Goal: Task Accomplishment & Management: Use online tool/utility

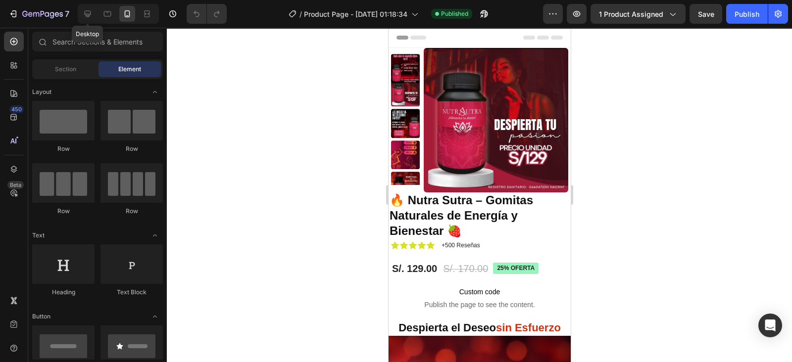
click at [87, 7] on div at bounding box center [88, 14] width 16 height 16
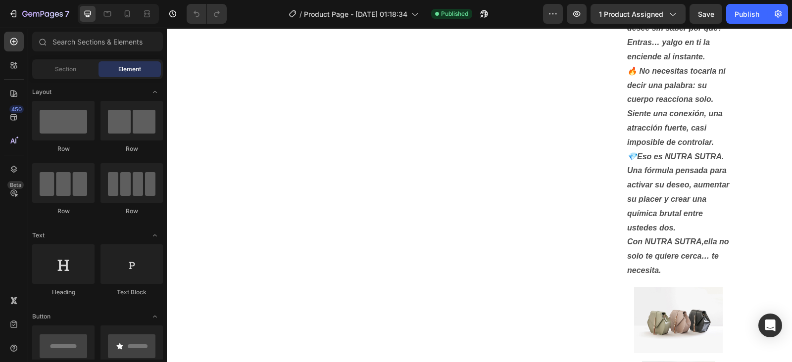
scroll to position [436, 0]
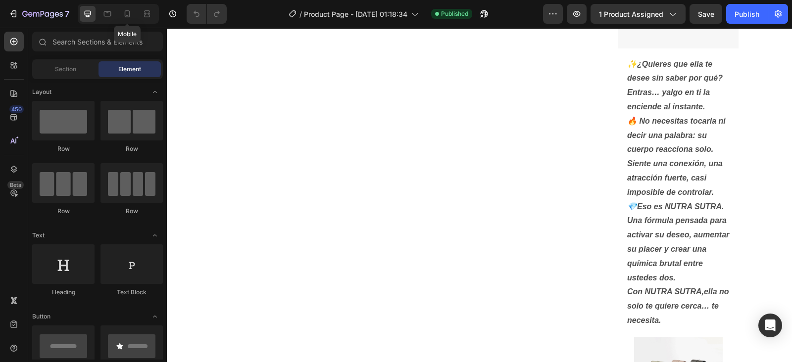
click at [127, 20] on div at bounding box center [127, 14] width 16 height 16
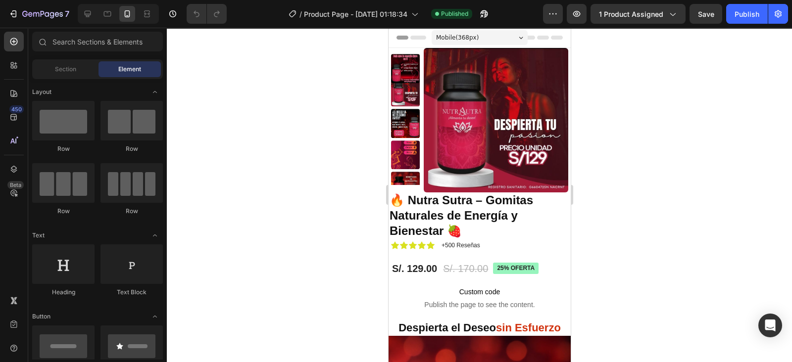
drag, startPoint x: 565, startPoint y: 105, endPoint x: 1079, endPoint y: 110, distance: 513.7
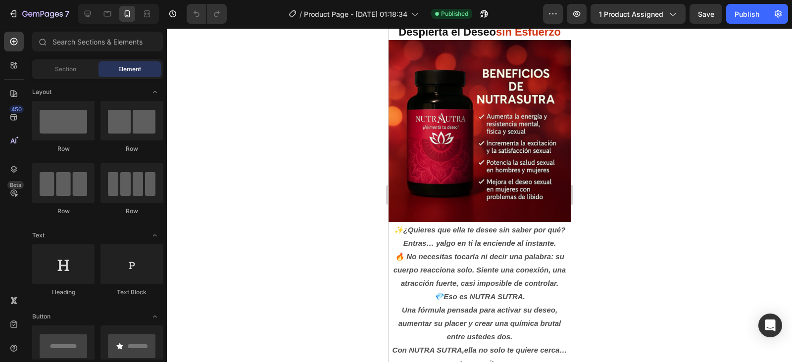
scroll to position [297, 0]
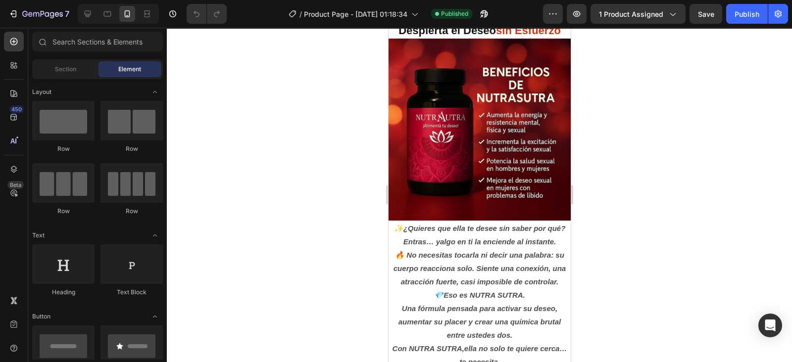
drag, startPoint x: 564, startPoint y: 93, endPoint x: 987, endPoint y: 196, distance: 435.6
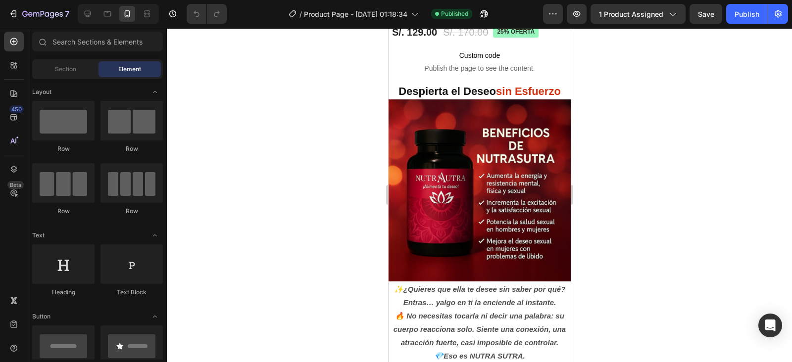
scroll to position [232, 0]
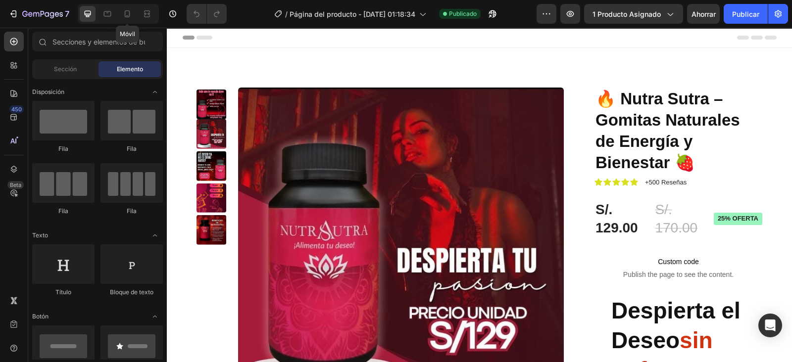
click at [126, 17] on icon at bounding box center [127, 13] width 5 height 7
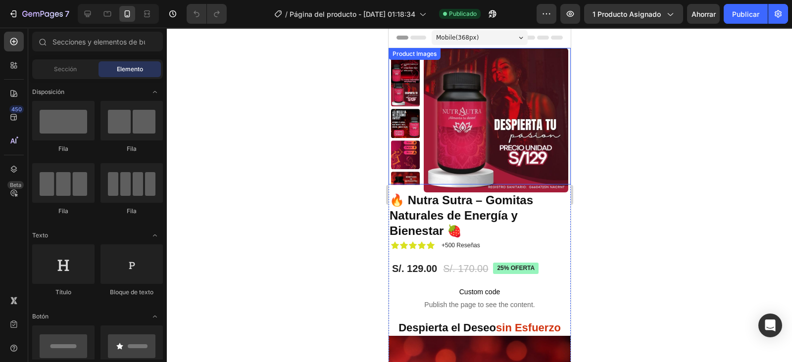
click at [558, 70] on img at bounding box center [495, 120] width 145 height 145
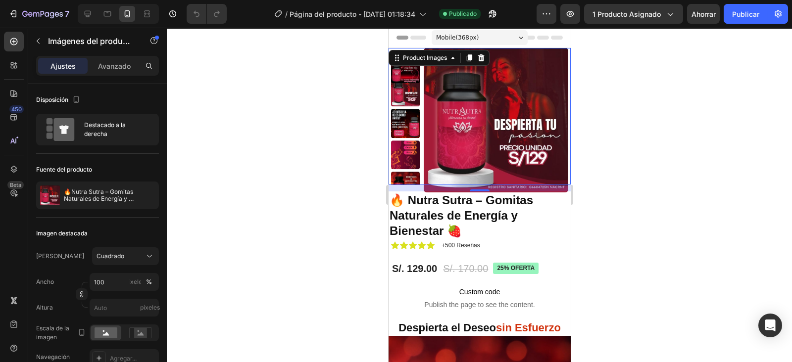
click at [119, 61] on p "Avanzado" at bounding box center [114, 66] width 33 height 10
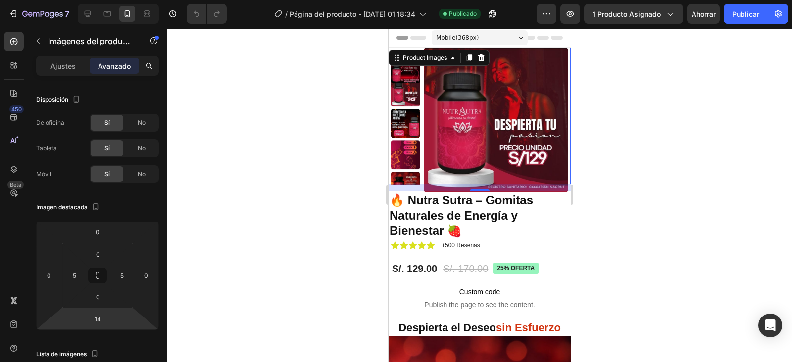
click at [103, 0] on html "7 Version history / Página del producto - 28 de septiembre, 01:18:34 Publicado …" at bounding box center [396, 0] width 792 height 0
click at [102, 321] on input "14" at bounding box center [98, 319] width 20 height 15
click at [113, 334] on div "Auto" at bounding box center [118, 340] width 61 height 15
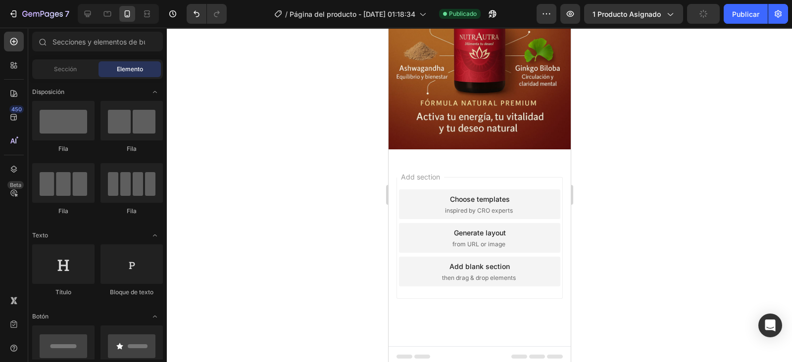
scroll to position [875, 0]
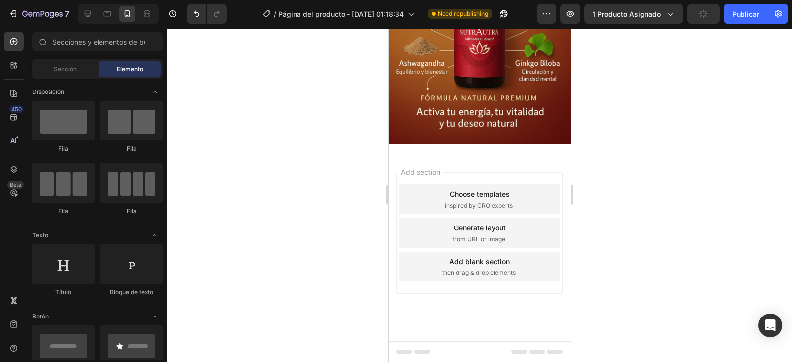
drag, startPoint x: 565, startPoint y: 112, endPoint x: 986, endPoint y: 362, distance: 489.7
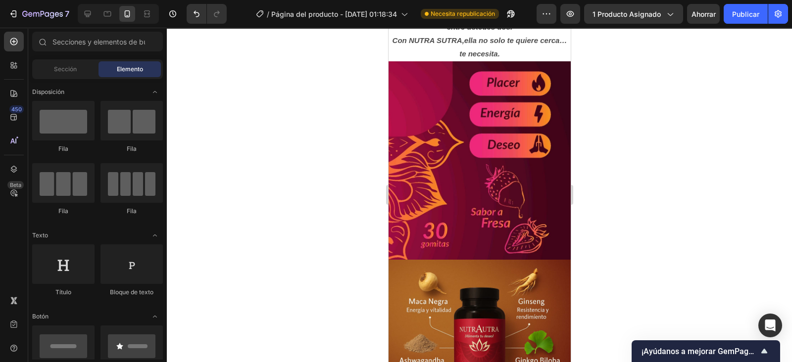
scroll to position [601, 0]
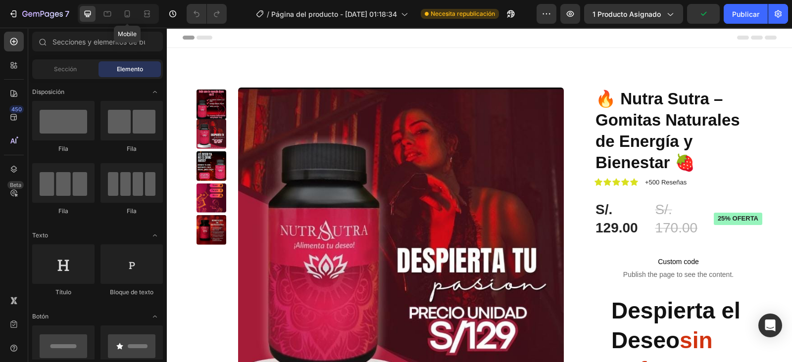
click at [127, 14] on icon at bounding box center [127, 14] width 10 height 10
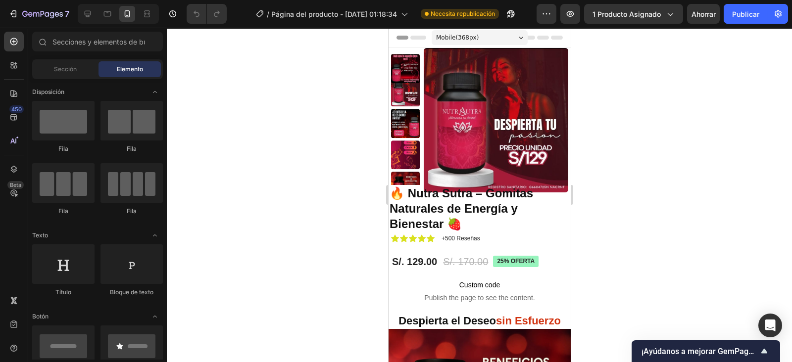
drag, startPoint x: 565, startPoint y: 123, endPoint x: 963, endPoint y: 77, distance: 400.5
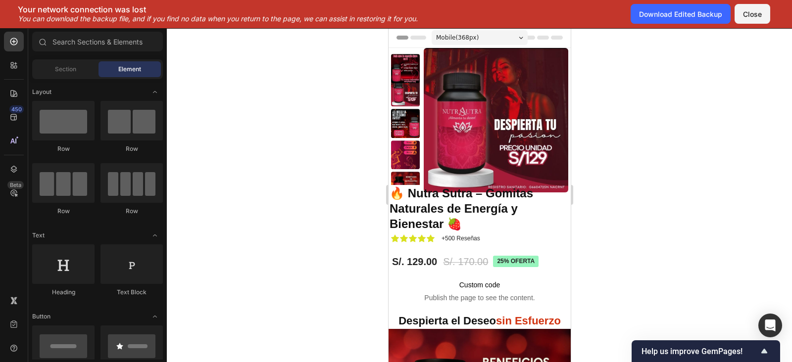
click at [686, 65] on div at bounding box center [479, 195] width 625 height 335
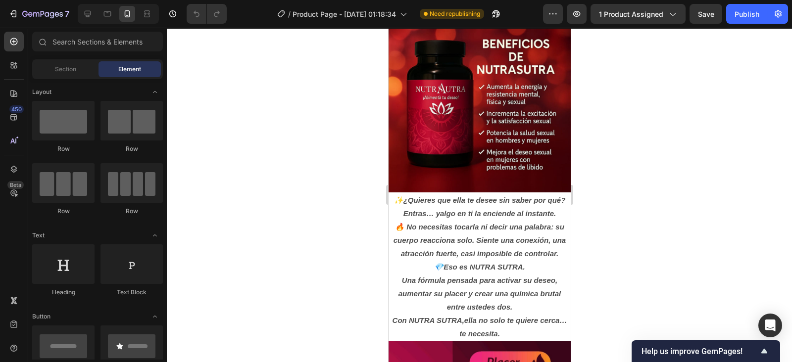
scroll to position [325, 0]
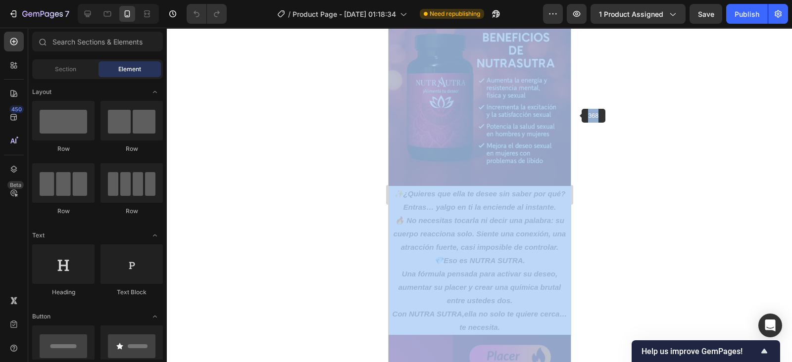
drag, startPoint x: 577, startPoint y: 147, endPoint x: 573, endPoint y: 117, distance: 30.5
click at [573, 117] on div "368 333333 100 % 333333 100 %" at bounding box center [479, 195] width 625 height 335
click at [626, 127] on div at bounding box center [479, 195] width 625 height 335
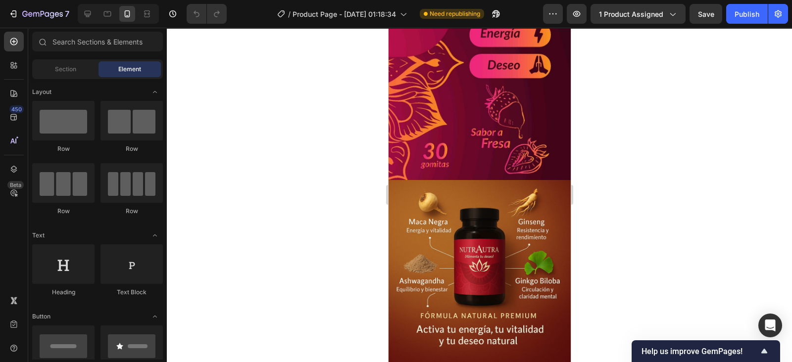
scroll to position [690, 0]
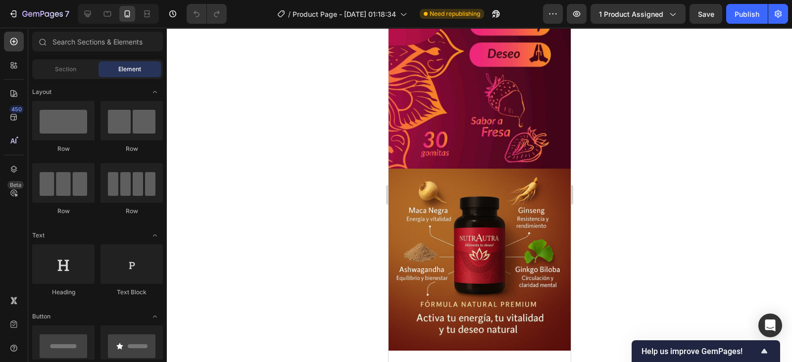
drag, startPoint x: 565, startPoint y: 251, endPoint x: 976, endPoint y: 270, distance: 411.2
click at [505, 135] on img at bounding box center [479, 69] width 182 height 198
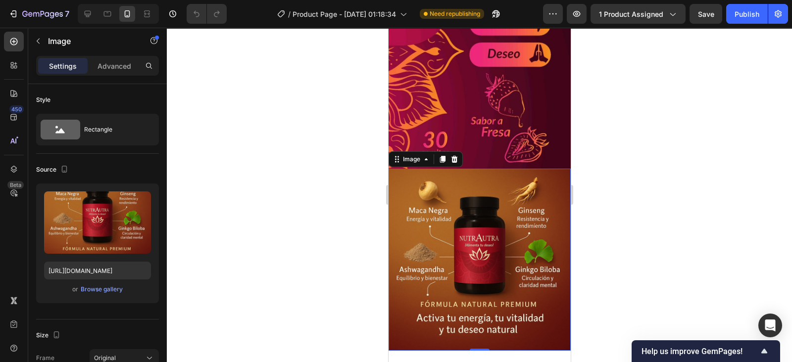
click at [141, 202] on icon "button" at bounding box center [140, 201] width 1 height 3
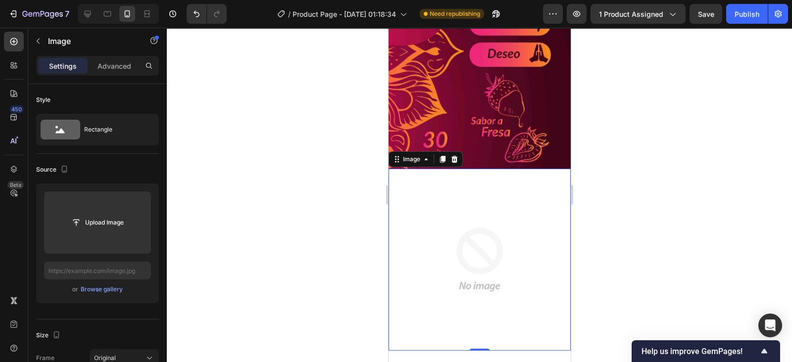
click at [454, 163] on icon at bounding box center [454, 159] width 6 height 7
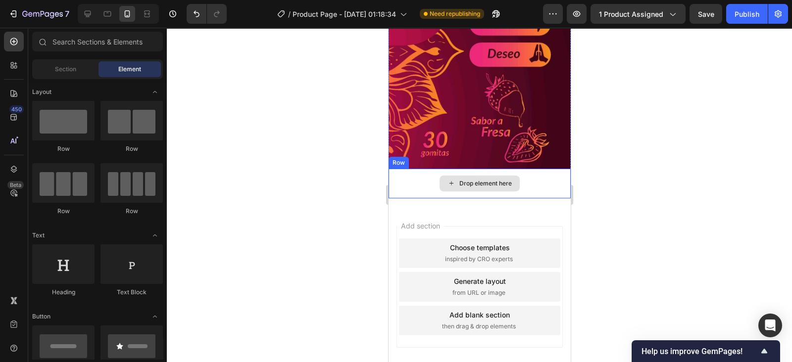
click at [527, 192] on div "Drop element here" at bounding box center [479, 184] width 182 height 30
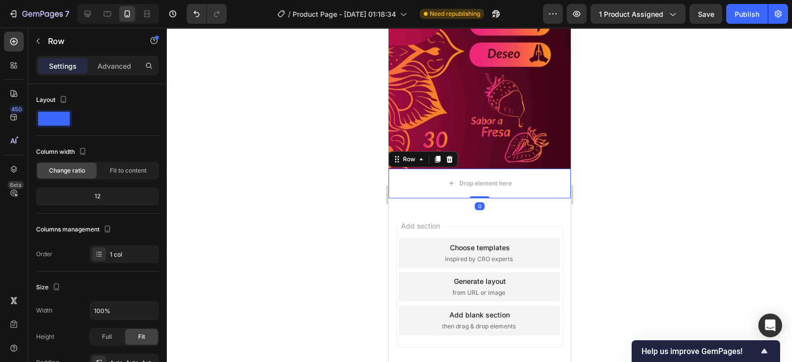
click at [452, 163] on icon at bounding box center [449, 159] width 8 height 8
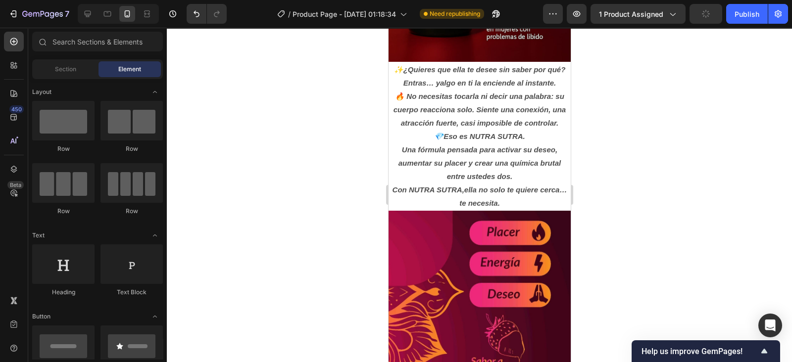
scroll to position [446, 0]
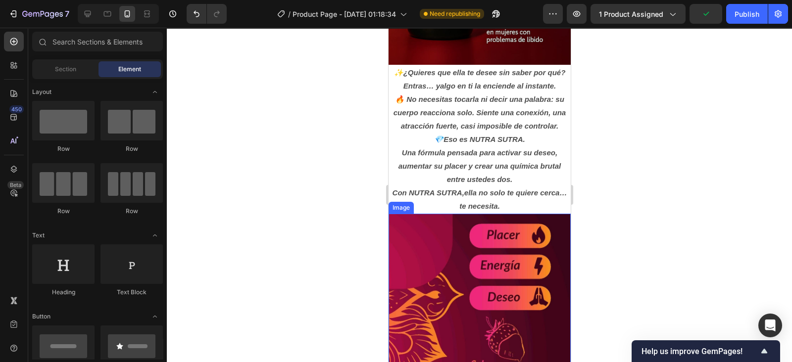
click at [503, 277] on img at bounding box center [479, 313] width 182 height 198
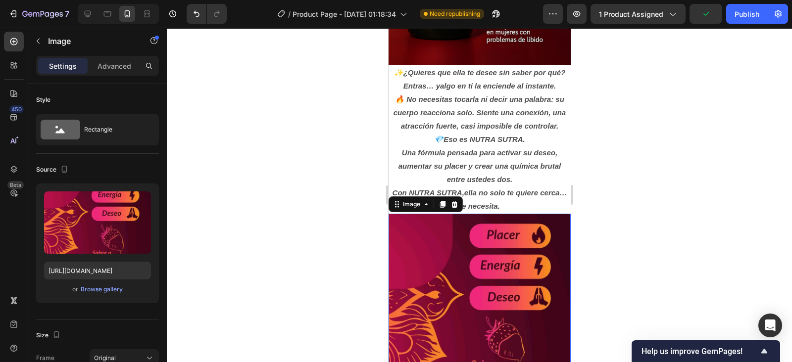
click at [454, 208] on icon at bounding box center [454, 204] width 6 height 7
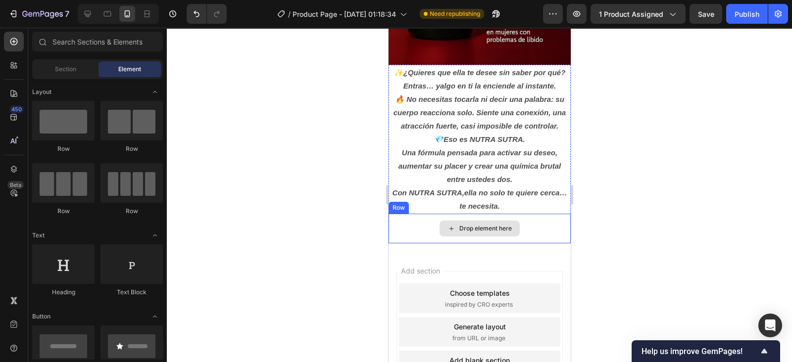
click at [531, 242] on div "Drop element here" at bounding box center [479, 229] width 182 height 30
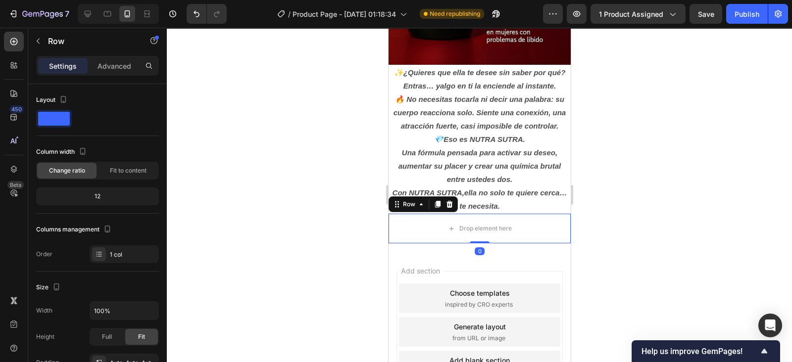
click at [451, 208] on icon at bounding box center [449, 204] width 6 height 7
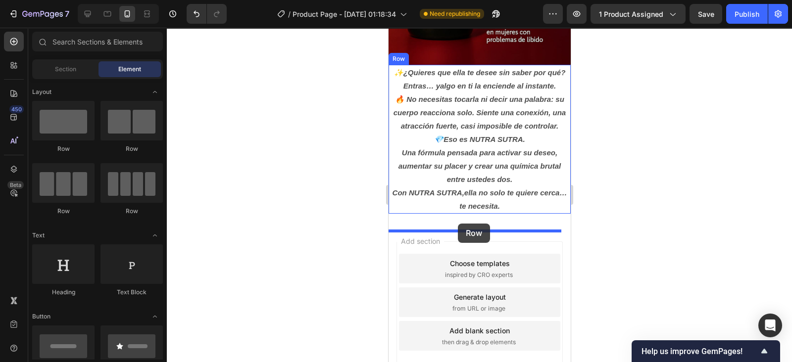
drag, startPoint x: 452, startPoint y: 141, endPoint x: 458, endPoint y: 224, distance: 83.3
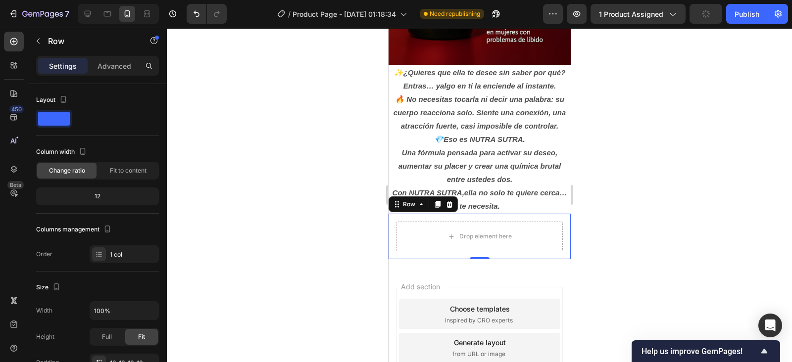
click at [17, 40] on icon at bounding box center [13, 41] width 7 height 7
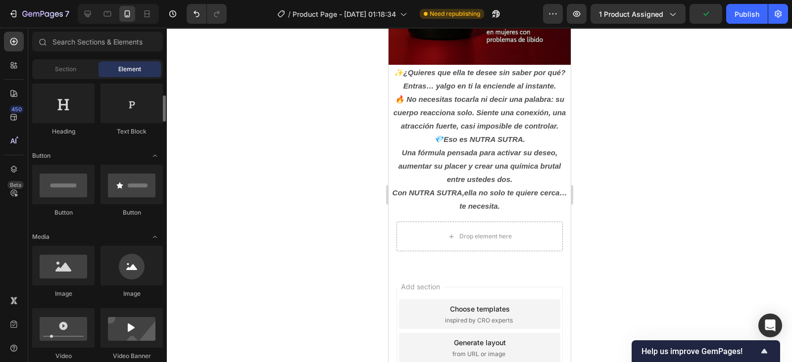
scroll to position [168, 0]
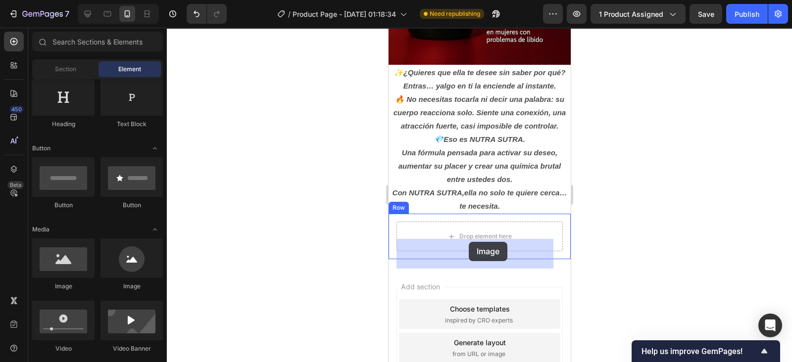
drag, startPoint x: 462, startPoint y: 285, endPoint x: 469, endPoint y: 242, distance: 43.0
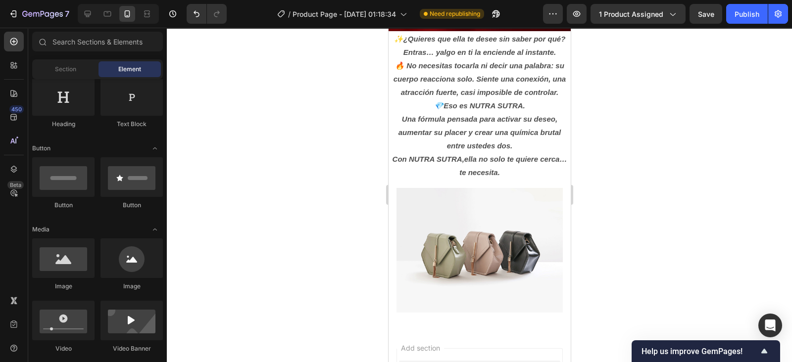
scroll to position [487, 0]
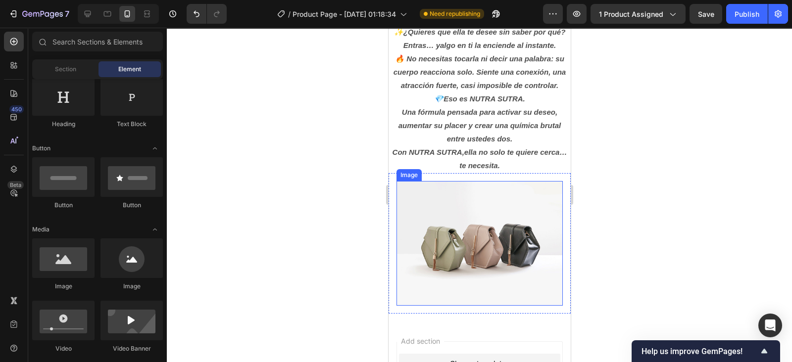
click at [442, 262] on img at bounding box center [479, 243] width 166 height 125
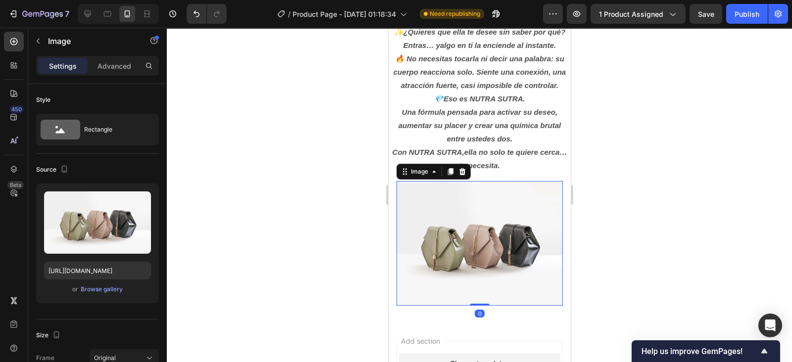
click at [141, 197] on icon "button" at bounding box center [141, 201] width 10 height 10
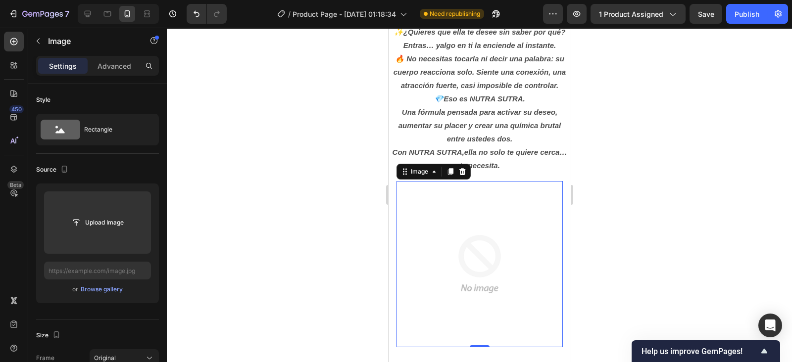
click at [114, 217] on input "file" at bounding box center [97, 222] width 68 height 17
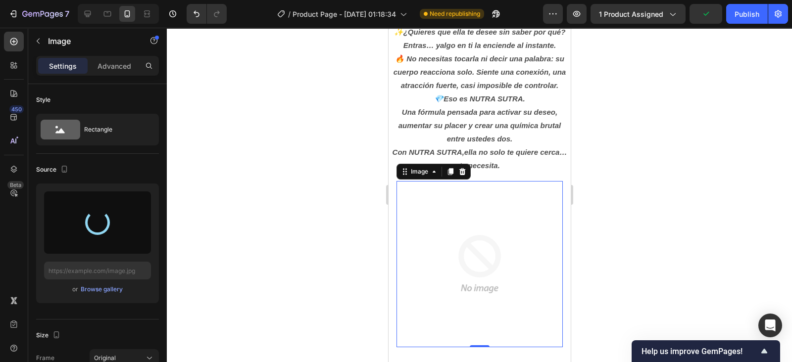
type input "[URL][DOMAIN_NAME]"
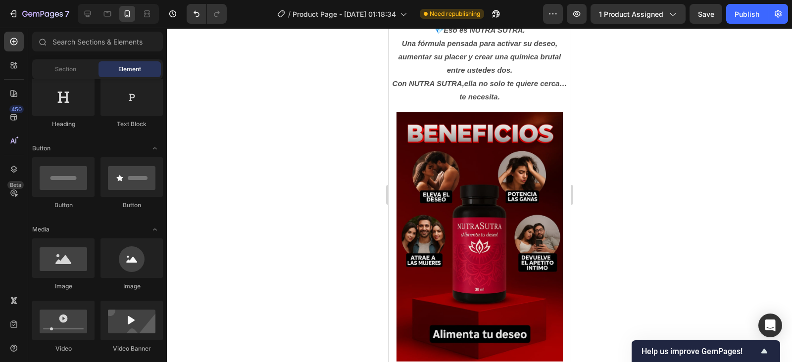
scroll to position [560, 0]
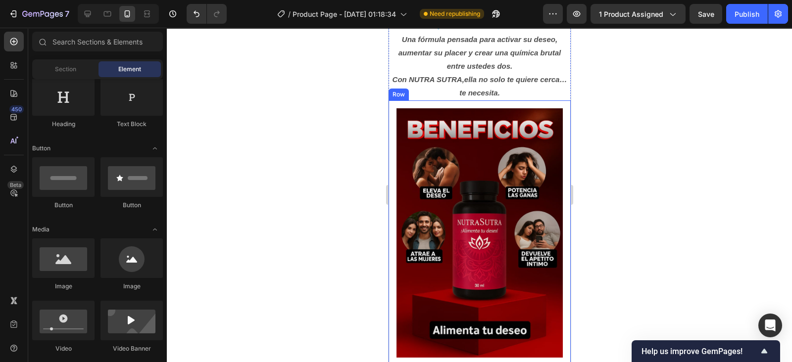
click at [553, 198] on div "Image Row" at bounding box center [479, 232] width 182 height 265
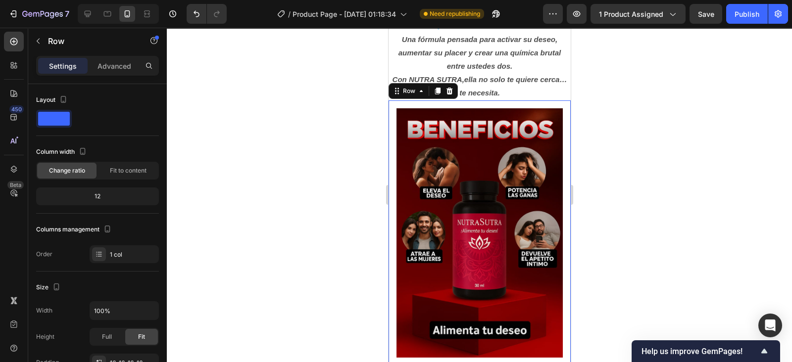
click at [127, 62] on p "Advanced" at bounding box center [114, 66] width 34 height 10
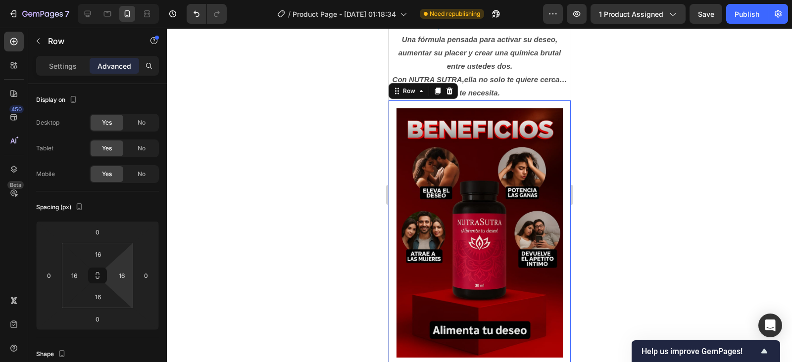
click at [123, 273] on input "16" at bounding box center [121, 275] width 15 height 15
click at [139, 292] on div "Auto" at bounding box center [142, 296] width 61 height 15
type input "Auto"
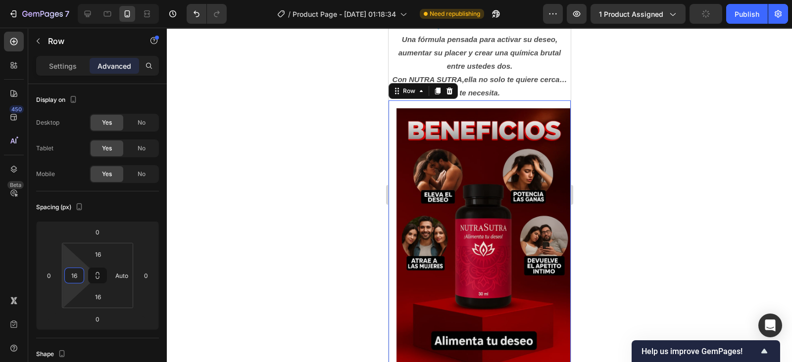
click at [79, 274] on input "16" at bounding box center [74, 275] width 15 height 15
click at [88, 289] on div "Auto" at bounding box center [95, 296] width 61 height 15
type input "Auto"
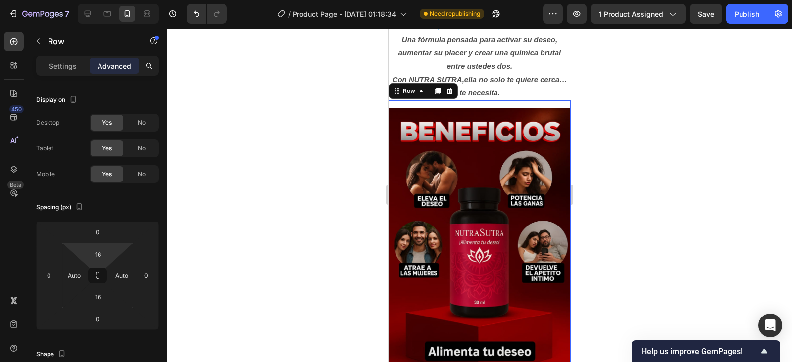
click at [100, 260] on input "16" at bounding box center [98, 254] width 20 height 15
click at [113, 274] on span "Auto" at bounding box center [106, 275] width 13 height 7
type input "Auto"
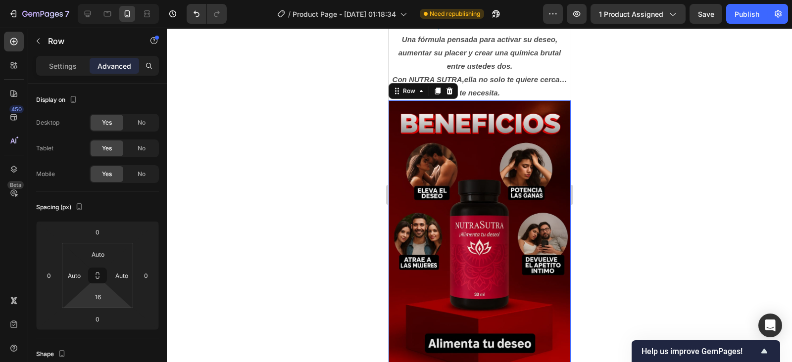
click at [97, 300] on input "16" at bounding box center [98, 296] width 20 height 15
click at [103, 315] on span "Auto" at bounding box center [106, 317] width 13 height 7
type input "Auto"
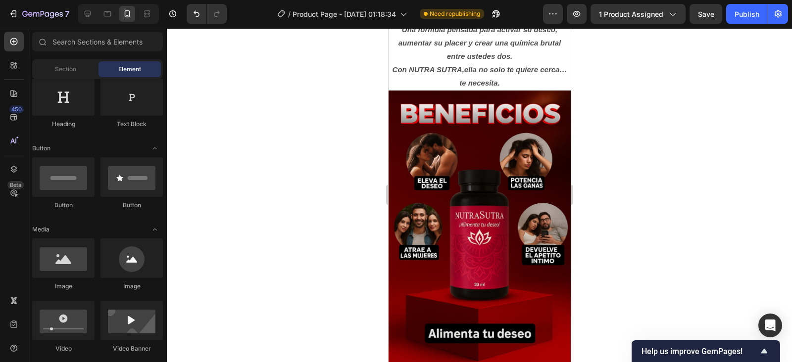
scroll to position [565, 0]
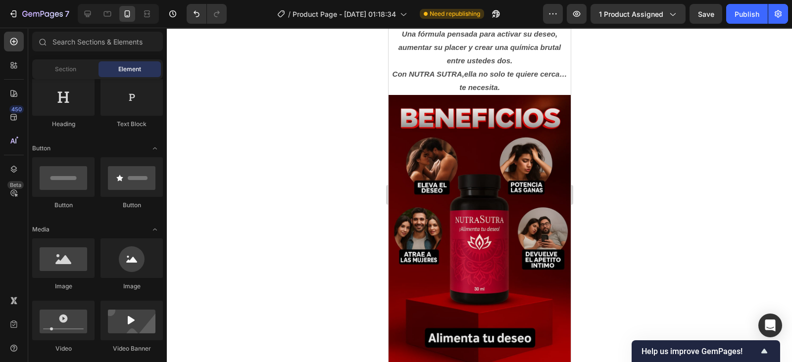
drag, startPoint x: 564, startPoint y: 241, endPoint x: 982, endPoint y: 270, distance: 419.2
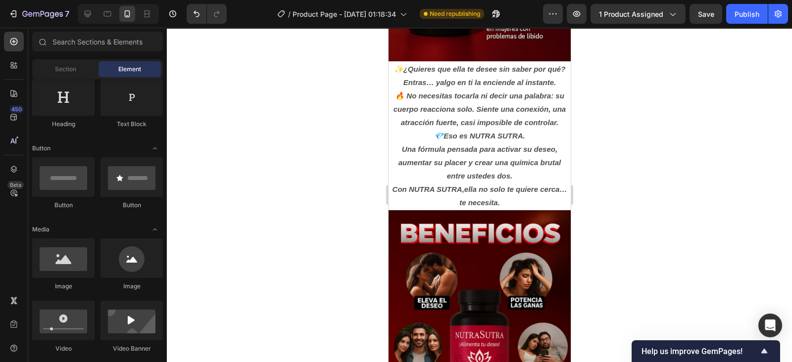
scroll to position [447, 0]
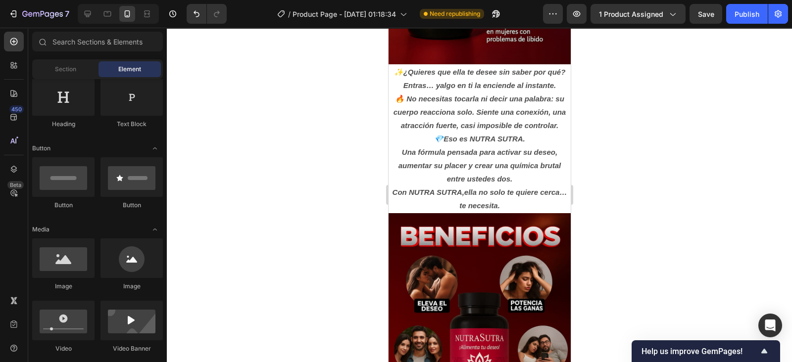
drag, startPoint x: 563, startPoint y: 243, endPoint x: 969, endPoint y: 238, distance: 406.8
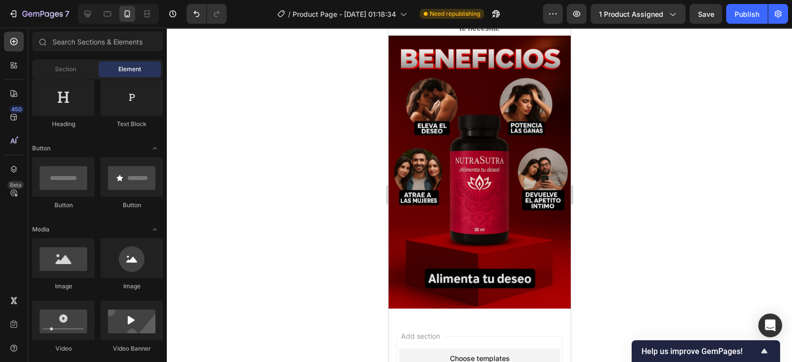
scroll to position [631, 0]
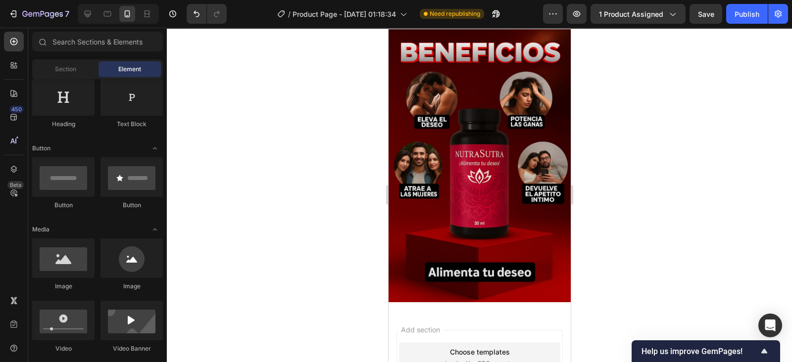
drag, startPoint x: 565, startPoint y: 219, endPoint x: 977, endPoint y: 297, distance: 419.6
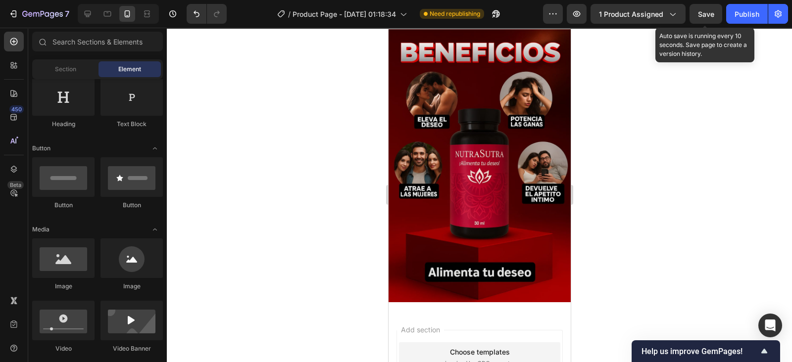
click at [704, 16] on span "Save" at bounding box center [706, 14] width 16 height 8
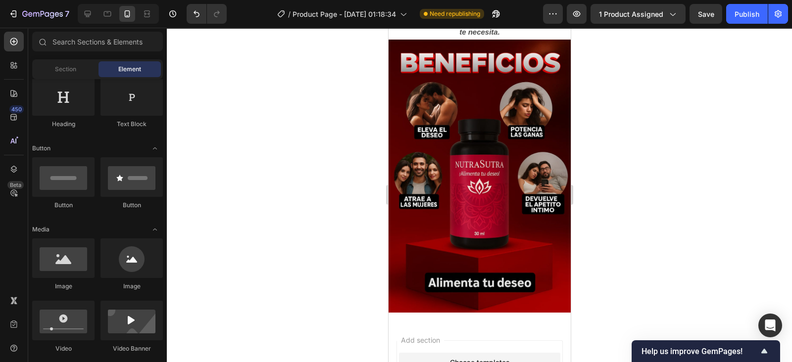
scroll to position [625, 0]
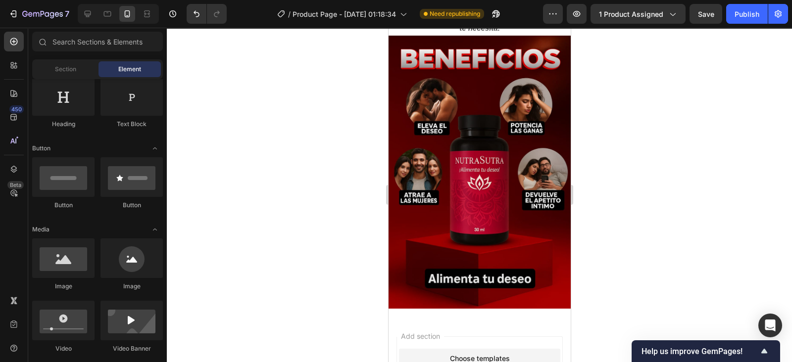
drag, startPoint x: 565, startPoint y: 242, endPoint x: 963, endPoint y: 271, distance: 399.9
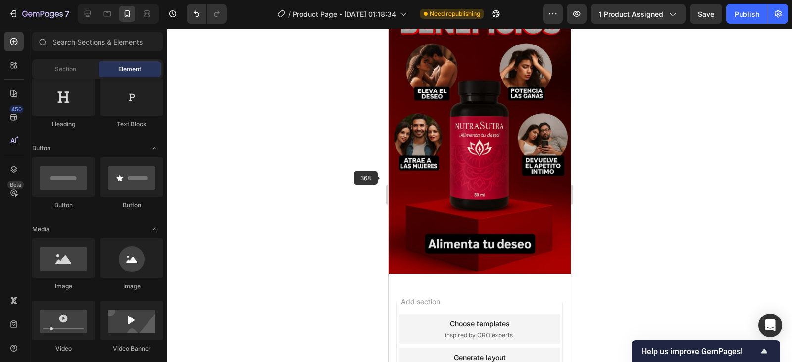
scroll to position [0, 0]
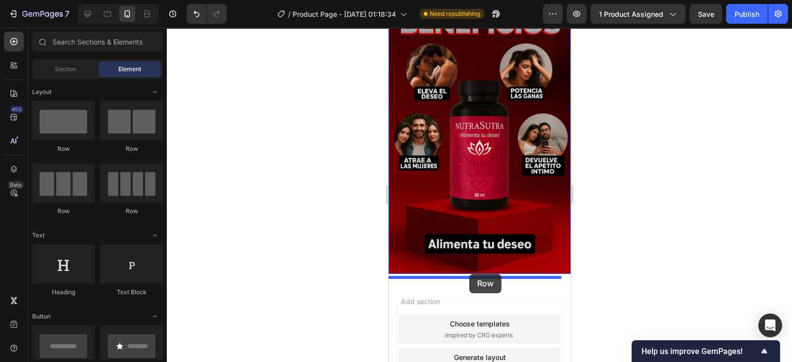
drag, startPoint x: 465, startPoint y: 161, endPoint x: 469, endPoint y: 275, distance: 113.9
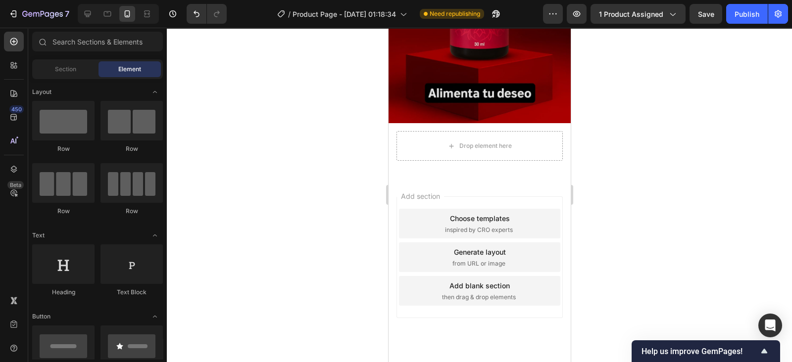
scroll to position [812, 0]
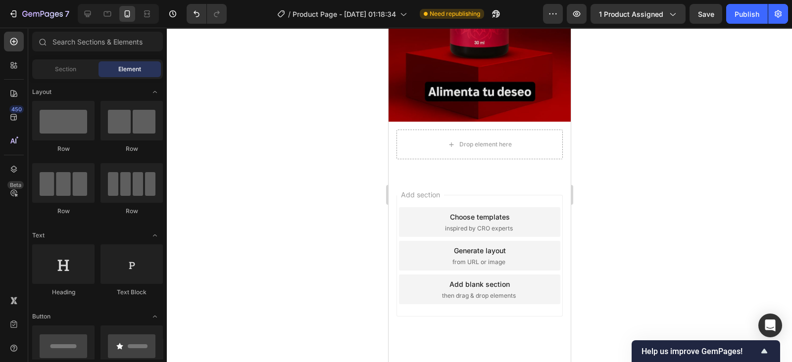
drag, startPoint x: 567, startPoint y: 274, endPoint x: 967, endPoint y: 343, distance: 406.2
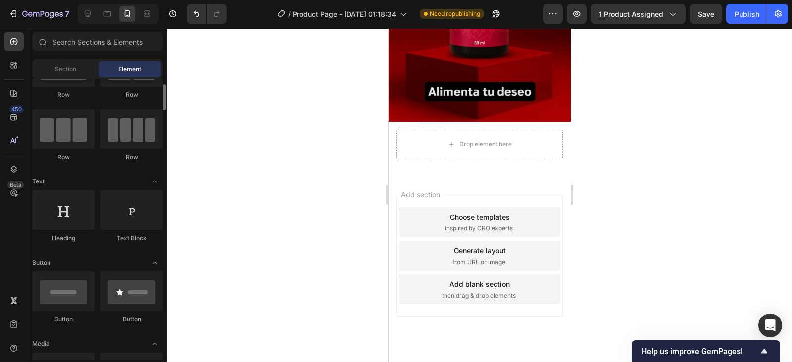
scroll to position [61, 0]
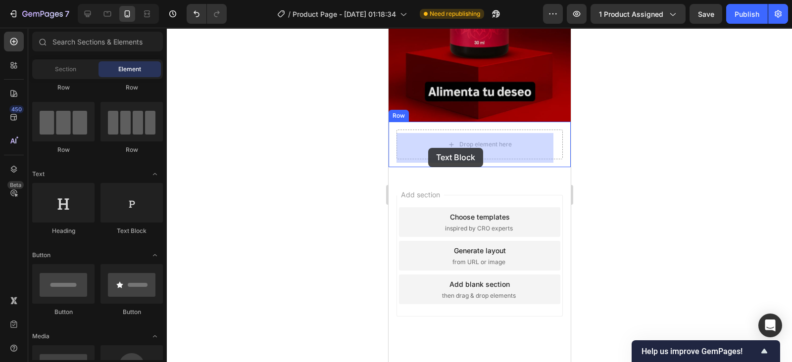
drag, startPoint x: 520, startPoint y: 234, endPoint x: 430, endPoint y: 149, distance: 123.9
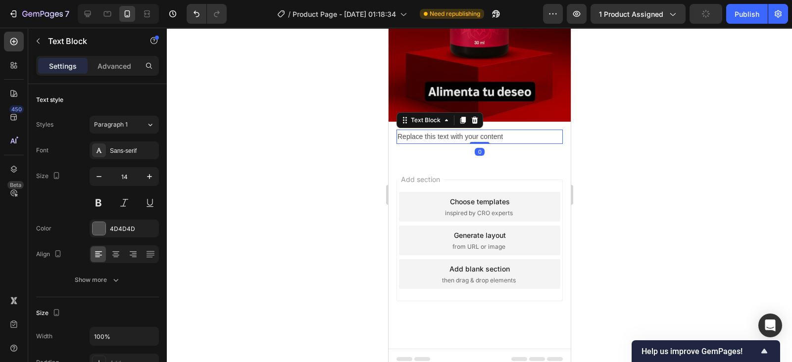
click at [514, 135] on div "Replace this text with your content" at bounding box center [479, 137] width 166 height 14
click at [514, 135] on p "Replace this text with your content" at bounding box center [479, 137] width 164 height 12
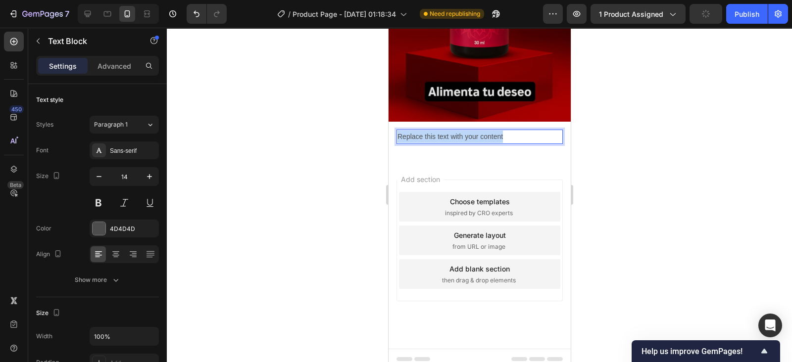
click at [514, 135] on p "Replace this text with your content" at bounding box center [479, 137] width 164 height 12
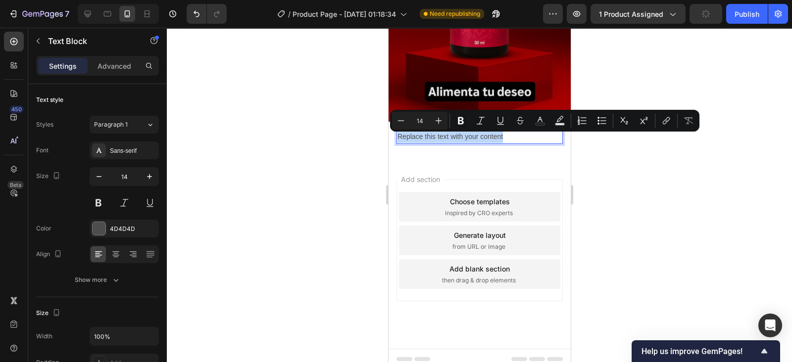
click at [514, 135] on p "Replace this text with your content" at bounding box center [479, 137] width 164 height 12
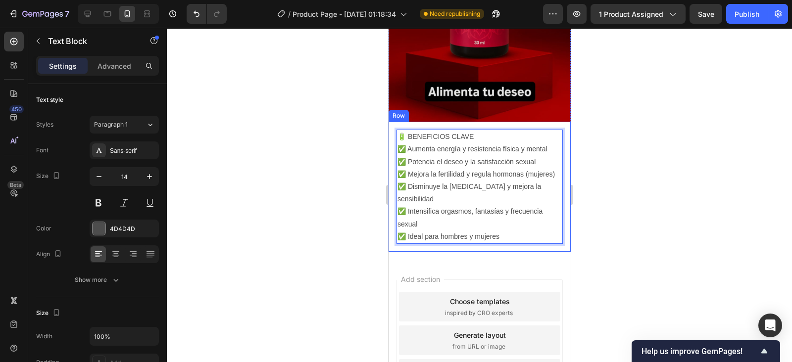
click at [557, 172] on div "🔋 BENEFICIOS CLAVE ✅ Aumenta energía y resistencia física y mental ✅ Potencia e…" at bounding box center [479, 187] width 182 height 130
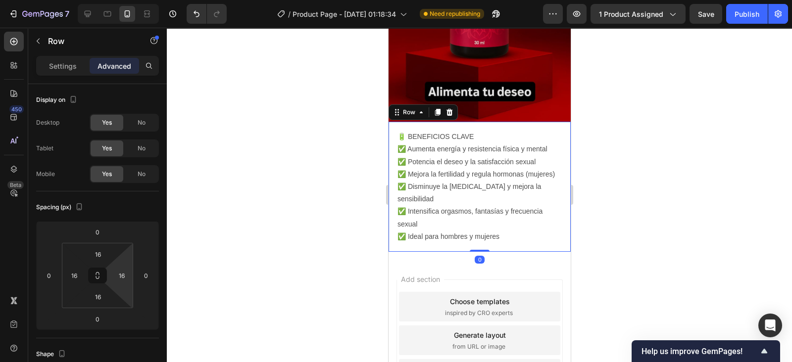
click at [127, 275] on input "16" at bounding box center [121, 275] width 15 height 15
click at [132, 303] on div "Auto" at bounding box center [142, 296] width 61 height 15
type input "Auto"
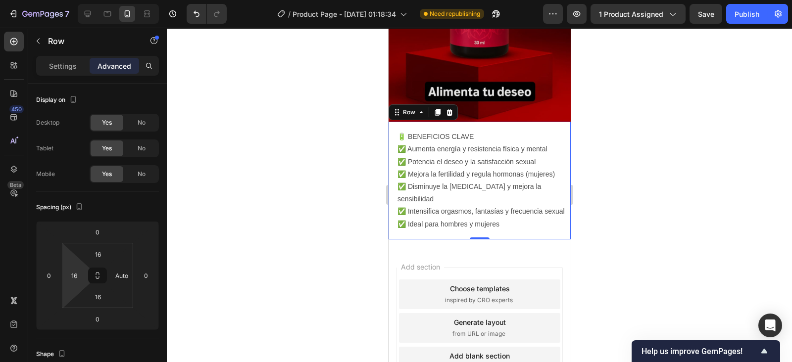
click at [79, 274] on input "16" at bounding box center [74, 275] width 15 height 15
click at [91, 291] on div "Auto" at bounding box center [95, 296] width 61 height 15
type input "Auto"
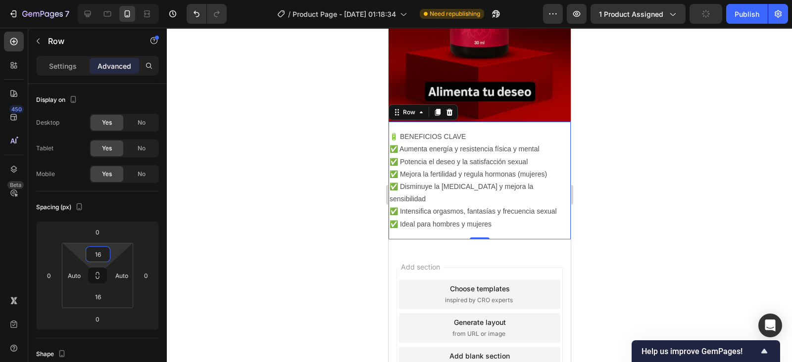
click at [96, 258] on input "16" at bounding box center [98, 254] width 20 height 15
click at [109, 273] on span "Auto" at bounding box center [106, 275] width 13 height 7
type input "Auto"
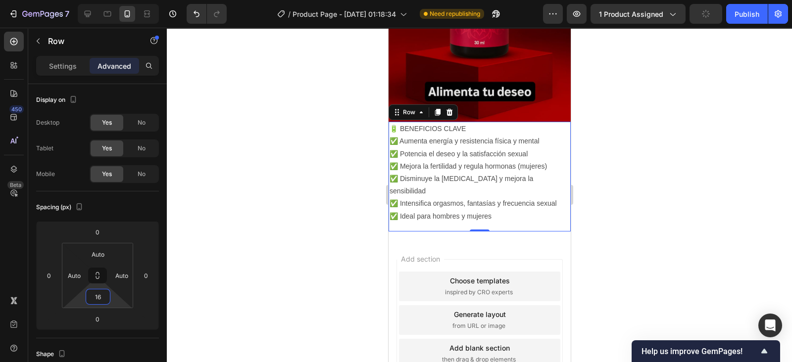
click at [103, 302] on input "16" at bounding box center [98, 296] width 20 height 15
click at [109, 315] on span "Auto" at bounding box center [106, 317] width 13 height 7
type input "Auto"
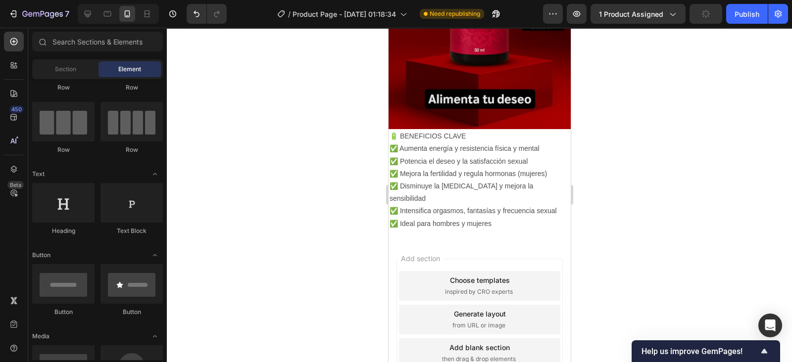
scroll to position [799, 0]
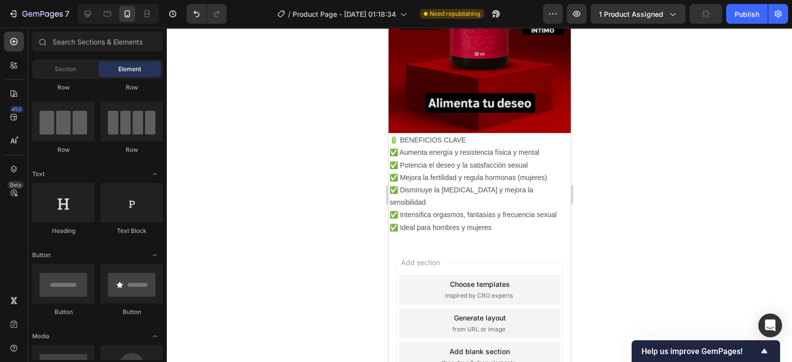
drag, startPoint x: 565, startPoint y: 277, endPoint x: 966, endPoint y: 302, distance: 402.1
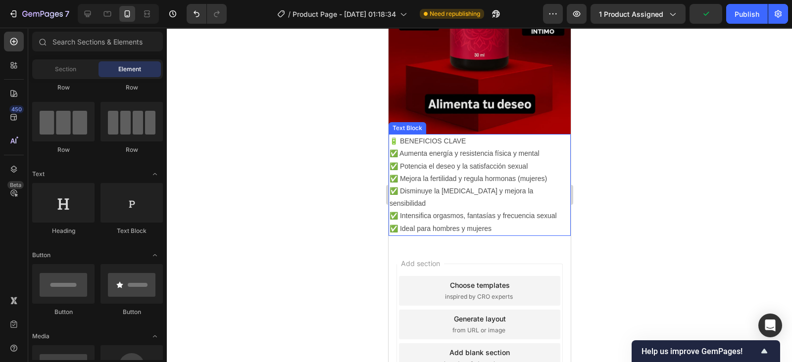
click at [483, 190] on p "🔋 BENEFICIOS CLAVE ✅ Aumenta energía y resistencia física y mental ✅ Potencia e…" at bounding box center [479, 185] width 180 height 100
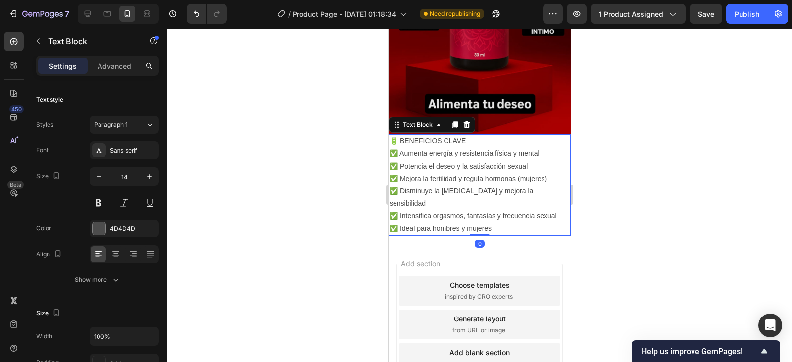
click at [96, 196] on button at bounding box center [99, 203] width 18 height 18
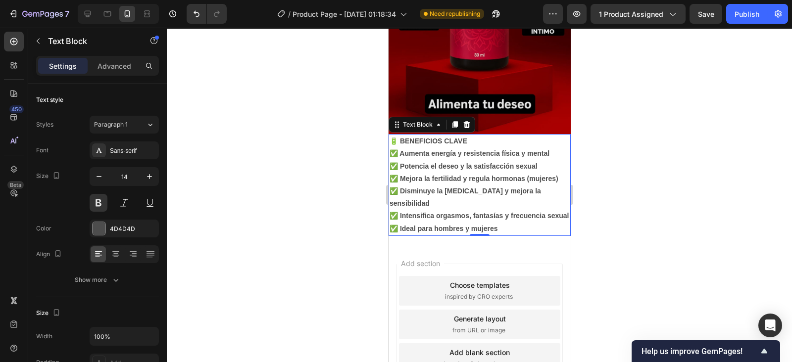
click at [122, 199] on button at bounding box center [124, 203] width 18 height 18
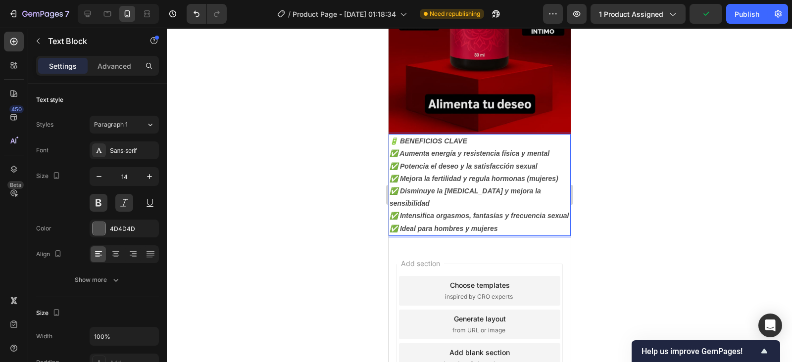
click at [396, 142] on p "🔋 BENEFICIOS CLAVE ✅ Aumenta energía y resistencia física y mental ✅ Potencia e…" at bounding box center [479, 185] width 180 height 100
click at [393, 142] on p "🔋 BENEFICIOS CLAVE ✅ Aumenta energía y resistencia física y mental ✅ Potencia e…" at bounding box center [479, 185] width 180 height 100
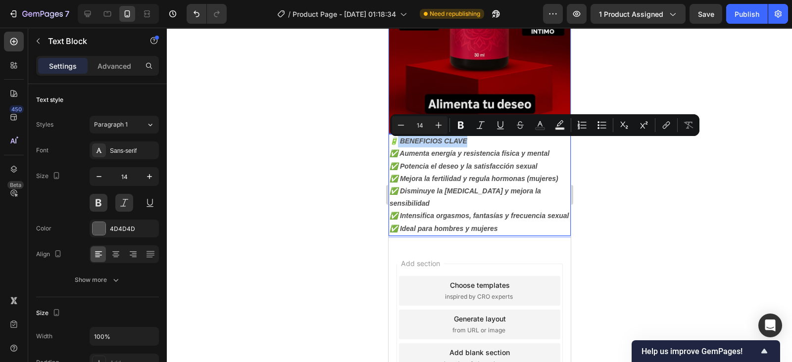
drag, startPoint x: 393, startPoint y: 142, endPoint x: 469, endPoint y: 135, distance: 76.0
click at [469, 135] on div "Image 🔋 BENEFICIOS CLAVE ✅ Aumenta energía y resistencia física y mental ✅ Pote…" at bounding box center [479, 48] width 182 height 375
click at [651, 168] on div at bounding box center [479, 195] width 625 height 335
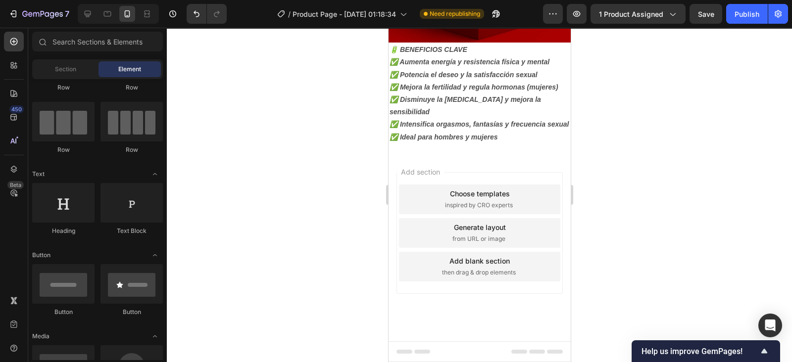
scroll to position [0, 0]
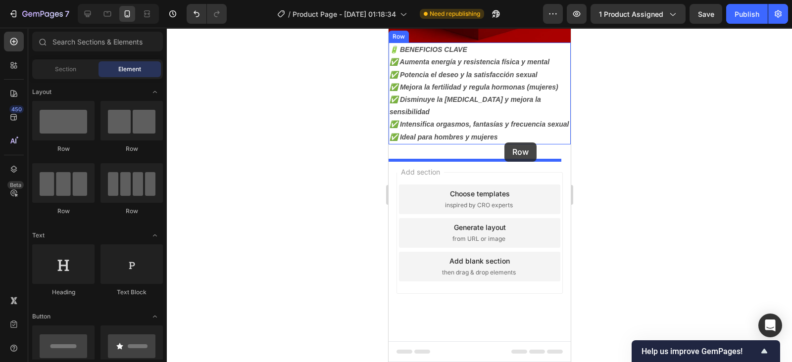
drag, startPoint x: 455, startPoint y: 158, endPoint x: 504, endPoint y: 143, distance: 51.3
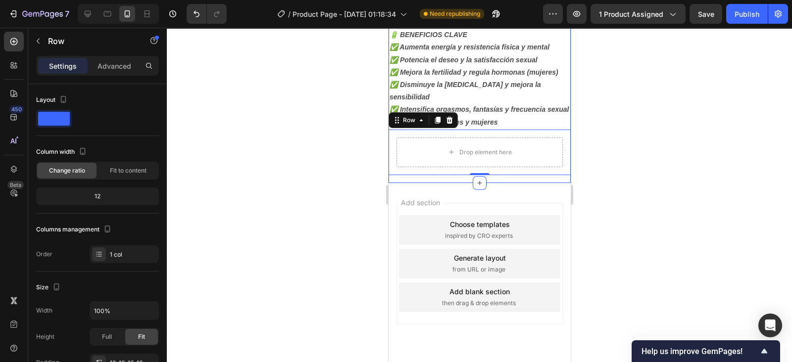
click at [11, 36] on div at bounding box center [14, 42] width 20 height 20
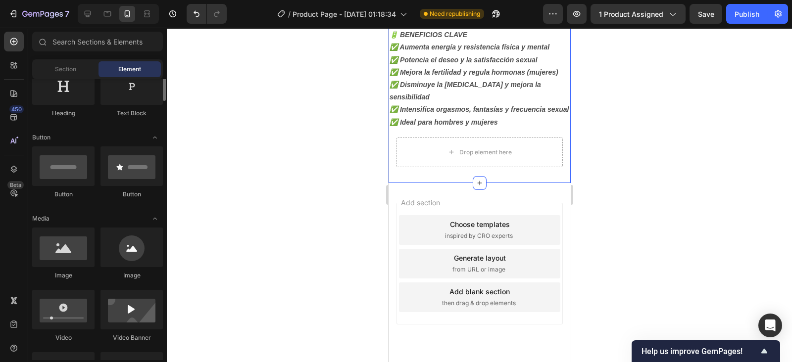
scroll to position [192, 0]
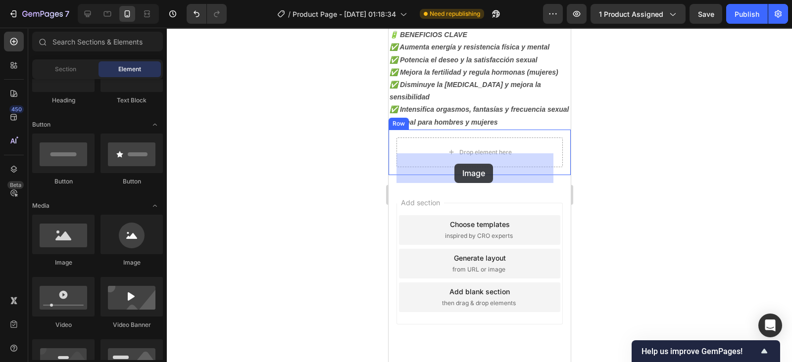
drag, startPoint x: 470, startPoint y: 257, endPoint x: 459, endPoint y: 163, distance: 95.1
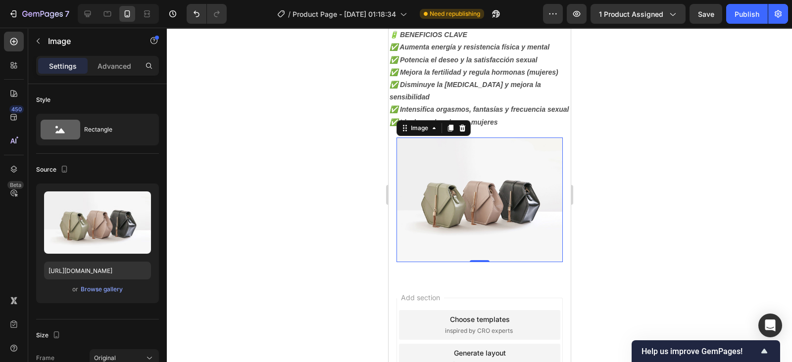
click at [141, 198] on icon "button" at bounding box center [141, 201] width 6 height 7
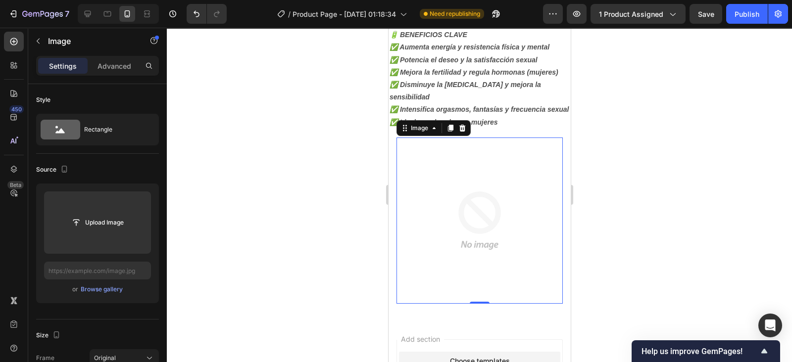
click at [103, 218] on input "file" at bounding box center [97, 222] width 68 height 17
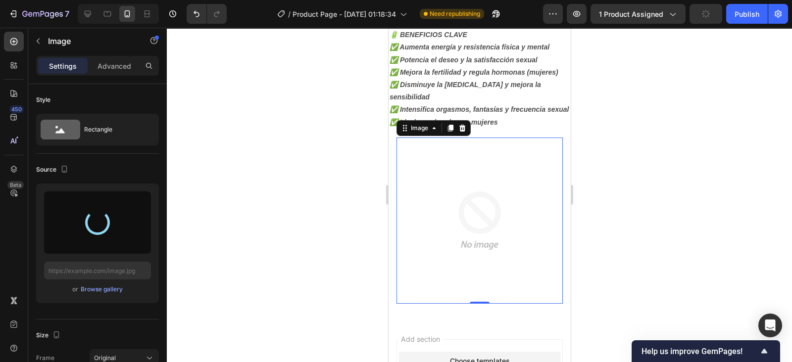
type input "[URL][DOMAIN_NAME]"
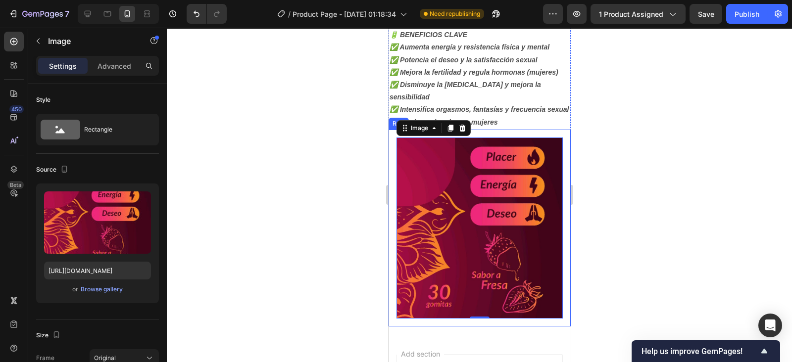
click at [555, 211] on div "Image 0 Row" at bounding box center [479, 228] width 182 height 197
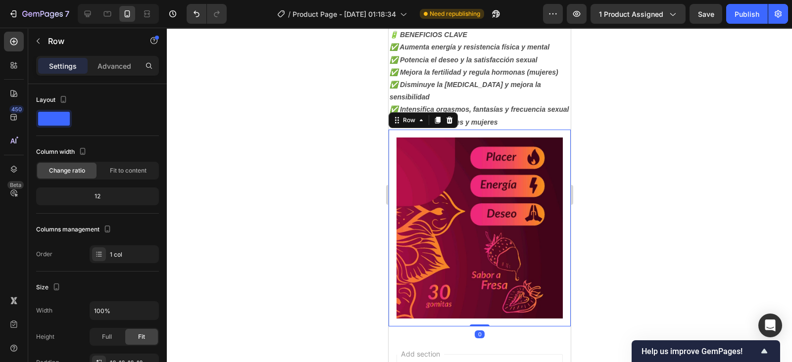
click at [121, 63] on p "Advanced" at bounding box center [114, 66] width 34 height 10
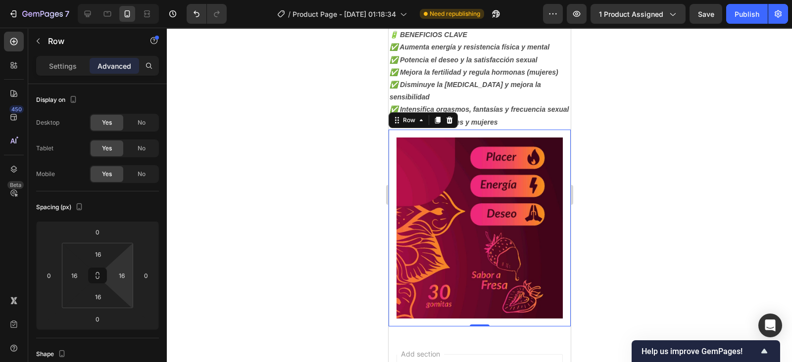
click at [124, 275] on input "16" at bounding box center [121, 275] width 15 height 15
click at [142, 296] on p "Auto" at bounding box center [146, 296] width 45 height 7
type input "Auto"
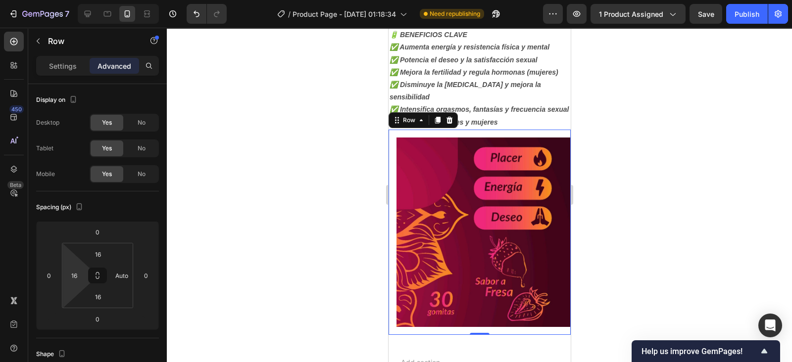
click at [76, 276] on input "16" at bounding box center [74, 275] width 15 height 15
click at [91, 292] on div "Auto" at bounding box center [95, 296] width 61 height 15
type input "Auto"
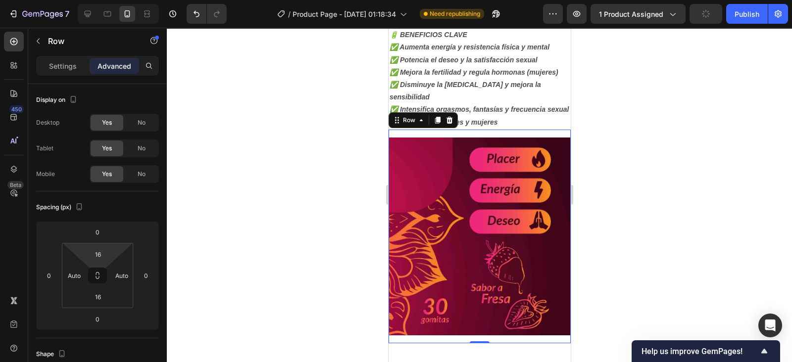
click at [101, 255] on input "16" at bounding box center [98, 254] width 20 height 15
click at [105, 273] on span "Auto" at bounding box center [106, 275] width 13 height 7
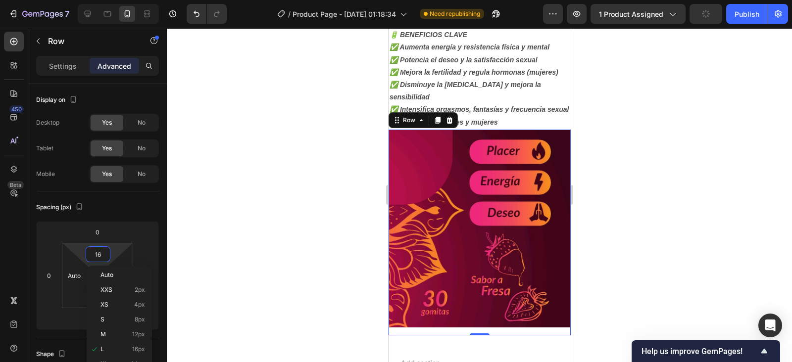
type input "Auto"
click at [103, 295] on input "16" at bounding box center [98, 296] width 20 height 15
click at [109, 316] on span "Auto" at bounding box center [106, 317] width 13 height 7
type input "Auto"
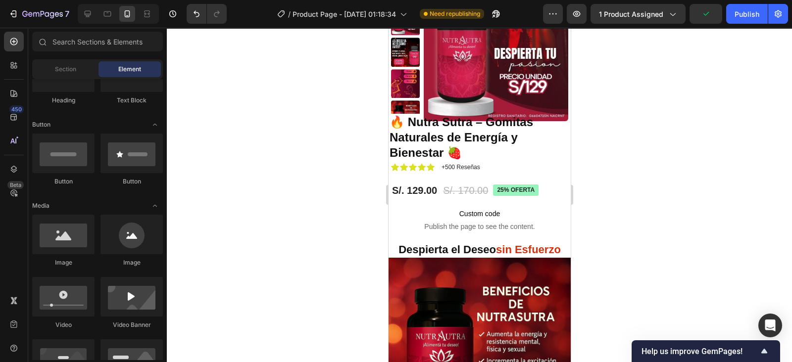
scroll to position [0, 0]
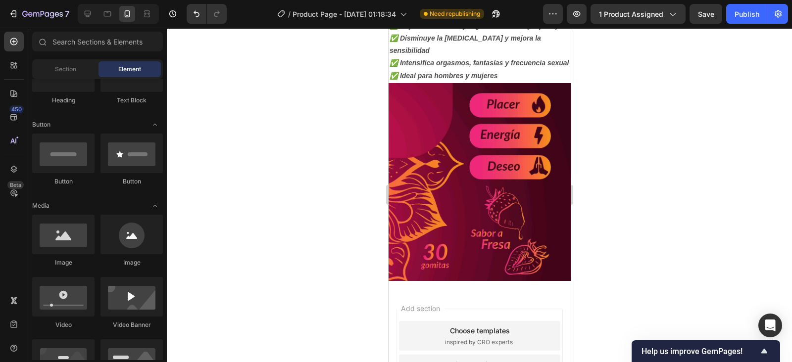
drag, startPoint x: 566, startPoint y: 277, endPoint x: 1017, endPoint y: 314, distance: 452.8
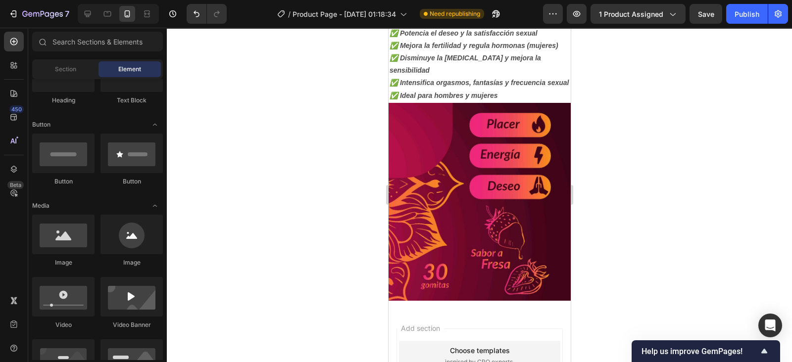
scroll to position [938, 0]
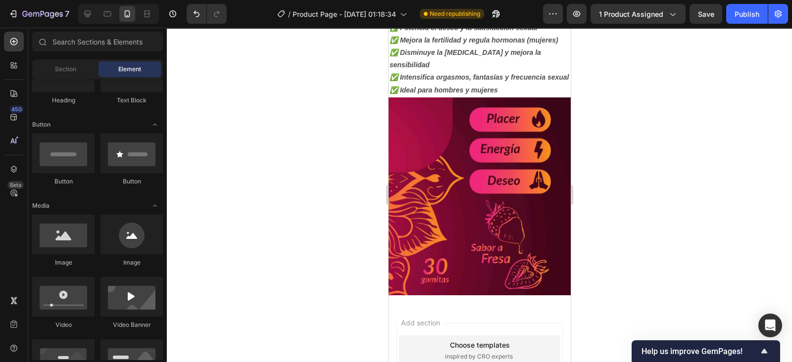
drag, startPoint x: 566, startPoint y: 283, endPoint x: 959, endPoint y: 309, distance: 394.3
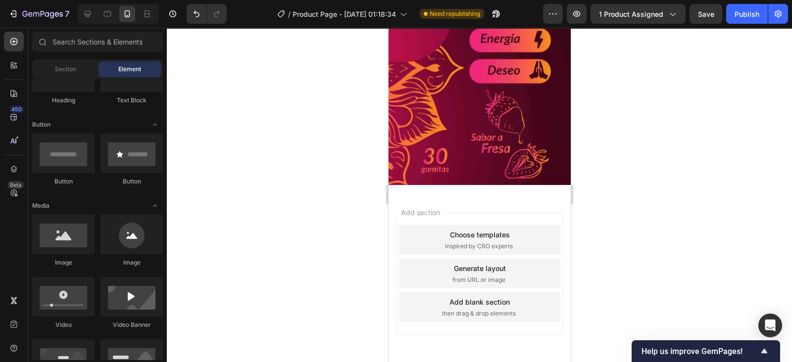
scroll to position [1056, 0]
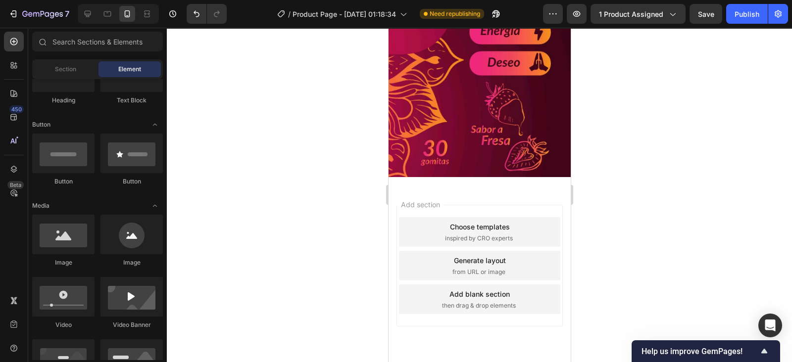
drag, startPoint x: 567, startPoint y: 281, endPoint x: 965, endPoint y: 335, distance: 402.0
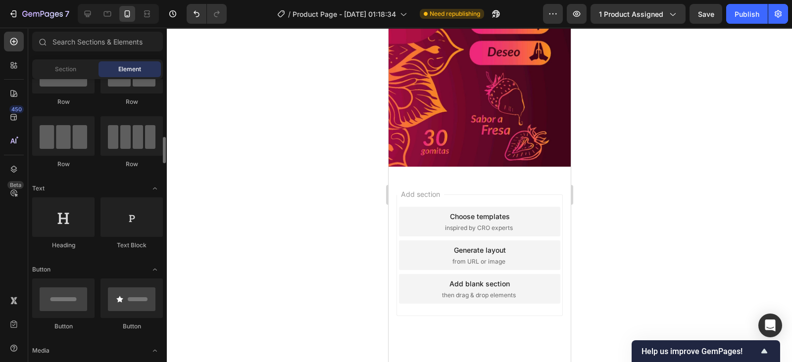
scroll to position [0, 0]
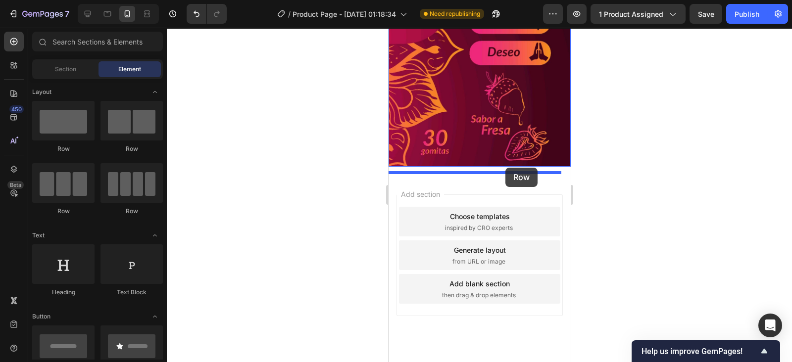
drag, startPoint x: 464, startPoint y: 151, endPoint x: 505, endPoint y: 168, distance: 44.7
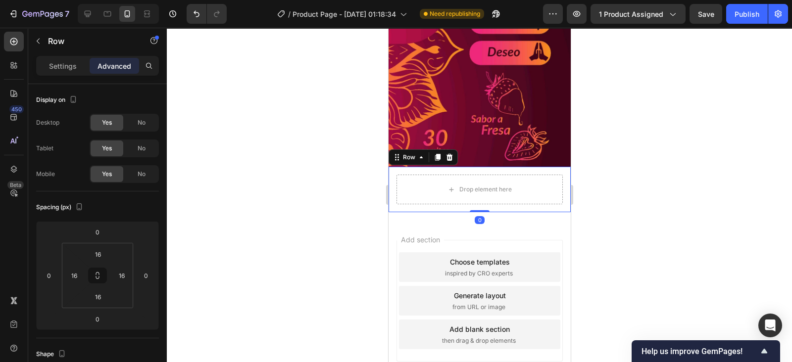
click at [14, 41] on icon at bounding box center [14, 42] width 10 height 10
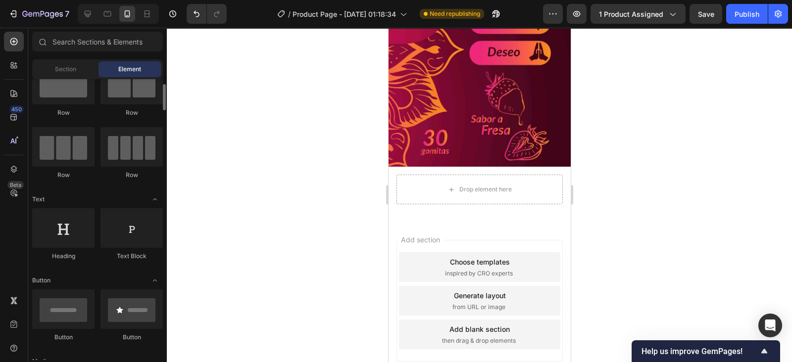
scroll to position [39, 0]
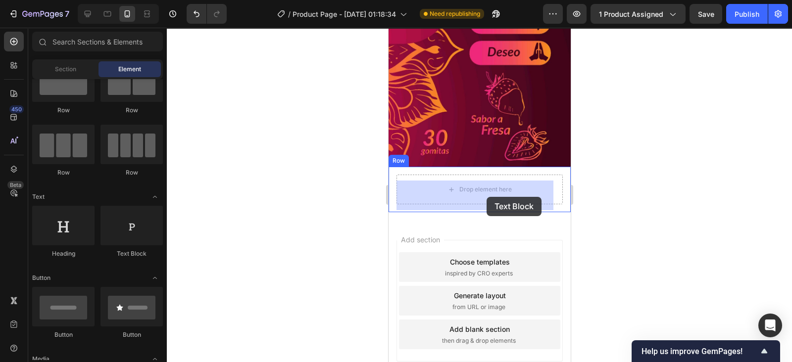
drag, startPoint x: 529, startPoint y: 264, endPoint x: 487, endPoint y: 196, distance: 79.5
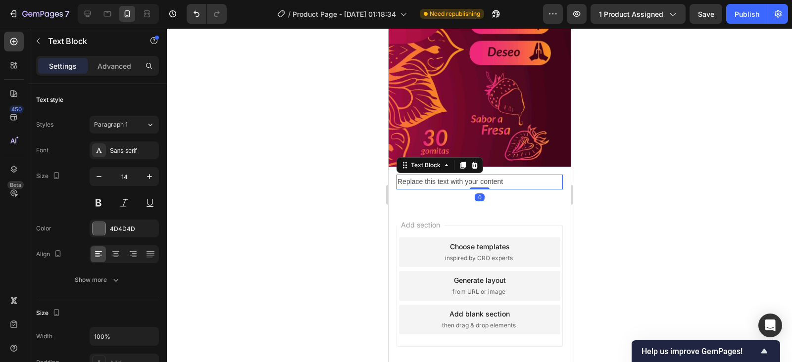
click at [534, 183] on div "Replace this text with your content" at bounding box center [479, 182] width 166 height 14
click at [534, 183] on p "Replace this text with your content" at bounding box center [479, 182] width 164 height 12
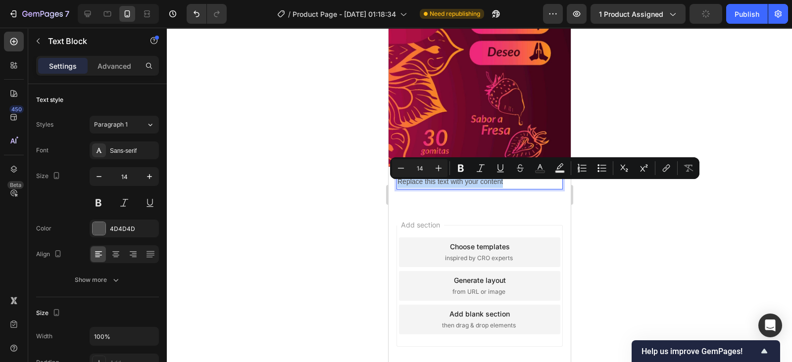
click at [534, 183] on p "Replace this text with your content" at bounding box center [479, 182] width 164 height 12
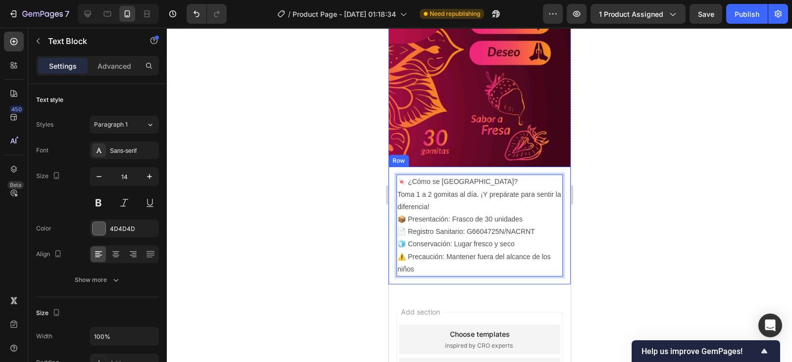
click at [560, 220] on div "🍬 ¿Cómo se [GEOGRAPHIC_DATA]? Toma 1 a 2 gomitas al día. ¡Y prepárate para sent…" at bounding box center [479, 226] width 182 height 118
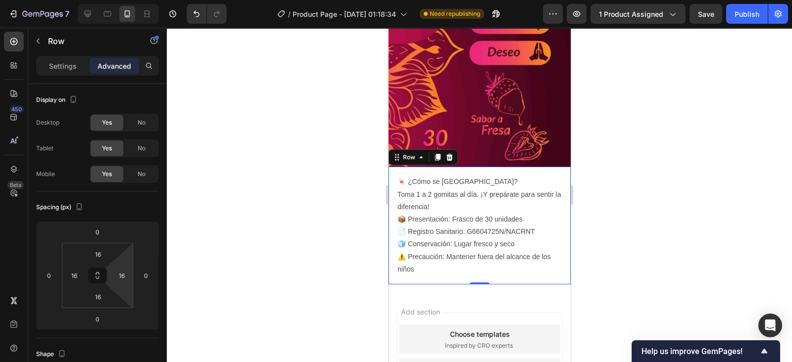
click at [121, 275] on input "16" at bounding box center [121, 275] width 15 height 15
click at [134, 296] on span "Auto" at bounding box center [130, 296] width 13 height 7
type input "Auto"
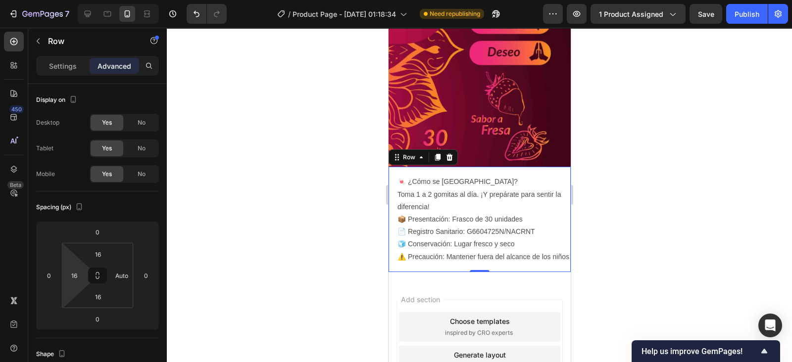
click at [79, 273] on input "16" at bounding box center [74, 275] width 15 height 15
click at [92, 290] on div "Auto" at bounding box center [95, 296] width 61 height 15
type input "Auto"
click at [98, 256] on input "16" at bounding box center [98, 254] width 20 height 15
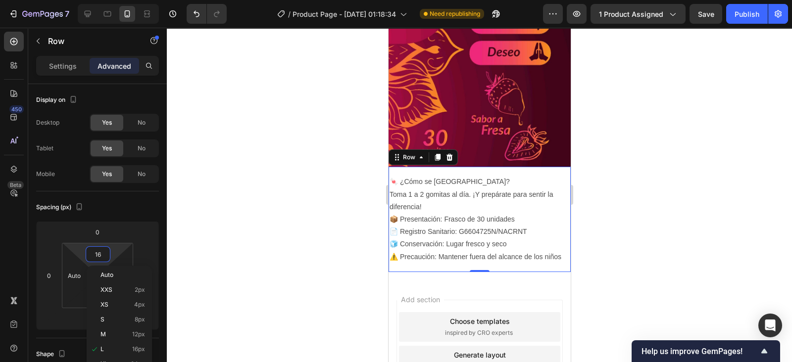
click at [108, 274] on span "Auto" at bounding box center [106, 275] width 13 height 7
type input "Auto"
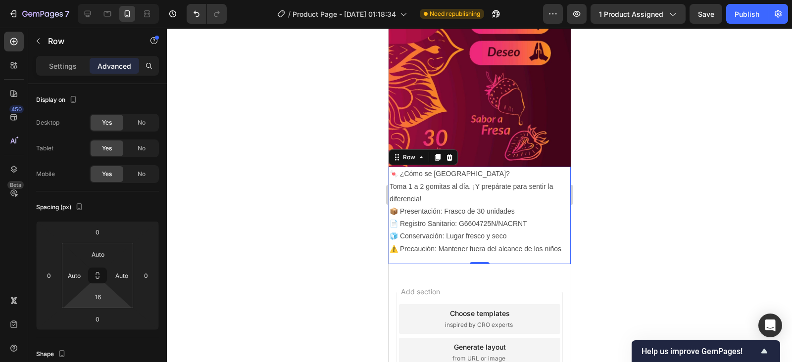
click at [100, 296] on input "16" at bounding box center [98, 296] width 20 height 15
click at [113, 316] on p "Auto" at bounding box center [122, 317] width 45 height 7
type input "Auto"
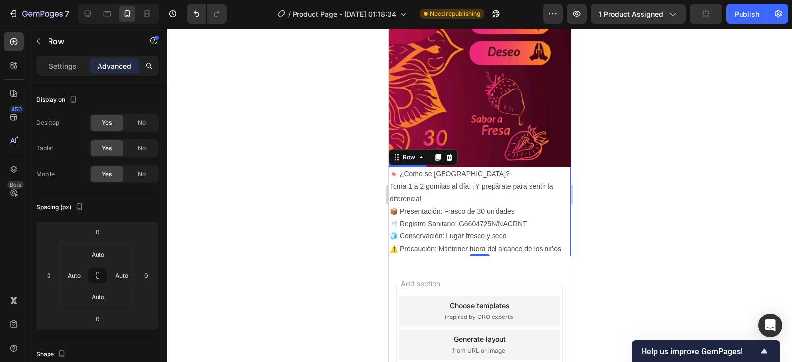
click at [506, 213] on p "📦 Presentación: Frasco de 30 unidades 📄 Registro Sanitario: G6604725N/NACRNT 🧊 …" at bounding box center [479, 230] width 180 height 50
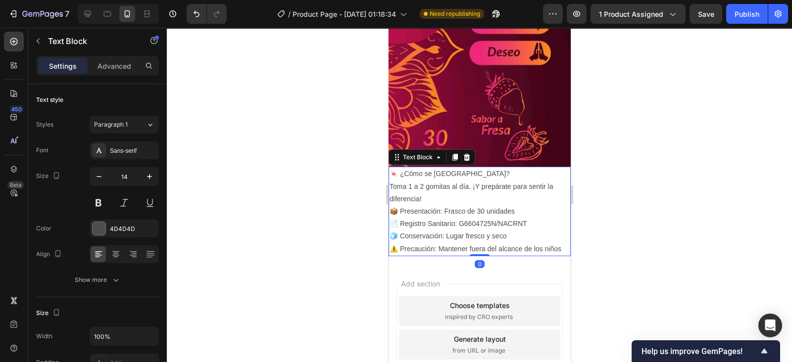
click at [100, 204] on button at bounding box center [99, 203] width 18 height 18
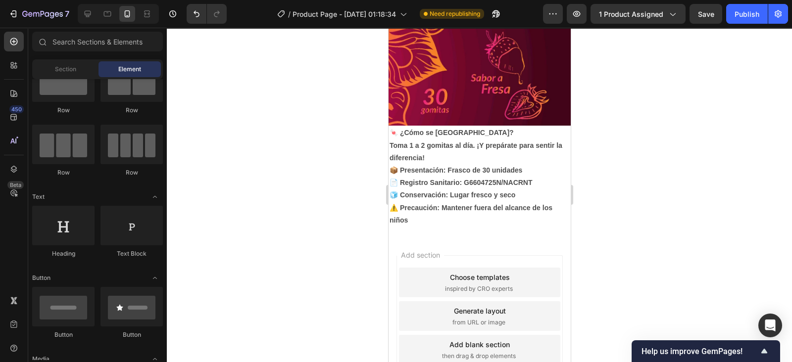
scroll to position [1116, 0]
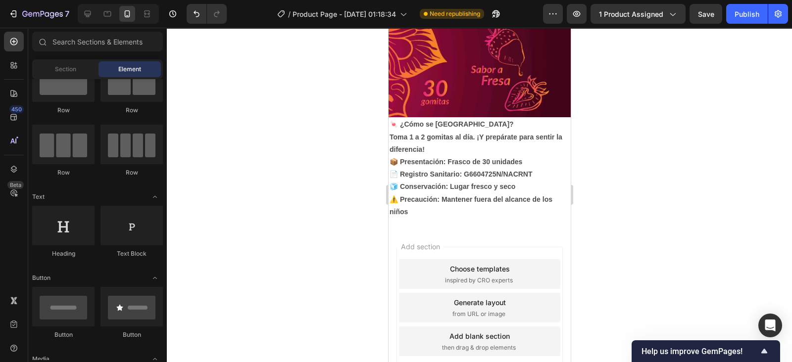
click at [498, 252] on div "Add section Choose templates inspired by CRO experts Generate layout from URL o…" at bounding box center [479, 308] width 166 height 122
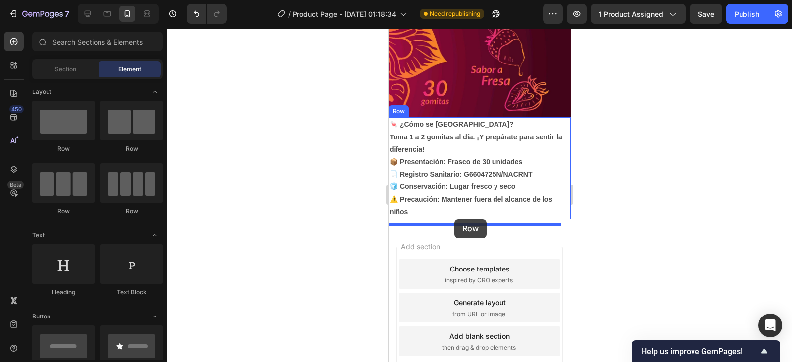
drag, startPoint x: 450, startPoint y: 145, endPoint x: 454, endPoint y: 219, distance: 74.9
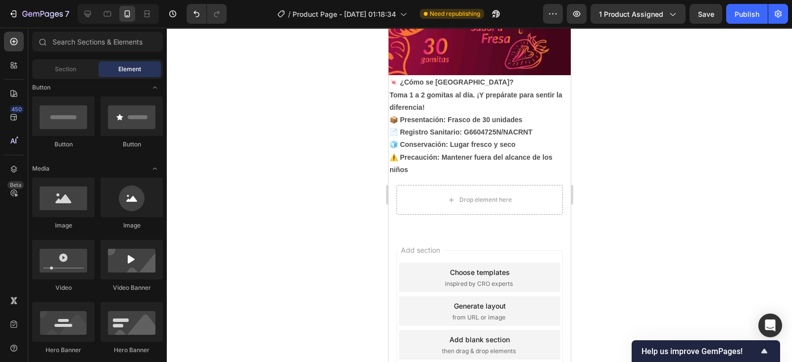
scroll to position [237, 0]
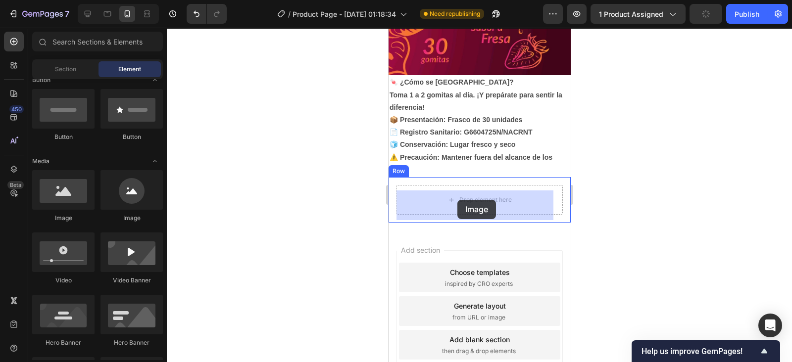
drag, startPoint x: 461, startPoint y: 220, endPoint x: 458, endPoint y: 199, distance: 21.0
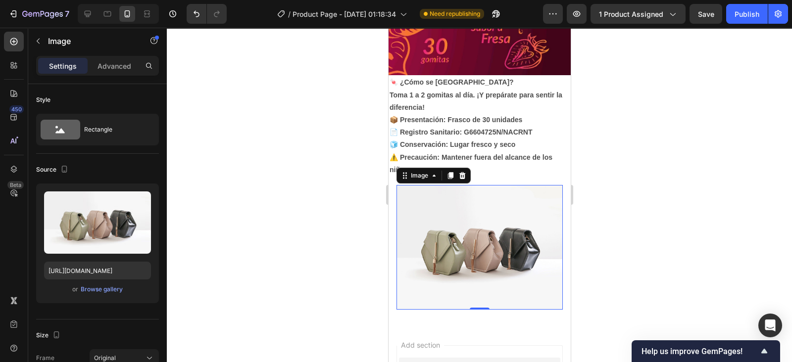
click at [138, 199] on icon "button" at bounding box center [141, 201] width 6 height 7
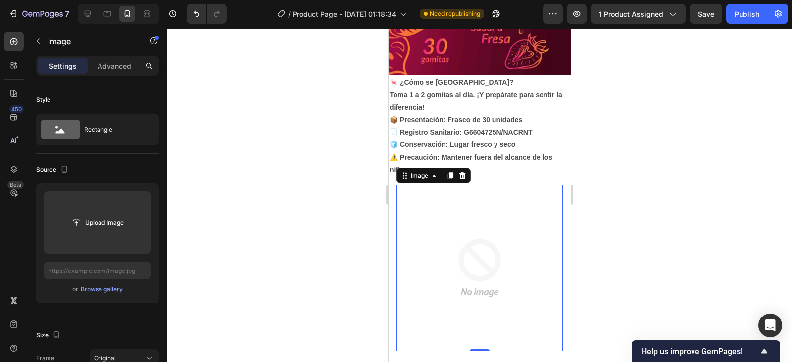
click at [107, 221] on input "file" at bounding box center [97, 222] width 68 height 17
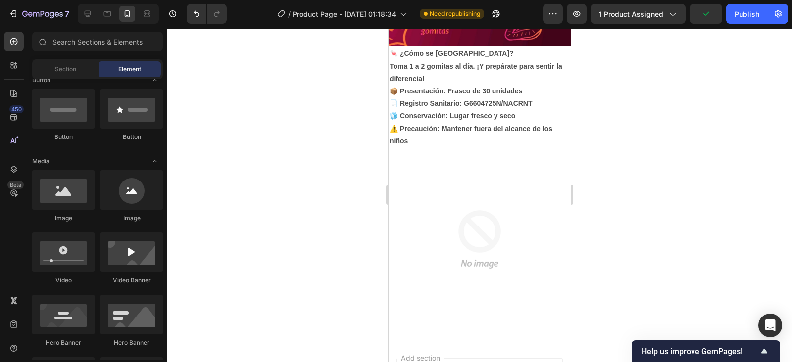
scroll to position [1189, 0]
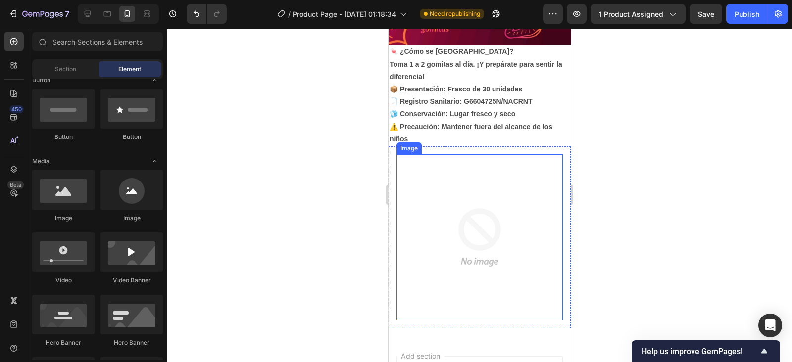
click at [469, 230] on img at bounding box center [479, 237] width 166 height 166
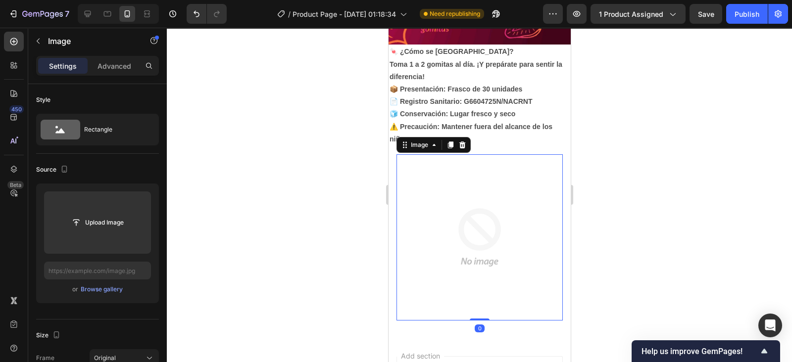
click at [105, 217] on input "file" at bounding box center [97, 222] width 68 height 17
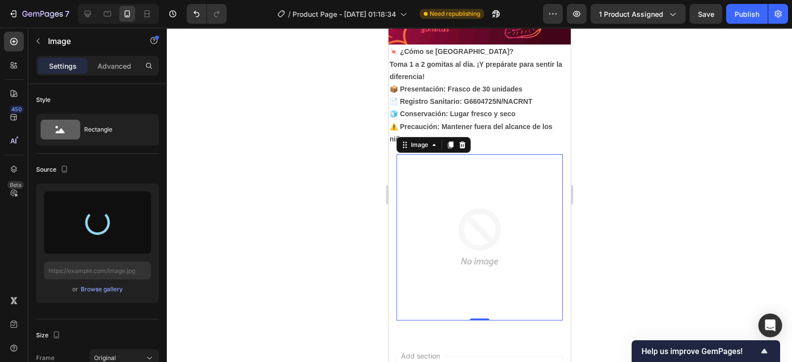
type input "[URL][DOMAIN_NAME]"
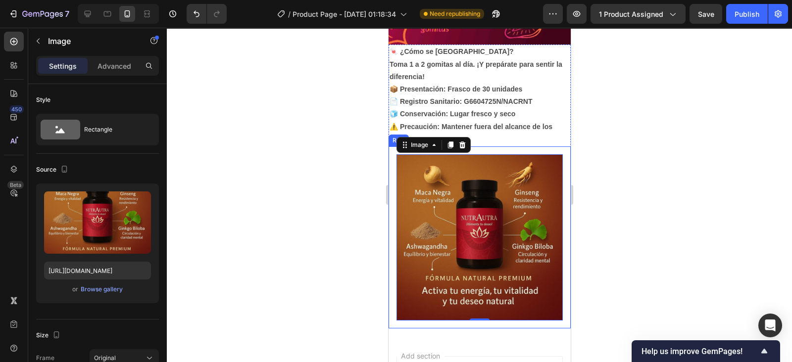
click at [557, 232] on div "Image 0 Row" at bounding box center [479, 237] width 182 height 182
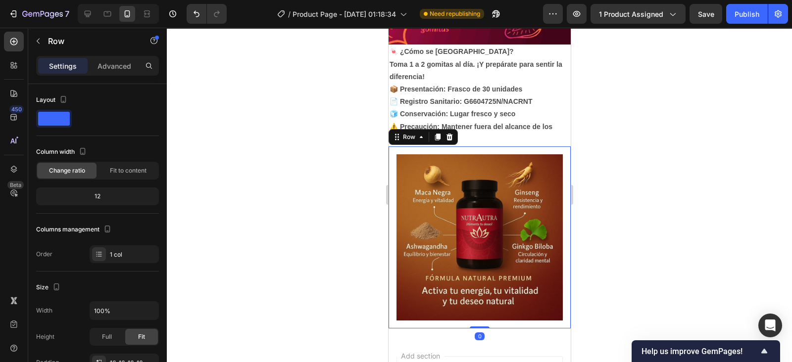
click at [124, 61] on p "Advanced" at bounding box center [114, 66] width 34 height 10
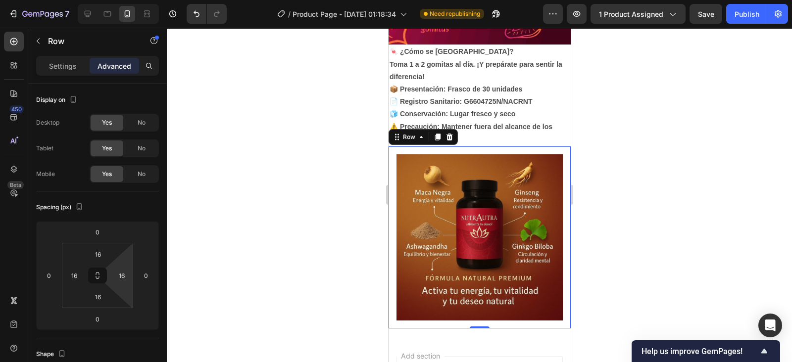
click at [122, 273] on input "16" at bounding box center [121, 275] width 15 height 15
click at [141, 297] on p "Auto" at bounding box center [146, 296] width 45 height 7
type input "Auto"
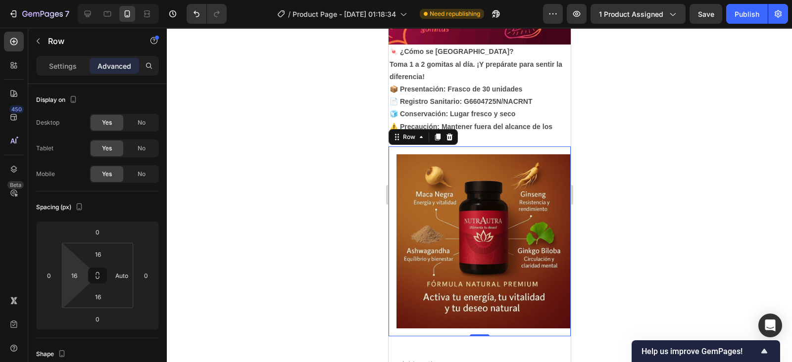
click at [78, 273] on input "16" at bounding box center [74, 275] width 15 height 15
click at [90, 293] on p "Auto" at bounding box center [99, 296] width 45 height 7
type input "Auto"
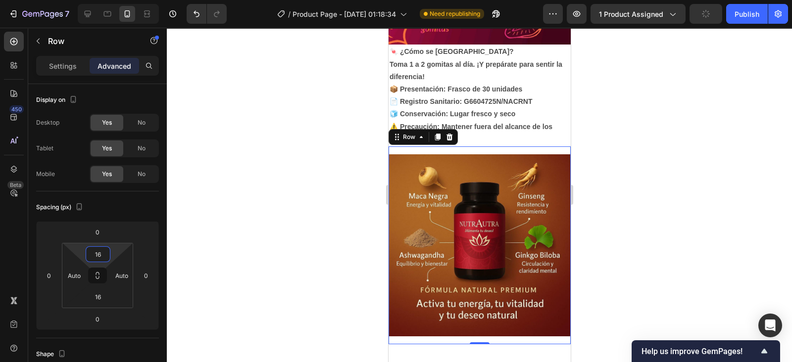
click at [100, 251] on input "16" at bounding box center [98, 254] width 20 height 15
click at [111, 272] on span "Auto" at bounding box center [106, 275] width 13 height 7
type input "Auto"
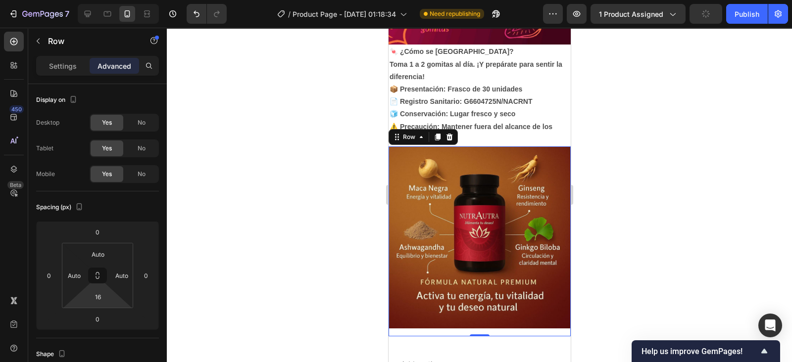
click at [100, 297] on input "16" at bounding box center [98, 296] width 20 height 15
click at [108, 320] on span "Auto" at bounding box center [106, 317] width 13 height 7
type input "Auto"
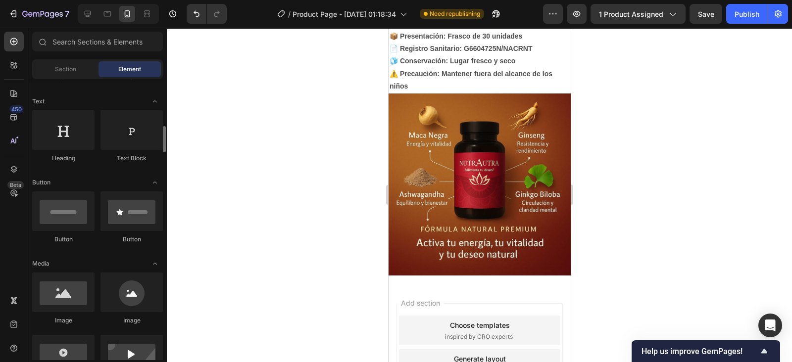
scroll to position [0, 0]
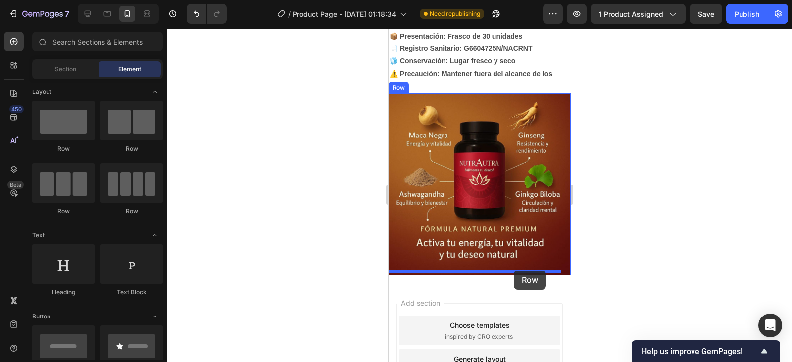
drag, startPoint x: 459, startPoint y: 145, endPoint x: 514, endPoint y: 271, distance: 136.7
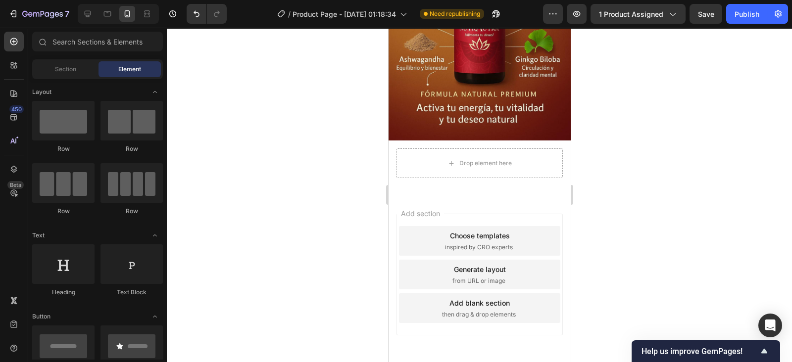
scroll to position [1409, 0]
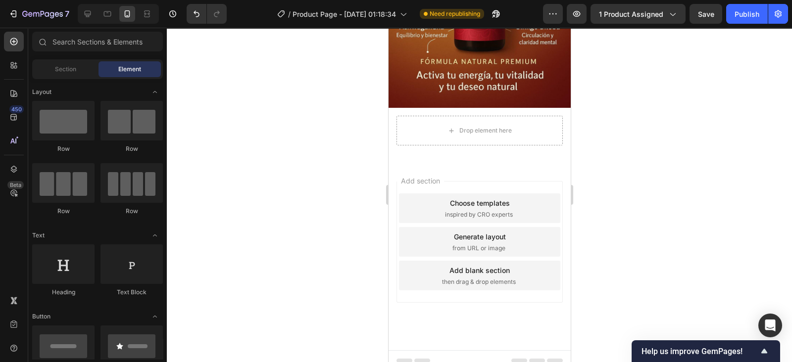
drag, startPoint x: 565, startPoint y: 299, endPoint x: 963, endPoint y: 356, distance: 402.0
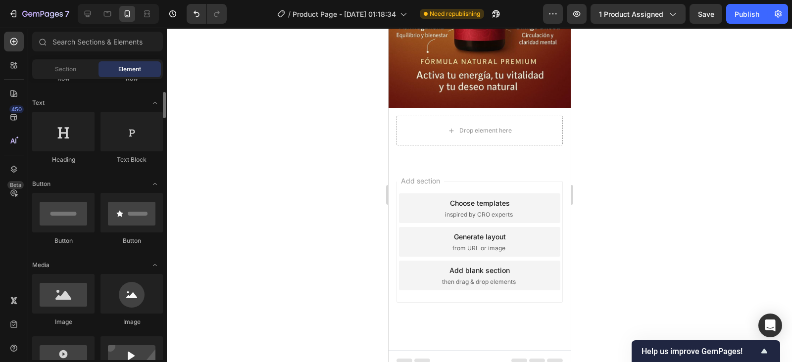
scroll to position [133, 0]
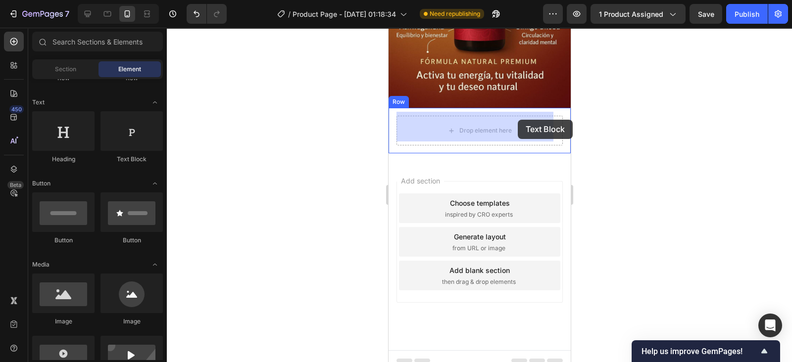
drag, startPoint x: 518, startPoint y: 162, endPoint x: 517, endPoint y: 120, distance: 42.6
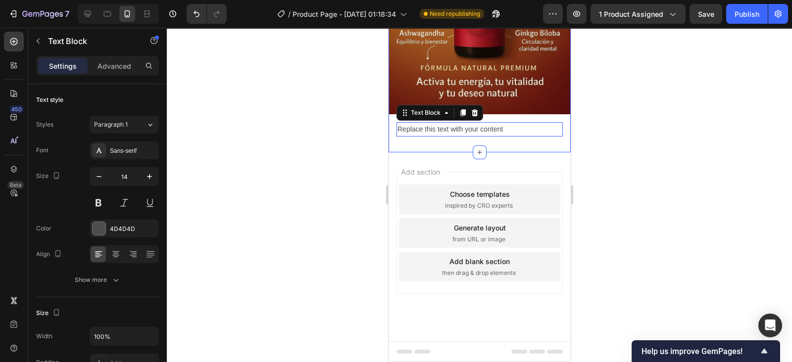
scroll to position [1398, 0]
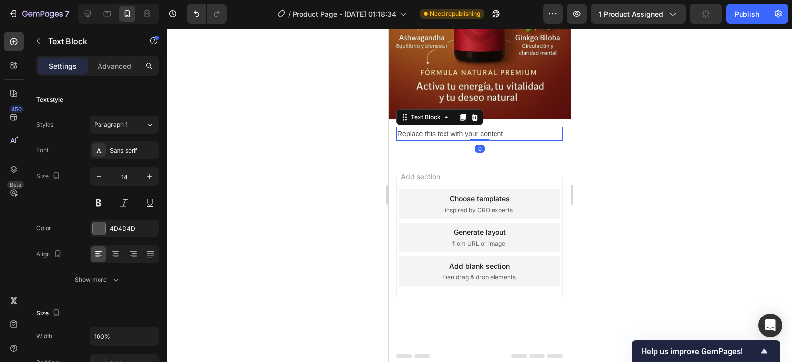
click at [518, 130] on div "Replace this text with your content" at bounding box center [479, 134] width 166 height 14
click at [518, 130] on p "Replace this text with your content" at bounding box center [479, 134] width 164 height 12
click at [518, 130] on p "Replace this text with your conten" at bounding box center [479, 134] width 164 height 12
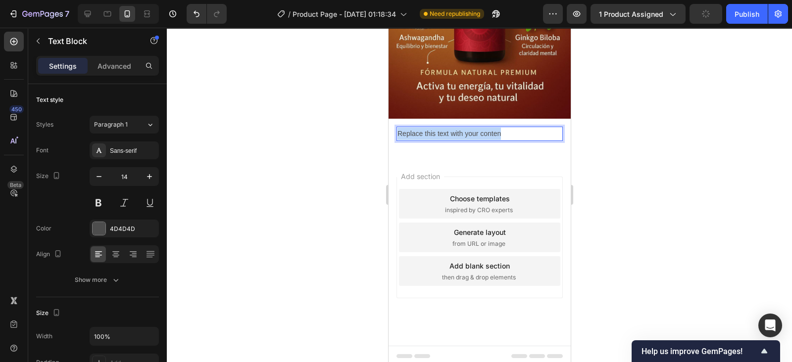
click at [518, 130] on p "Replace this text with your conten" at bounding box center [479, 134] width 164 height 12
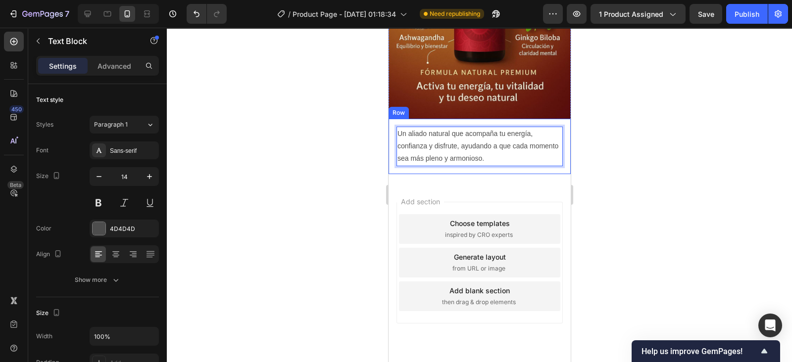
click at [557, 141] on div "Un aliado natural que acompaña tu energía, confianza y disfrute, ayudando a que…" at bounding box center [479, 146] width 182 height 55
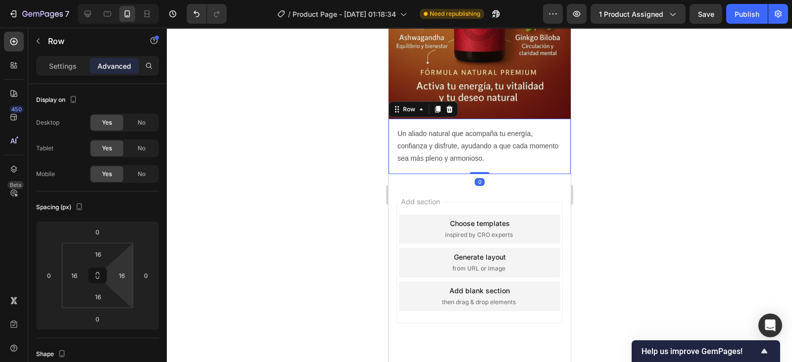
click at [128, 279] on input "16" at bounding box center [121, 275] width 15 height 15
click at [139, 295] on p "Auto" at bounding box center [146, 296] width 45 height 7
type input "Auto"
click at [77, 276] on input "16" at bounding box center [74, 275] width 15 height 15
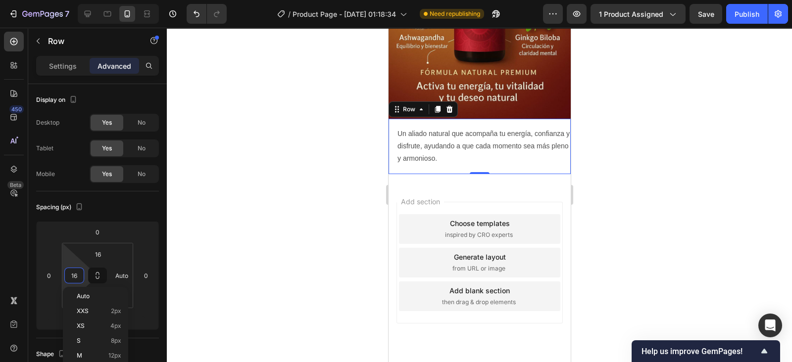
click at [89, 292] on div "Auto" at bounding box center [95, 296] width 61 height 15
type input "Auto"
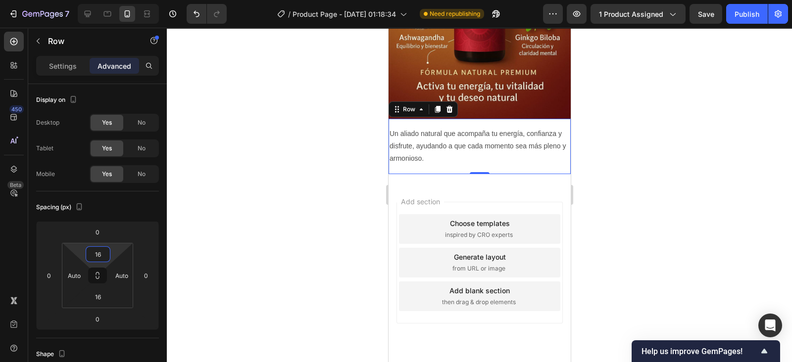
click at [96, 259] on input "16" at bounding box center [98, 254] width 20 height 15
click at [111, 272] on span "Auto" at bounding box center [106, 275] width 13 height 7
type input "Auto"
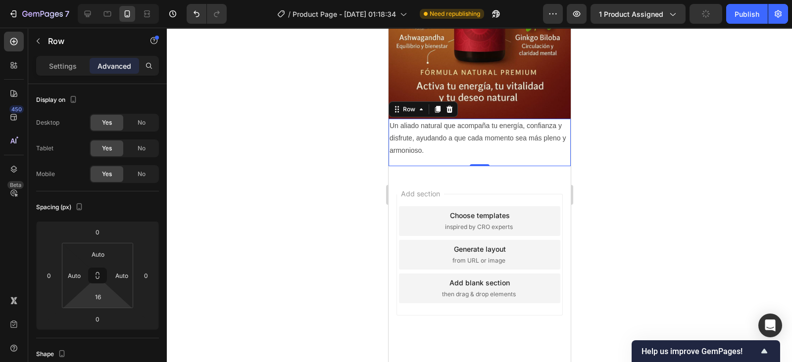
click at [96, 292] on input "16" at bounding box center [98, 296] width 20 height 15
click at [106, 313] on div "Auto" at bounding box center [119, 317] width 61 height 15
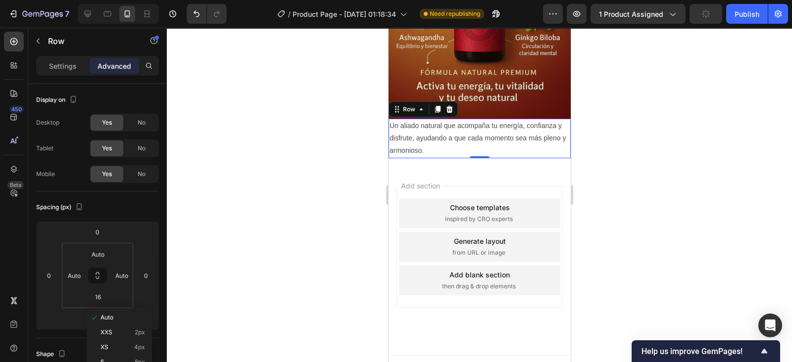
type input "Auto"
click at [517, 126] on p "Un aliado natural que acompaña tu energía, confianza y disfrute, ayudando a que…" at bounding box center [479, 139] width 180 height 38
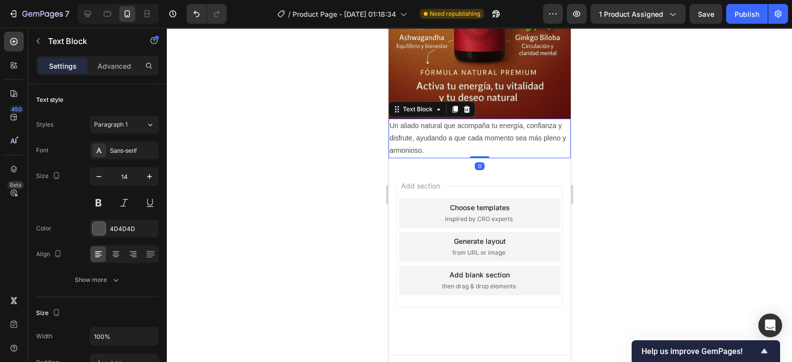
click at [147, 174] on icon "button" at bounding box center [150, 177] width 10 height 10
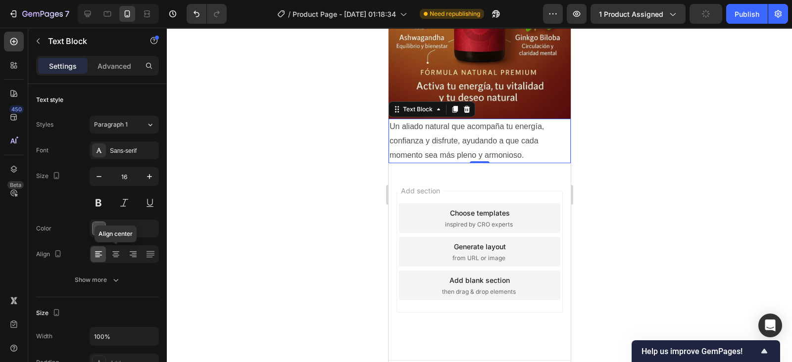
click at [112, 251] on icon at bounding box center [116, 254] width 10 height 10
click at [99, 202] on button at bounding box center [99, 203] width 18 height 18
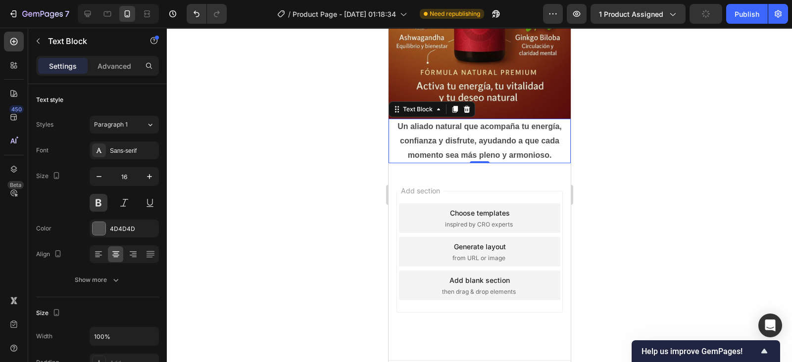
click at [147, 176] on icon "button" at bounding box center [150, 177] width 10 height 10
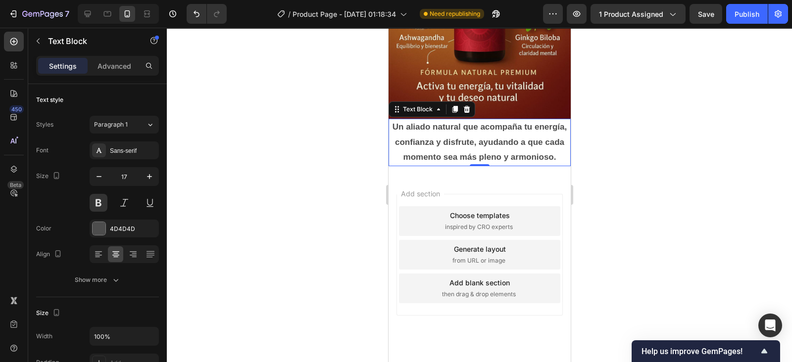
click at [147, 176] on icon "button" at bounding box center [150, 177] width 10 height 10
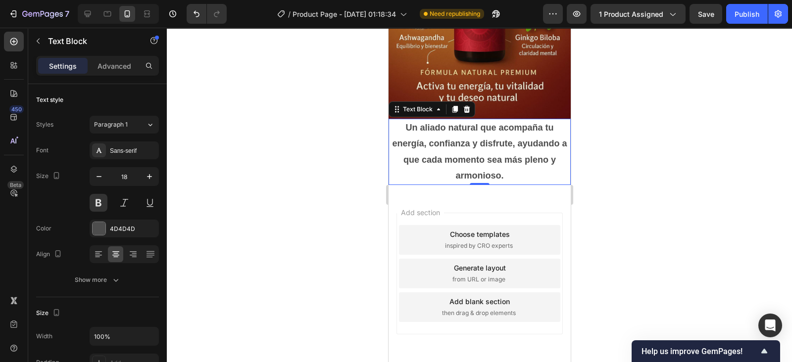
click at [147, 176] on icon "button" at bounding box center [150, 177] width 10 height 10
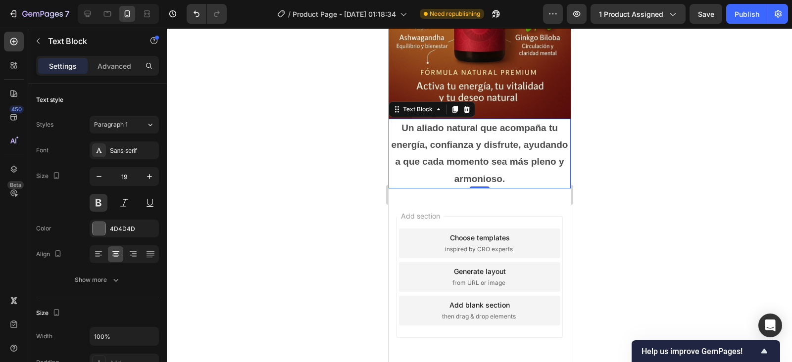
click at [99, 177] on icon "button" at bounding box center [99, 177] width 10 height 10
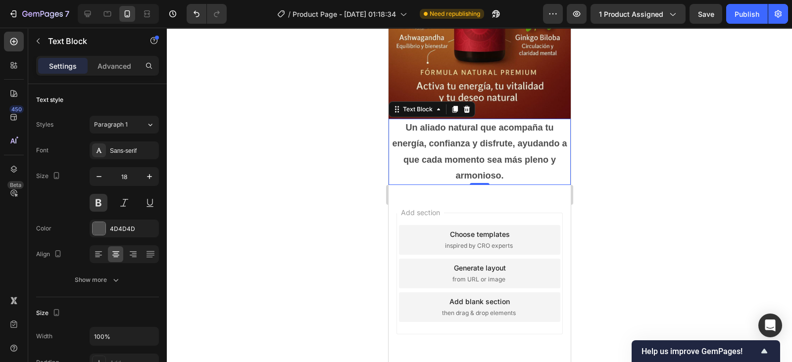
click at [99, 177] on icon "button" at bounding box center [99, 177] width 10 height 10
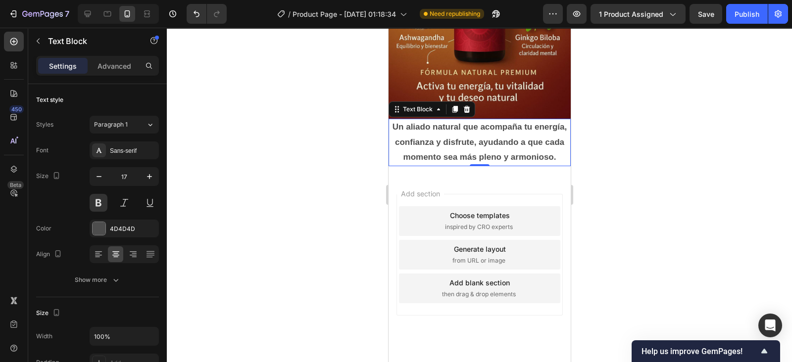
click at [99, 177] on icon "button" at bounding box center [99, 177] width 10 height 10
type input "16"
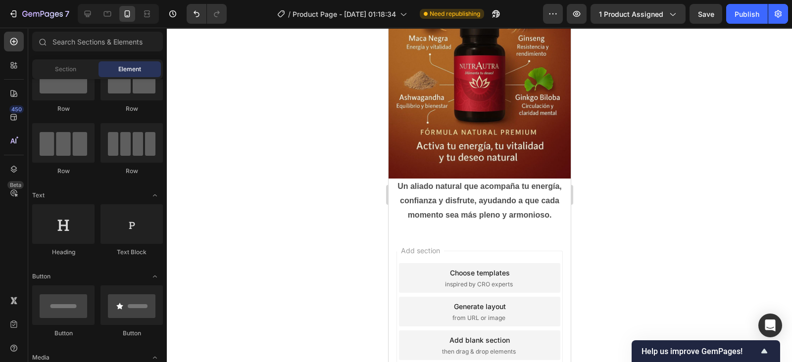
scroll to position [0, 0]
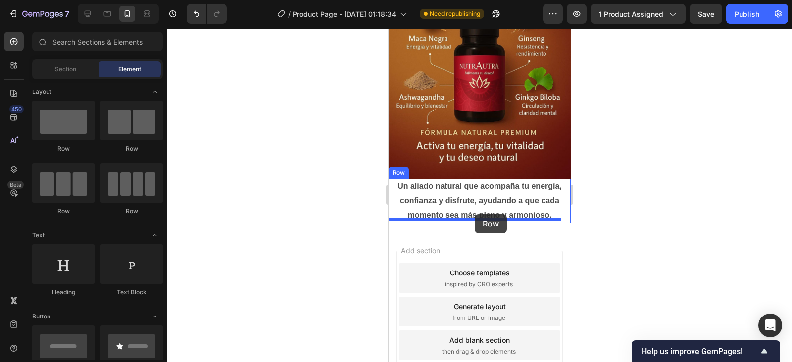
drag, startPoint x: 454, startPoint y: 143, endPoint x: 475, endPoint y: 214, distance: 74.2
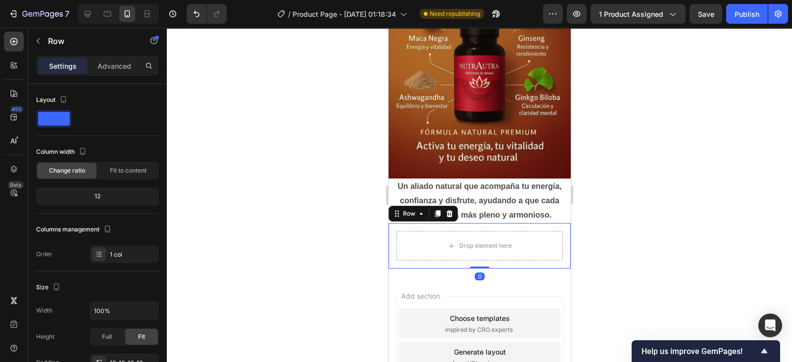
click at [9, 39] on icon at bounding box center [14, 42] width 10 height 10
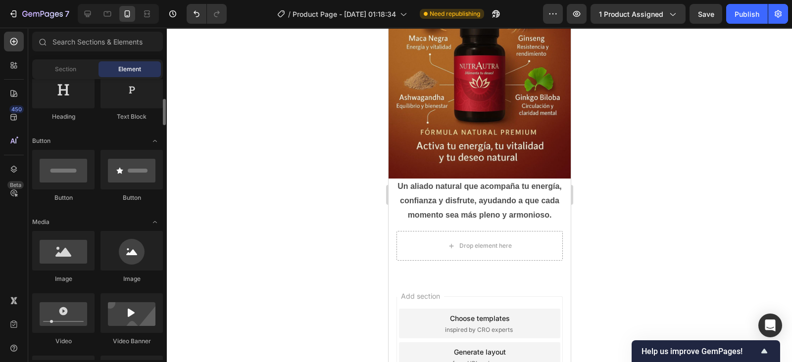
scroll to position [179, 0]
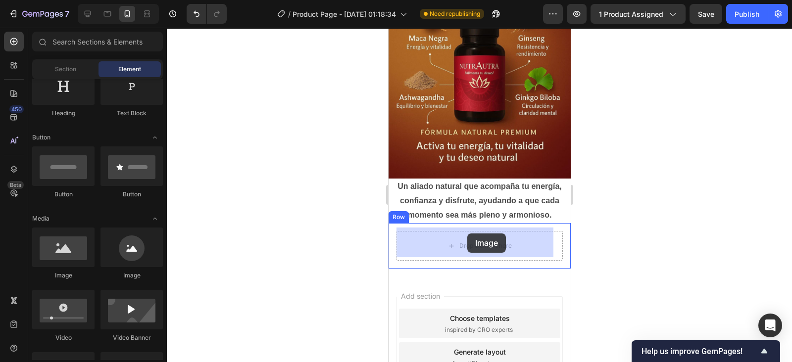
drag, startPoint x: 469, startPoint y: 280, endPoint x: 468, endPoint y: 234, distance: 46.5
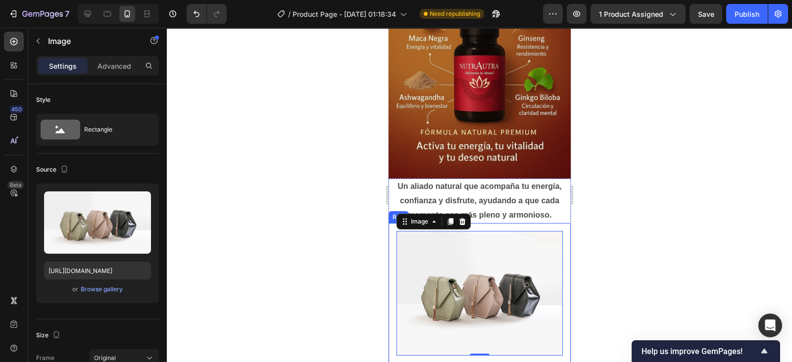
click at [555, 245] on div "Image 0 Row" at bounding box center [479, 293] width 182 height 141
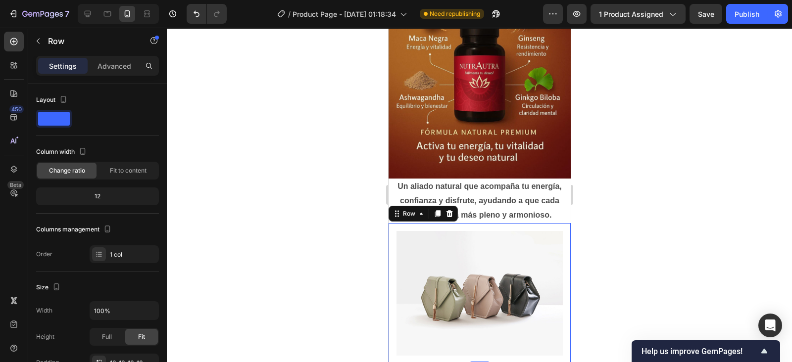
click at [110, 68] on p "Advanced" at bounding box center [114, 66] width 34 height 10
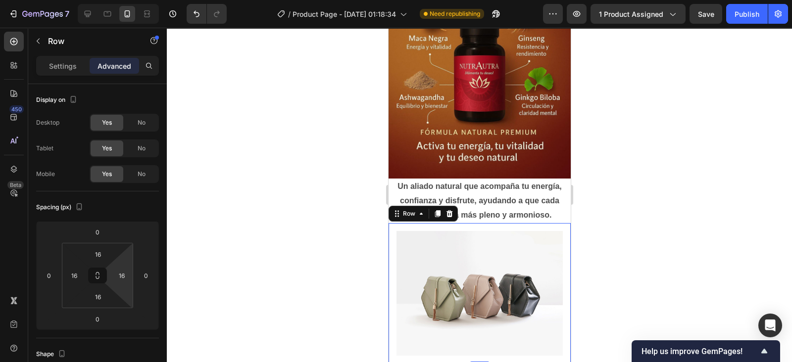
click at [127, 277] on input "16" at bounding box center [121, 275] width 15 height 15
click at [138, 291] on div "Auto" at bounding box center [142, 296] width 61 height 15
type input "Auto"
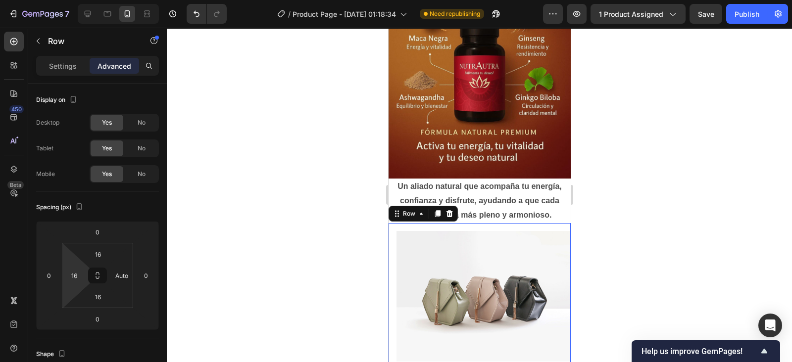
click at [74, 273] on input "16" at bounding box center [74, 275] width 15 height 15
click at [90, 291] on div "Auto" at bounding box center [95, 296] width 61 height 15
type input "Auto"
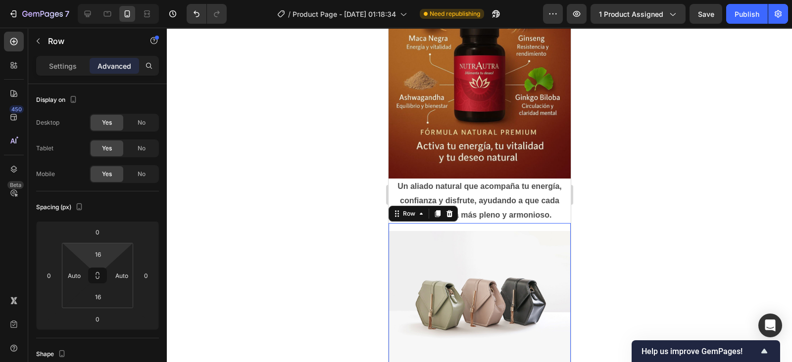
click at [96, 259] on input "16" at bounding box center [98, 254] width 20 height 15
click at [104, 271] on div "Auto" at bounding box center [119, 275] width 61 height 15
type input "Auto"
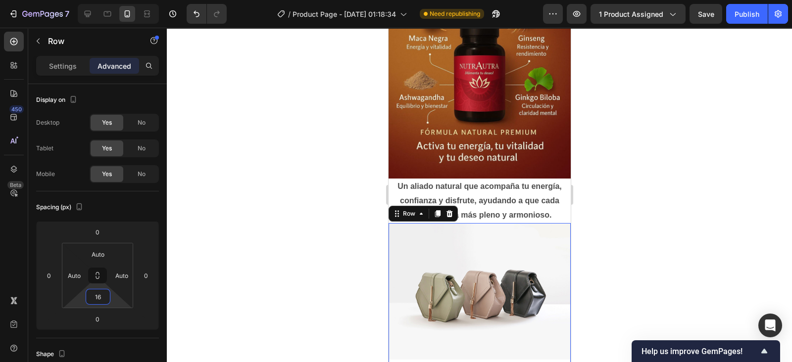
click at [103, 295] on input "16" at bounding box center [98, 296] width 20 height 15
click at [111, 315] on span "Auto" at bounding box center [106, 317] width 13 height 7
type input "Auto"
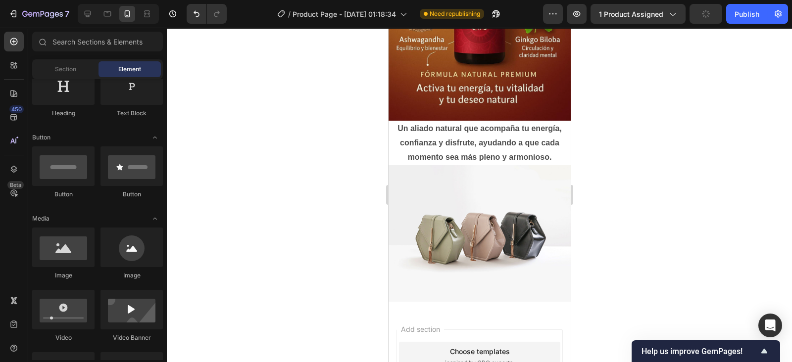
scroll to position [1389, 0]
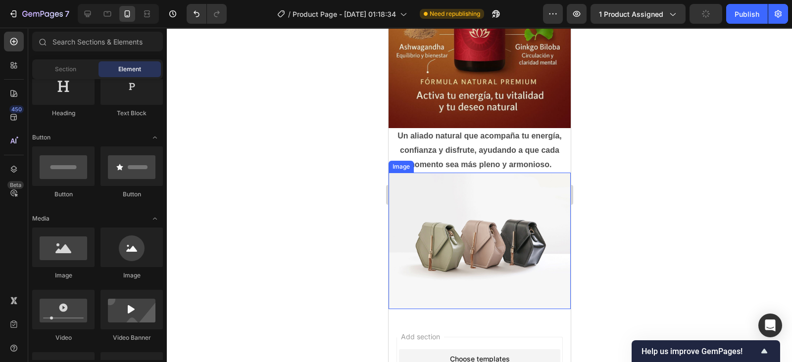
click at [499, 257] on img at bounding box center [479, 241] width 182 height 137
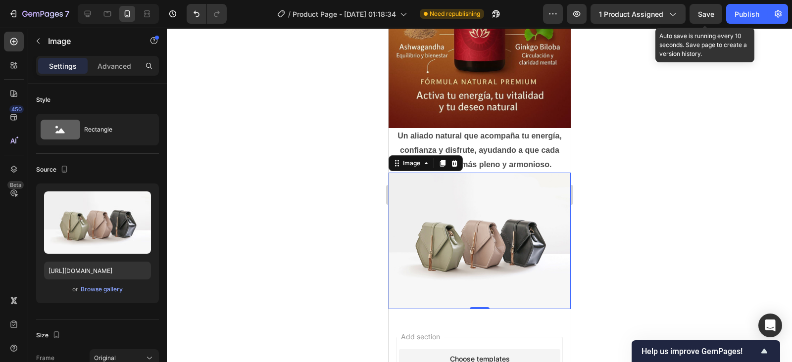
click at [708, 15] on span "Save" at bounding box center [706, 14] width 16 height 8
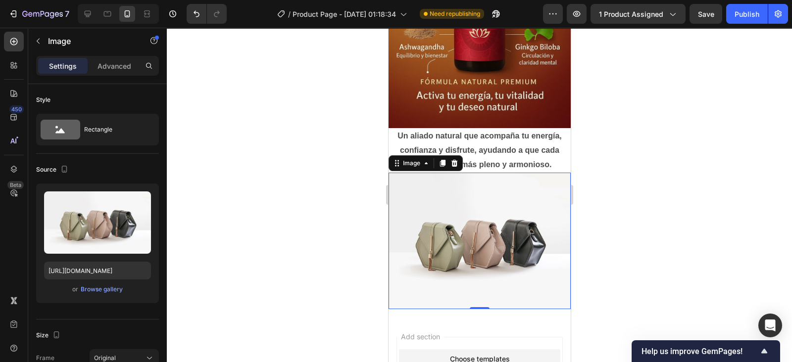
click at [139, 197] on icon "button" at bounding box center [141, 201] width 10 height 10
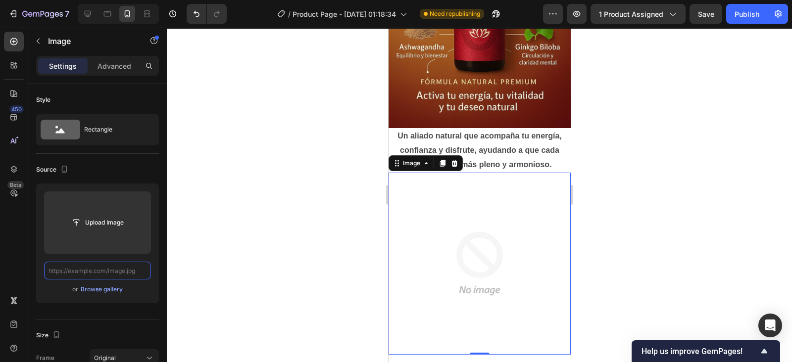
click at [104, 267] on input "text" at bounding box center [97, 271] width 107 height 18
paste input "[URL][DOMAIN_NAME]"
type input "[URL][DOMAIN_NAME]"
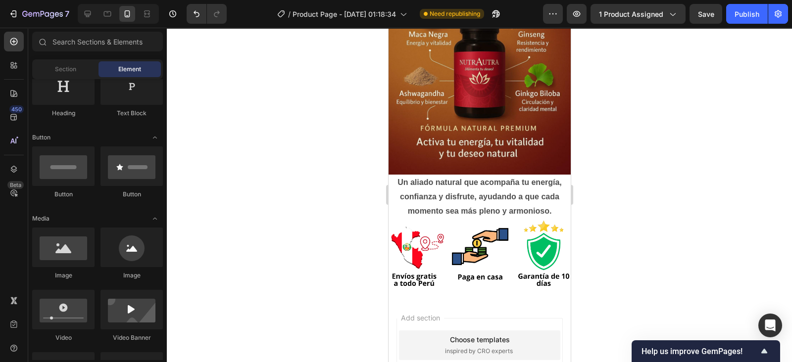
scroll to position [1345, 0]
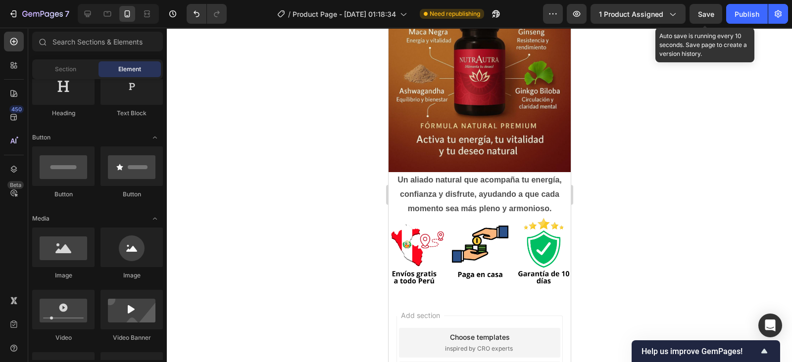
click at [703, 17] on span "Save" at bounding box center [706, 14] width 16 height 8
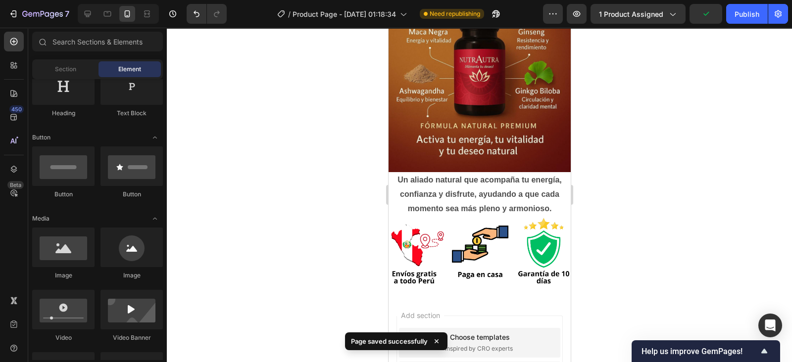
click at [745, 13] on div "Publish" at bounding box center [746, 14] width 25 height 10
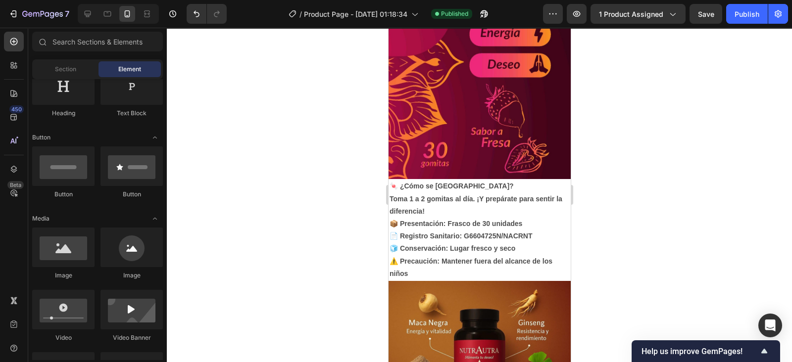
drag, startPoint x: 565, startPoint y: 287, endPoint x: 967, endPoint y: 264, distance: 402.5
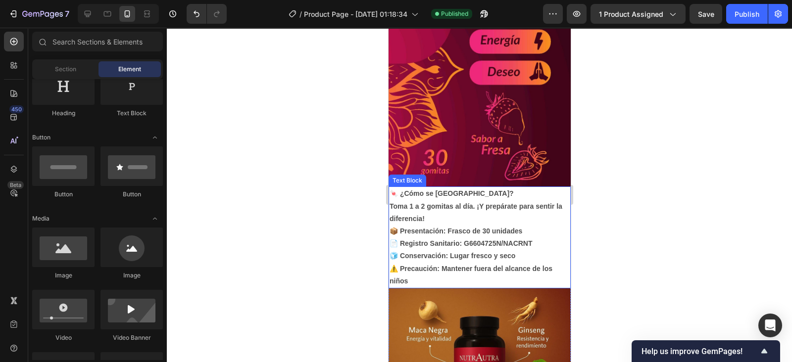
click at [460, 248] on p "📦 Presentación: Frasco de 30 unidades 📄 Registro Sanitario: G6604725N/NACRNT 🧊 …" at bounding box center [479, 256] width 180 height 62
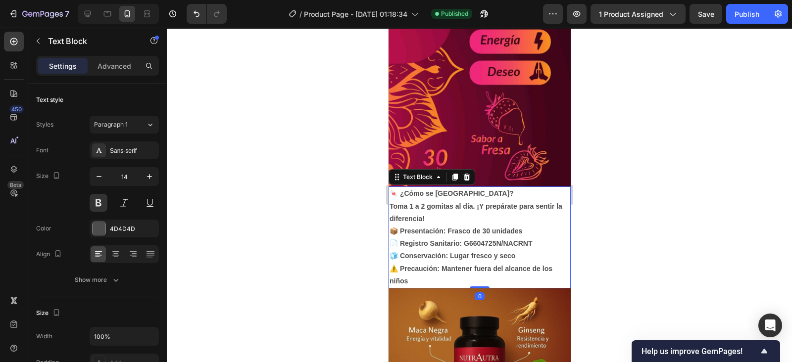
click at [112, 67] on p "Advanced" at bounding box center [114, 66] width 34 height 10
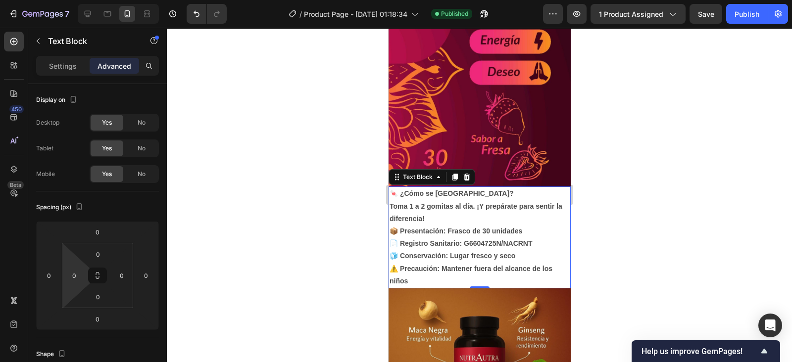
click at [74, 271] on input "0" at bounding box center [74, 275] width 15 height 15
type input "5"
click at [119, 273] on input "0" at bounding box center [121, 275] width 15 height 15
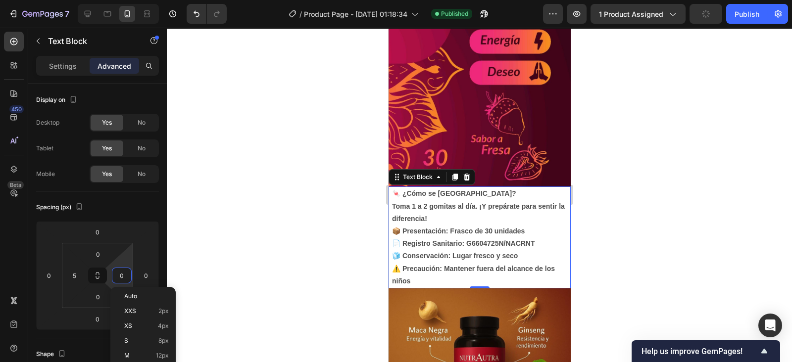
type input "5"
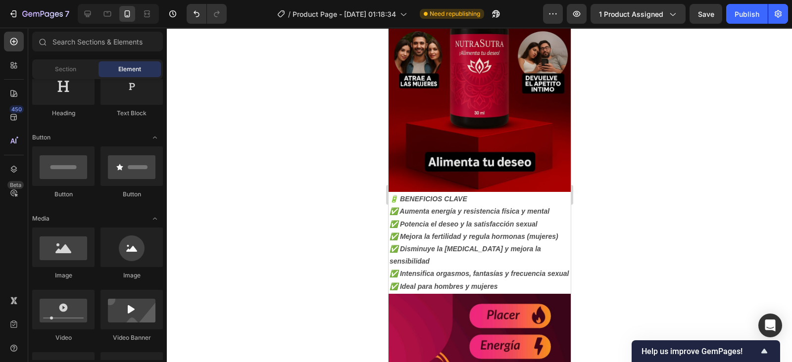
scroll to position [727, 0]
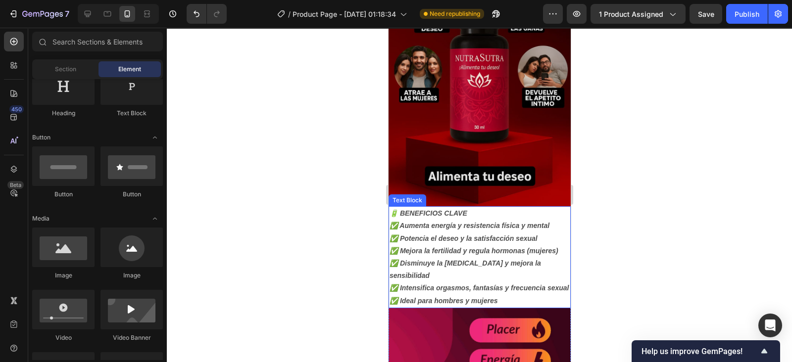
click at [437, 269] on p "🔋 BENEFICIOS CLAVE ✅ Aumenta energía y resistencia física y mental ✅ Potencia e…" at bounding box center [479, 257] width 180 height 100
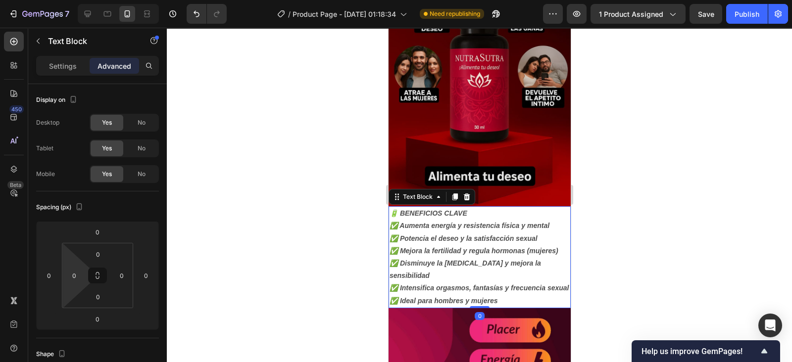
click at [78, 270] on input "0" at bounding box center [74, 275] width 15 height 15
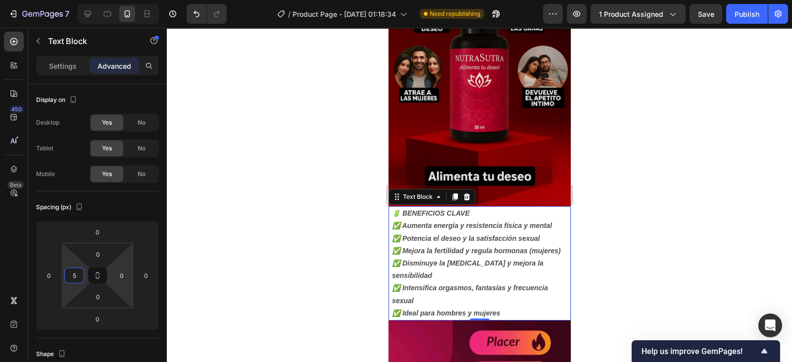
type input "5"
click at [121, 272] on input "0" at bounding box center [121, 275] width 15 height 15
type input "5"
click at [746, 16] on div "Publish" at bounding box center [746, 14] width 25 height 10
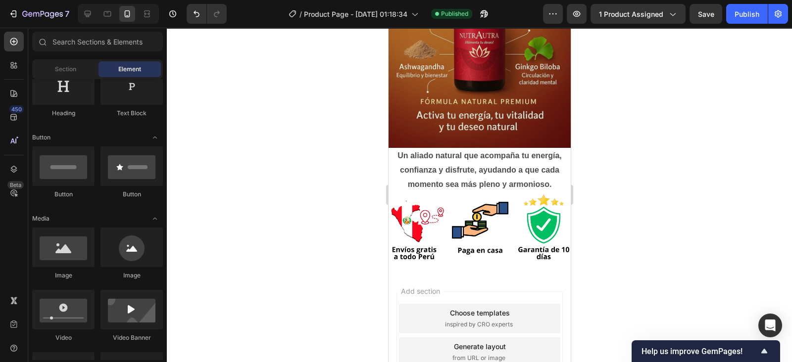
scroll to position [1384, 0]
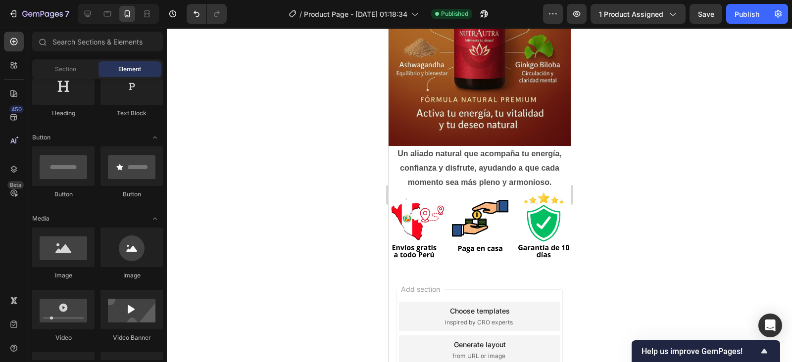
drag, startPoint x: 565, startPoint y: 258, endPoint x: 961, endPoint y: 329, distance: 402.2
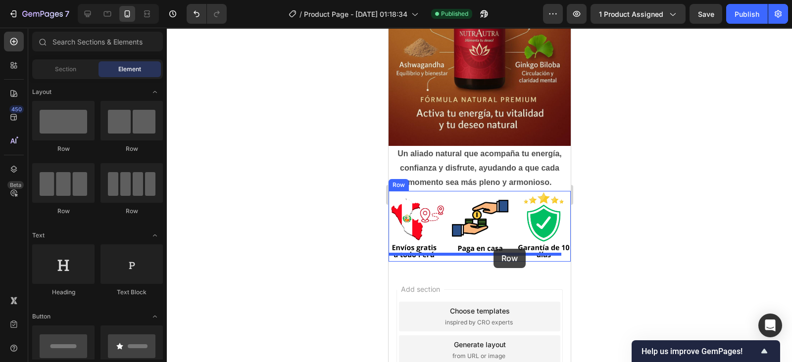
drag, startPoint x: 458, startPoint y: 140, endPoint x: 493, endPoint y: 249, distance: 115.0
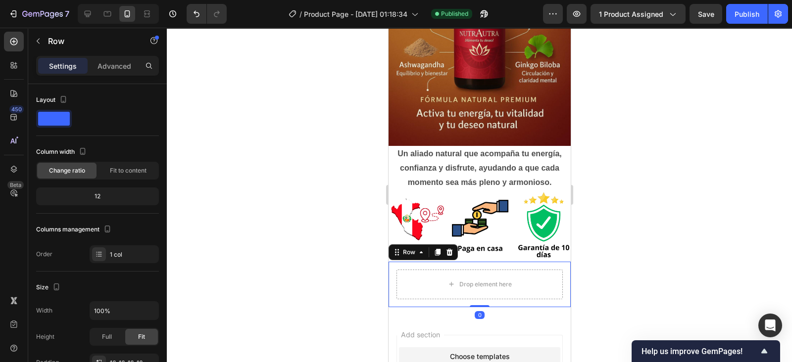
click at [18, 45] on icon at bounding box center [14, 42] width 10 height 10
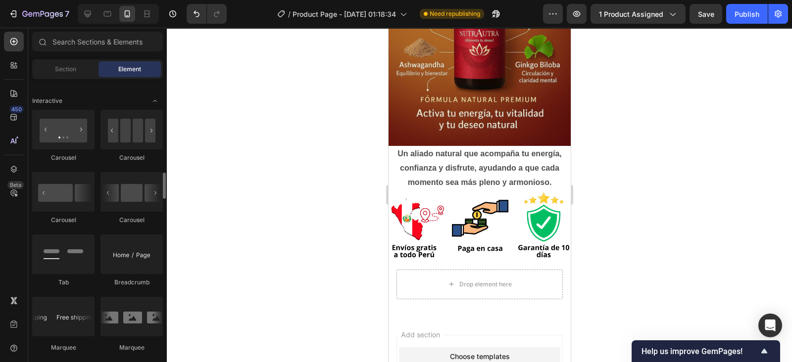
scroll to position [982, 0]
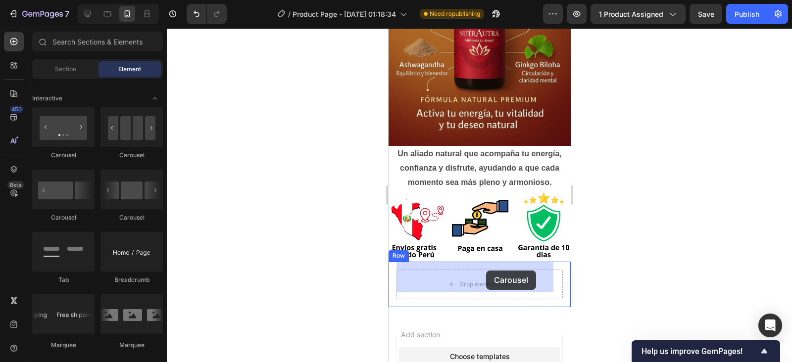
drag, startPoint x: 451, startPoint y: 225, endPoint x: 488, endPoint y: 271, distance: 59.1
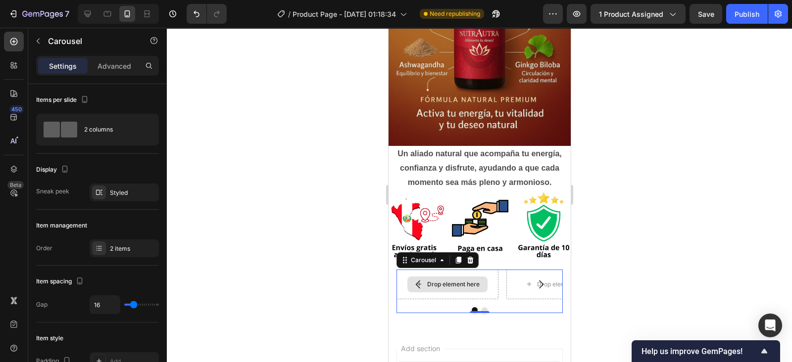
click at [458, 281] on div "Drop element here" at bounding box center [453, 285] width 52 height 8
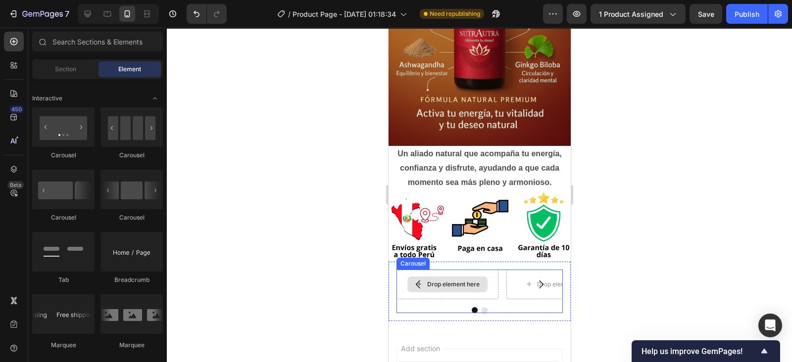
click at [476, 277] on div "Drop element here" at bounding box center [447, 285] width 80 height 16
click at [456, 281] on div "Drop element here" at bounding box center [453, 285] width 52 height 8
click at [534, 279] on icon "Carousel Next Arrow" at bounding box center [540, 285] width 12 height 12
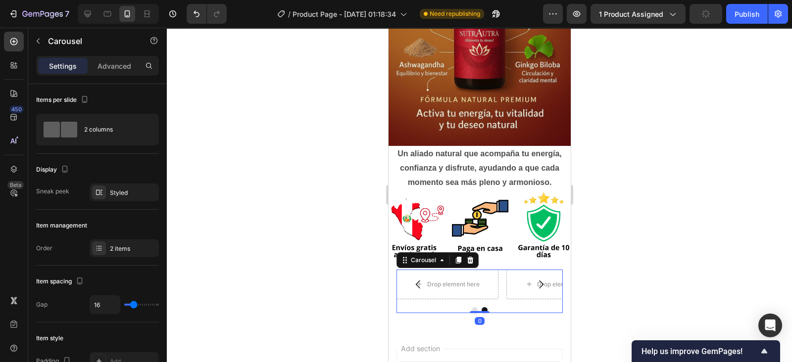
click at [534, 279] on icon "Carousel Next Arrow" at bounding box center [540, 285] width 12 height 12
click at [416, 279] on icon "Carousel Back Arrow" at bounding box center [418, 285] width 12 height 12
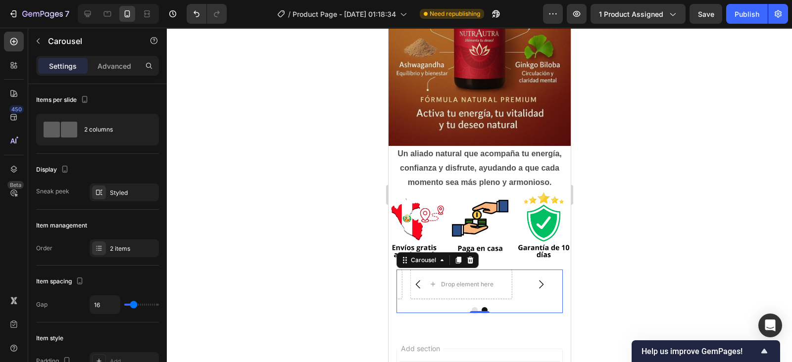
click at [416, 279] on icon "Carousel Back Arrow" at bounding box center [418, 285] width 12 height 12
click at [442, 281] on div "Drop element here" at bounding box center [453, 285] width 52 height 8
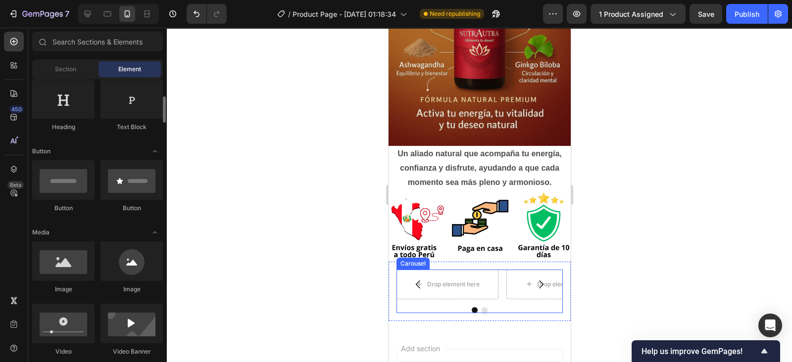
scroll to position [157, 0]
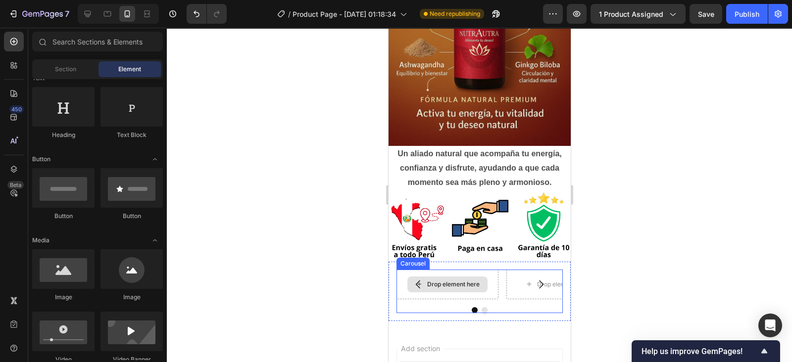
click at [450, 281] on div "Drop element here" at bounding box center [453, 285] width 52 height 8
drag, startPoint x: 453, startPoint y: 295, endPoint x: 442, endPoint y: 271, distance: 26.6
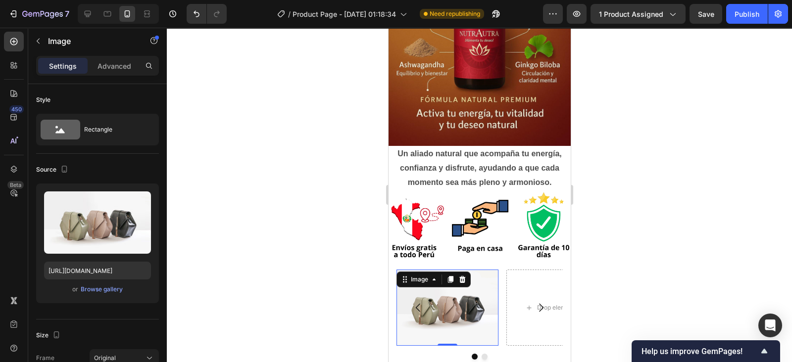
click at [142, 201] on icon "button" at bounding box center [142, 201] width 1 height 3
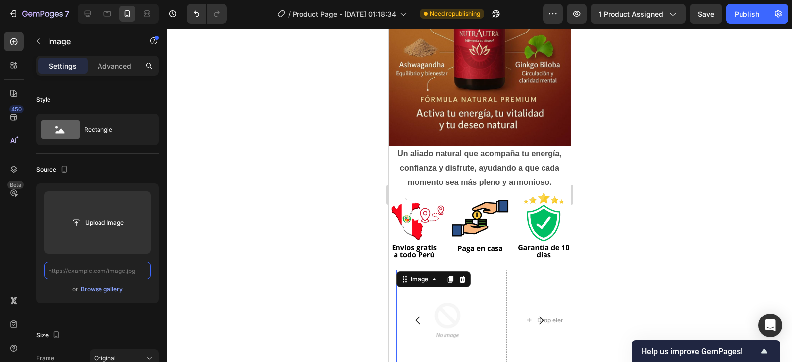
click at [100, 270] on input "text" at bounding box center [97, 271] width 107 height 18
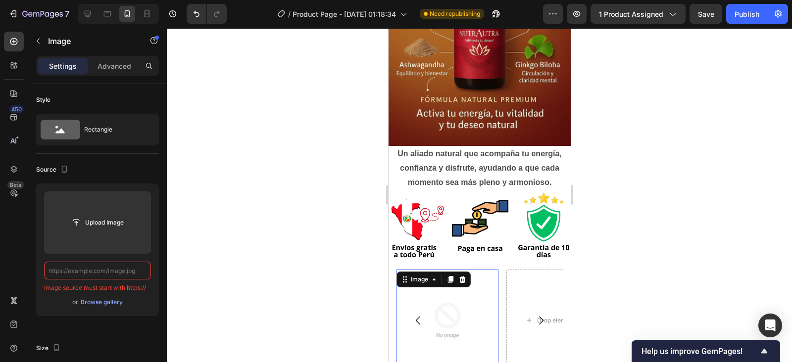
click at [108, 219] on input "file" at bounding box center [97, 222] width 68 height 17
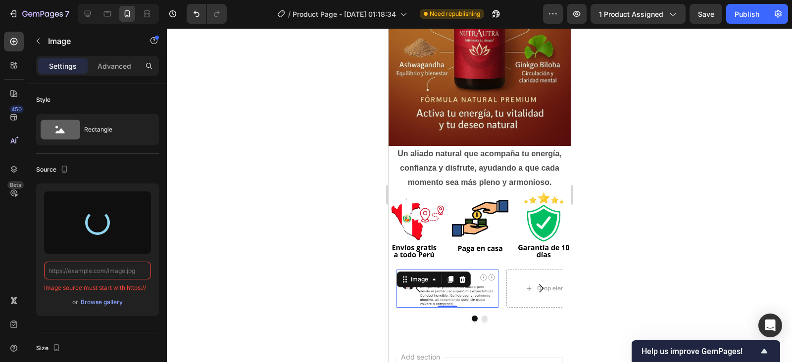
type input "[URL][DOMAIN_NAME]"
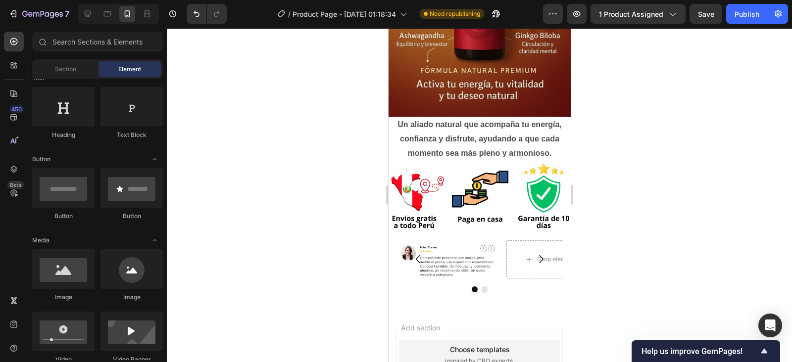
scroll to position [1415, 0]
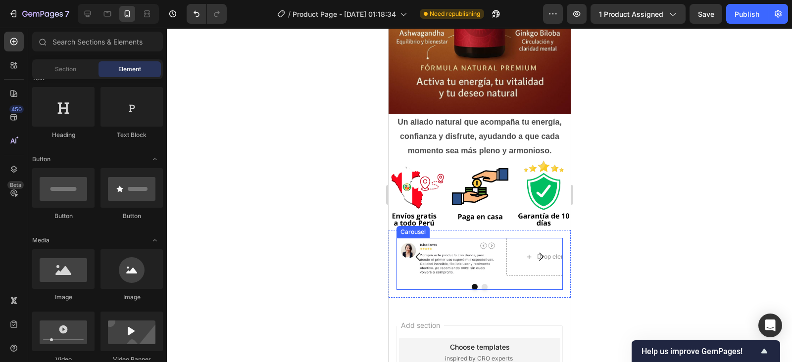
click at [534, 251] on icon "Carousel Next Arrow" at bounding box center [540, 257] width 12 height 12
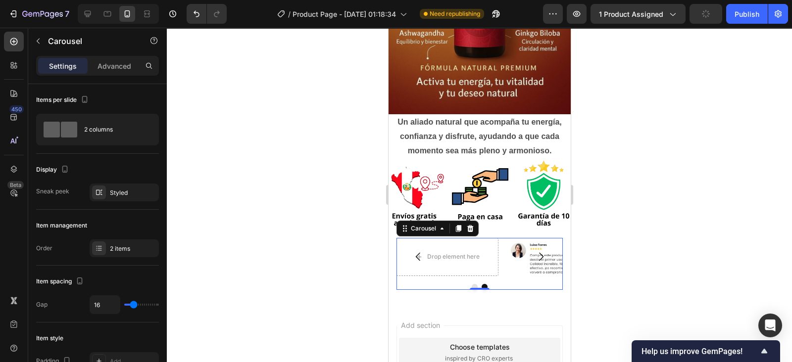
click at [15, 37] on icon at bounding box center [14, 42] width 10 height 10
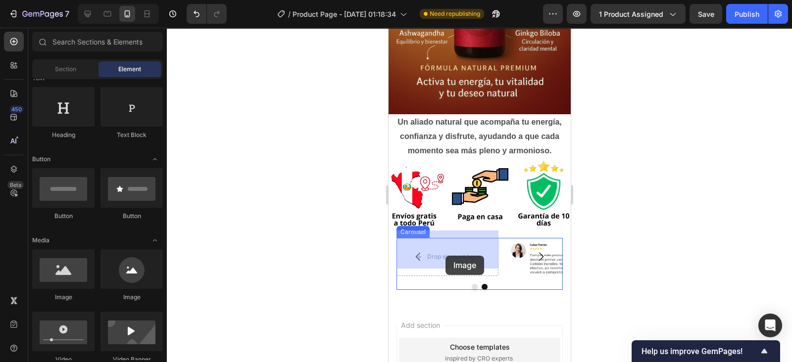
drag, startPoint x: 449, startPoint y: 304, endPoint x: 445, endPoint y: 256, distance: 48.6
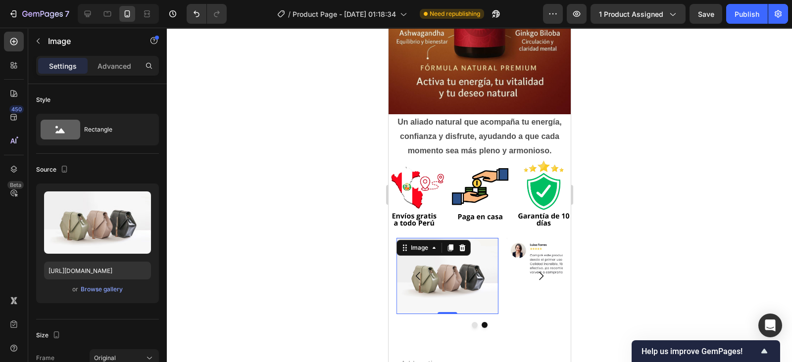
click at [140, 197] on icon "button" at bounding box center [141, 201] width 10 height 10
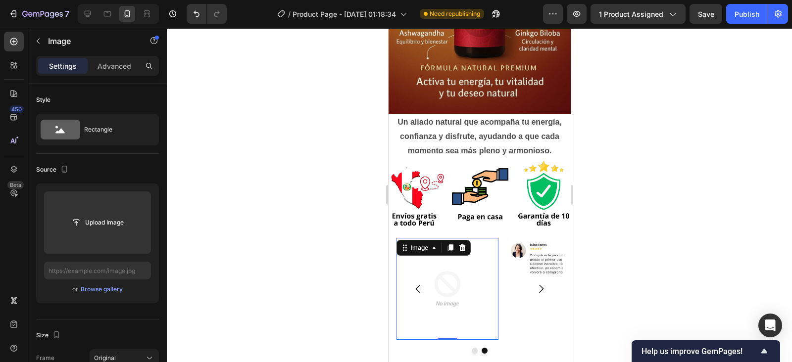
click at [104, 218] on input "file" at bounding box center [97, 222] width 68 height 17
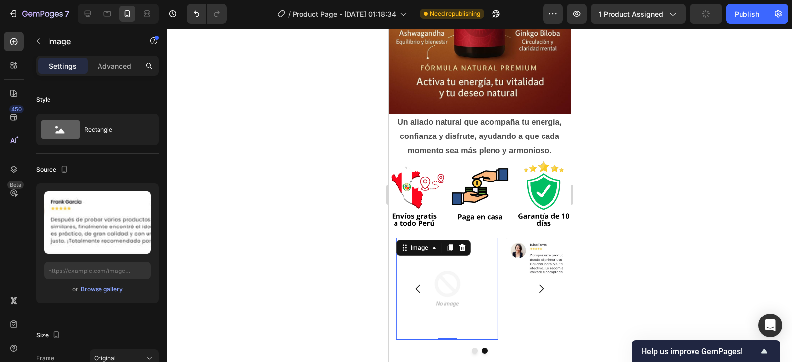
type input "[URL][DOMAIN_NAME]"
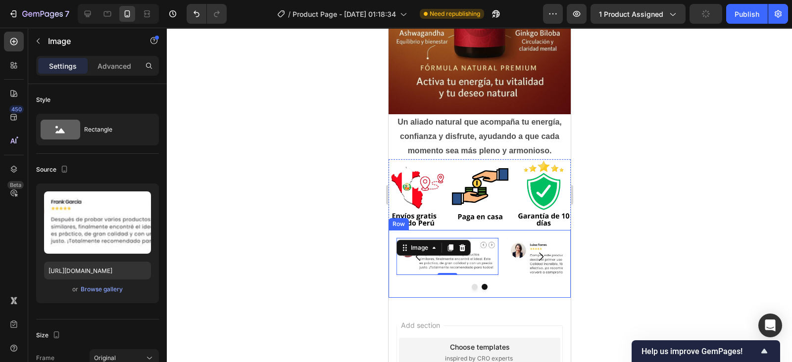
click at [559, 239] on div "Image Image 0 [GEOGRAPHIC_DATA]" at bounding box center [479, 264] width 182 height 68
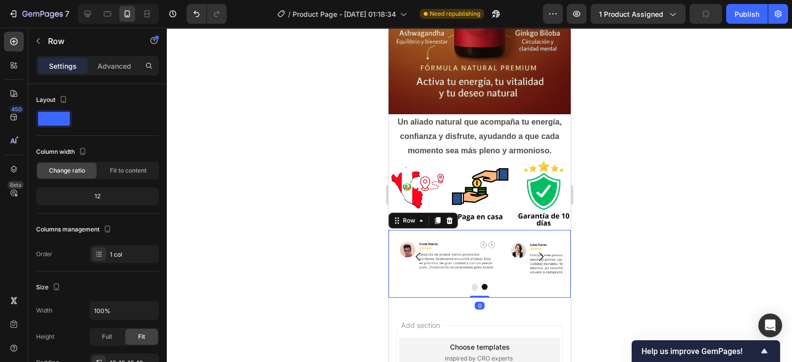
click at [107, 61] on p "Advanced" at bounding box center [114, 66] width 34 height 10
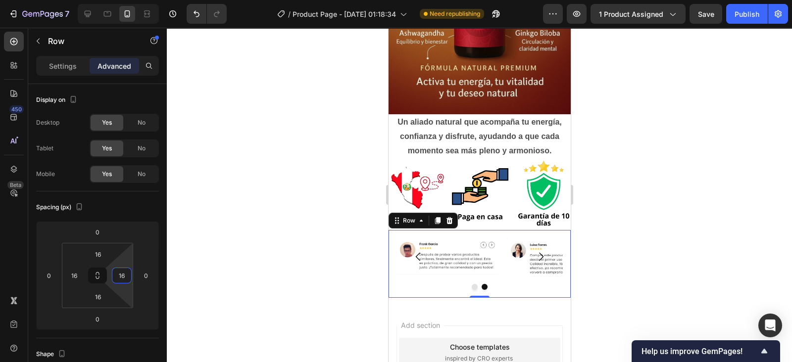
click at [123, 275] on input "16" at bounding box center [121, 275] width 15 height 15
click at [131, 291] on div "Auto" at bounding box center [142, 296] width 61 height 15
type input "Auto"
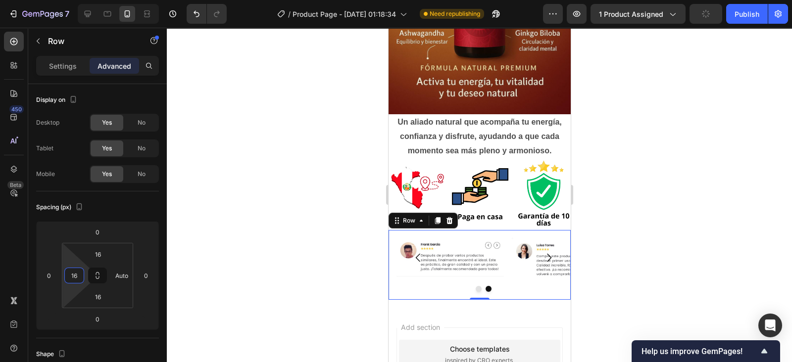
click at [77, 273] on input "16" at bounding box center [74, 275] width 15 height 15
click at [101, 295] on p "Auto" at bounding box center [99, 296] width 45 height 7
type input "Auto"
click at [100, 253] on input "16" at bounding box center [98, 254] width 20 height 15
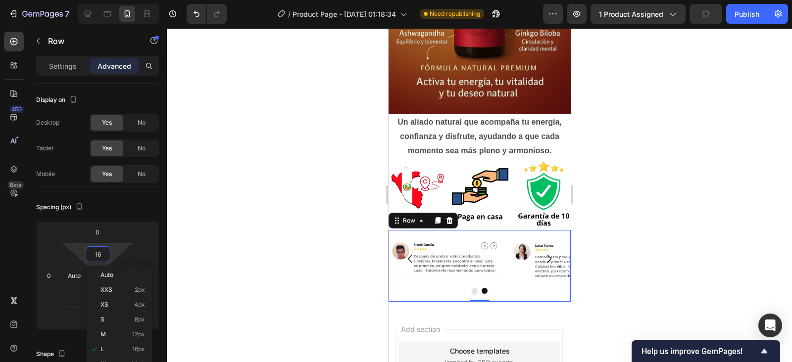
click at [123, 274] on p "Auto" at bounding box center [122, 275] width 45 height 7
type input "Auto"
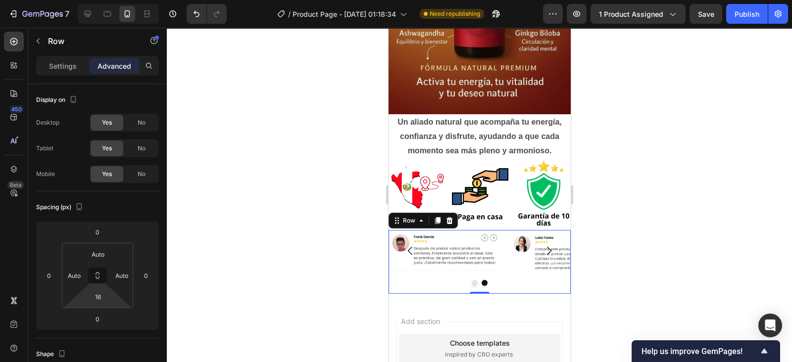
click at [97, 298] on input "16" at bounding box center [98, 296] width 20 height 15
click at [107, 317] on span "Auto" at bounding box center [106, 317] width 13 height 7
type input "Auto"
click at [542, 245] on icon "Carousel Next Arrow" at bounding box center [548, 251] width 12 height 12
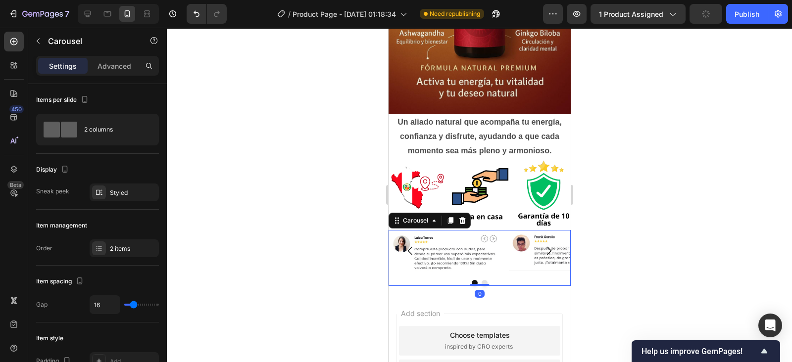
click at [542, 245] on icon "Carousel Next Arrow" at bounding box center [548, 251] width 12 height 12
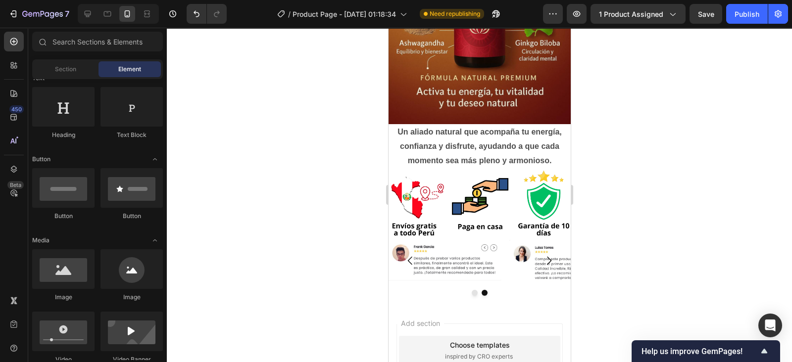
scroll to position [1403, 0]
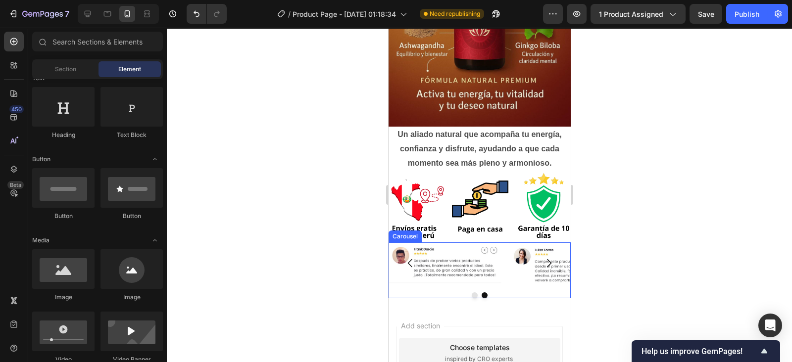
click at [503, 251] on div "Image Image" at bounding box center [479, 263] width 182 height 42
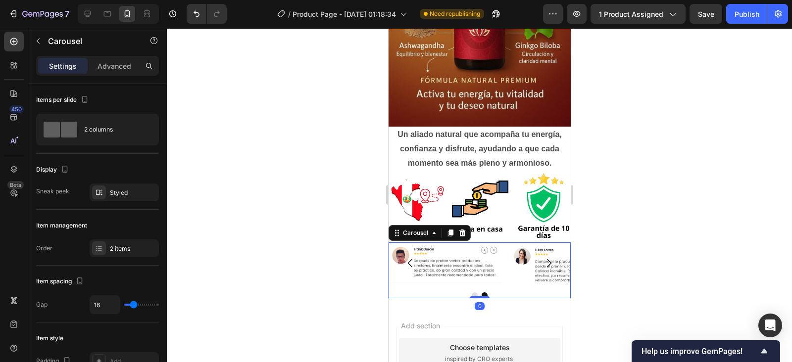
click at [116, 64] on p "Advanced" at bounding box center [114, 66] width 34 height 10
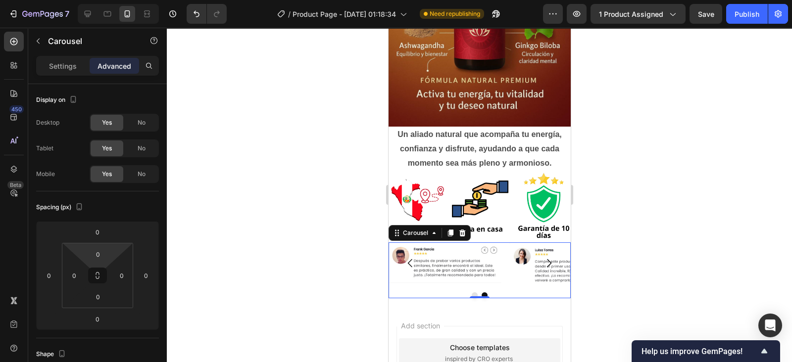
click at [97, 254] on input "0" at bounding box center [98, 254] width 20 height 15
type input "5"
click at [746, 13] on div "Publish" at bounding box center [746, 14] width 25 height 10
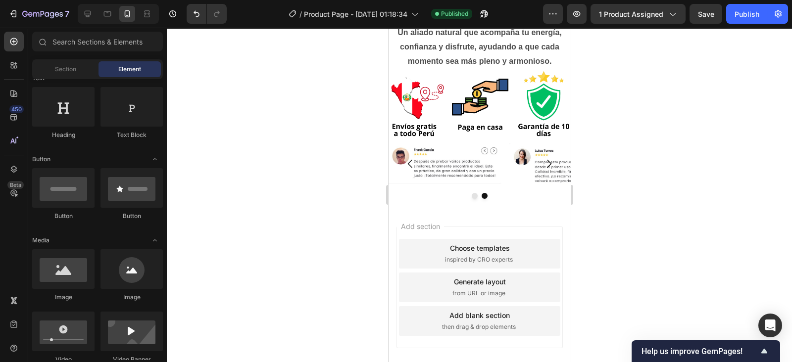
scroll to position [1517, 0]
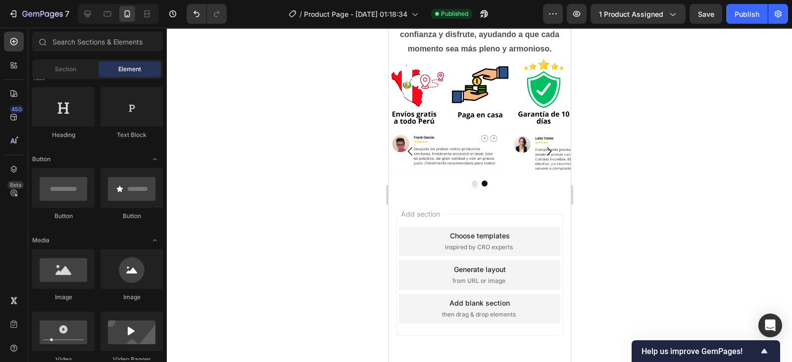
drag, startPoint x: 567, startPoint y: 65, endPoint x: 964, endPoint y: 344, distance: 485.6
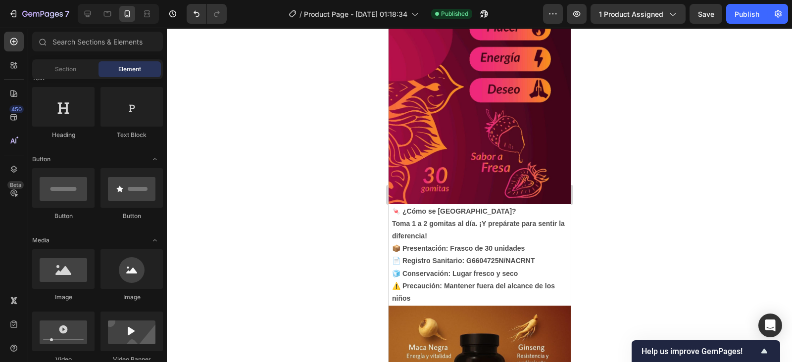
scroll to position [1221, 0]
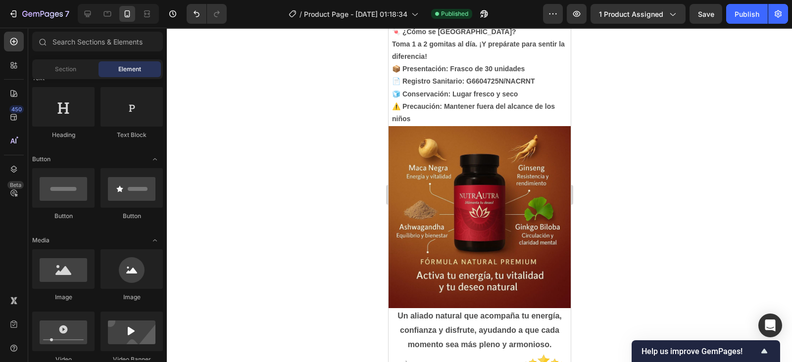
drag, startPoint x: 565, startPoint y: 70, endPoint x: 961, endPoint y: 301, distance: 458.2
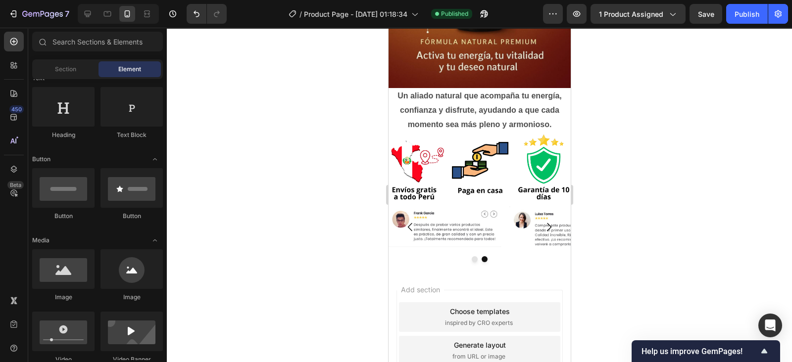
scroll to position [1424, 0]
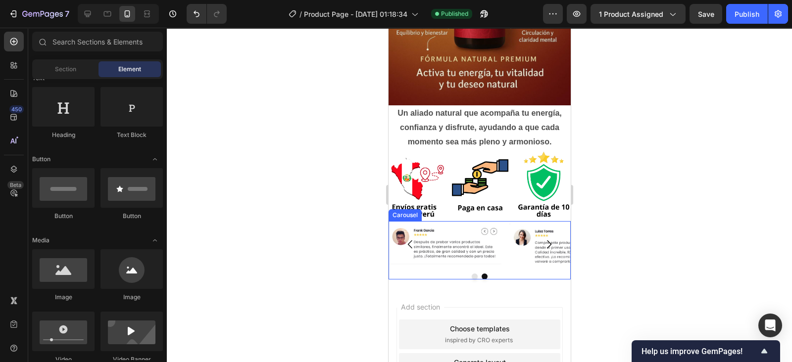
click at [542, 239] on icon "Carousel Next Arrow" at bounding box center [548, 245] width 12 height 12
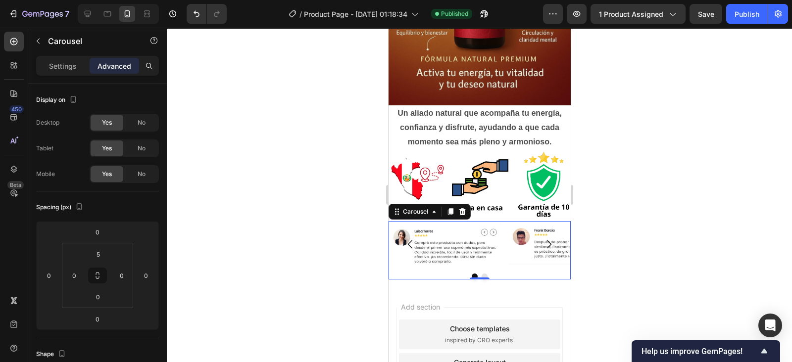
click at [542, 239] on icon "Carousel Next Arrow" at bounding box center [548, 245] width 12 height 12
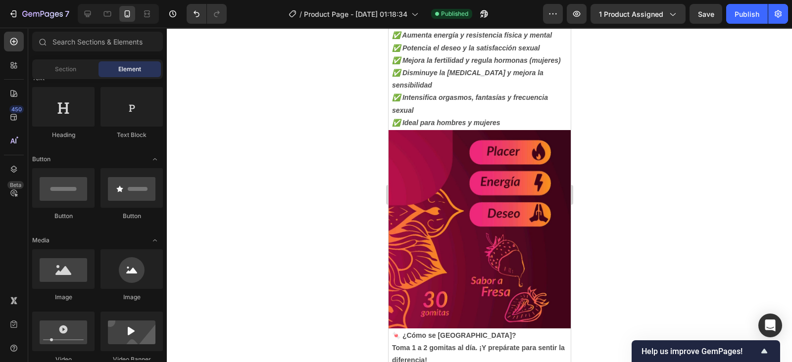
drag, startPoint x: 565, startPoint y: 288, endPoint x: 964, endPoint y: 237, distance: 403.1
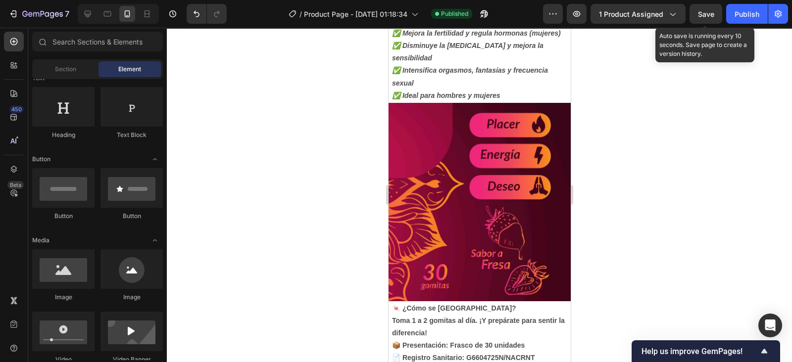
click at [701, 13] on span "Save" at bounding box center [706, 14] width 16 height 8
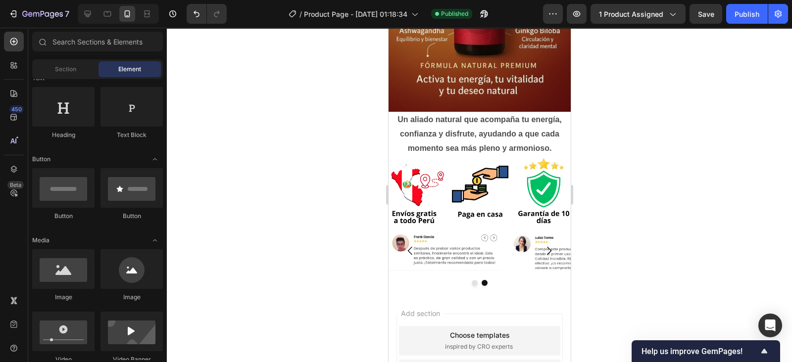
scroll to position [1403, 0]
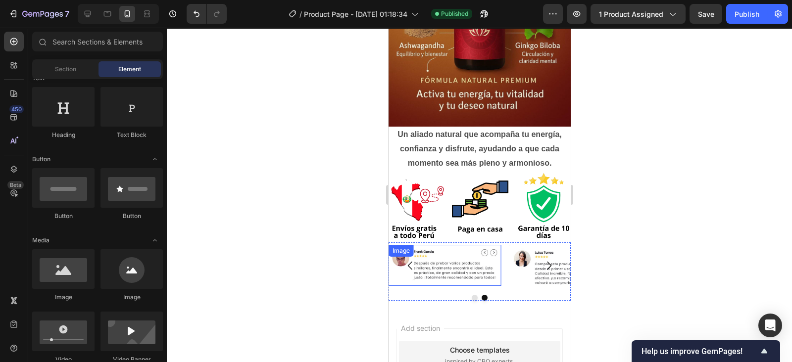
click at [447, 246] on img at bounding box center [444, 265] width 112 height 41
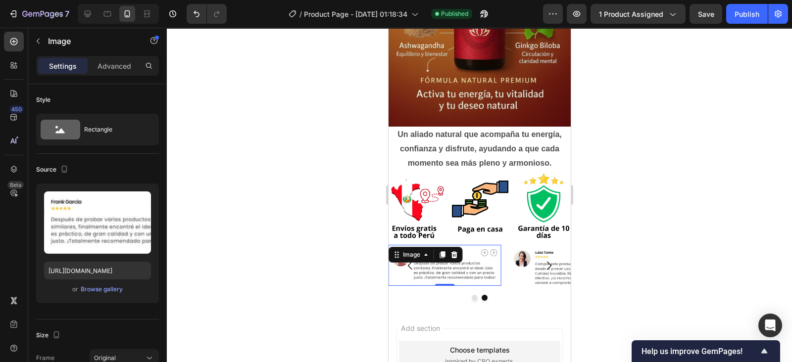
click at [454, 251] on icon at bounding box center [453, 254] width 6 height 7
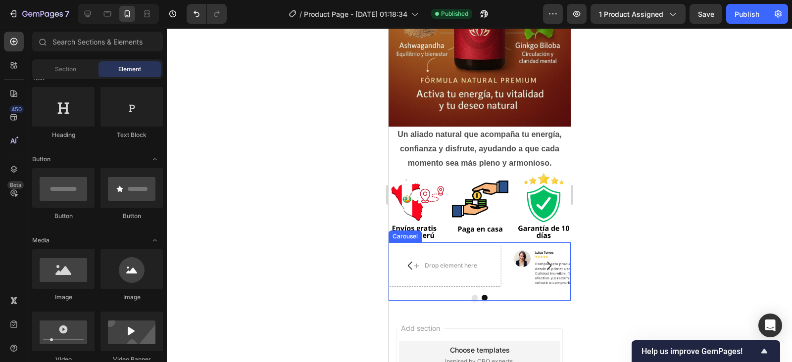
click at [542, 260] on icon "Carousel Next Arrow" at bounding box center [548, 266] width 12 height 12
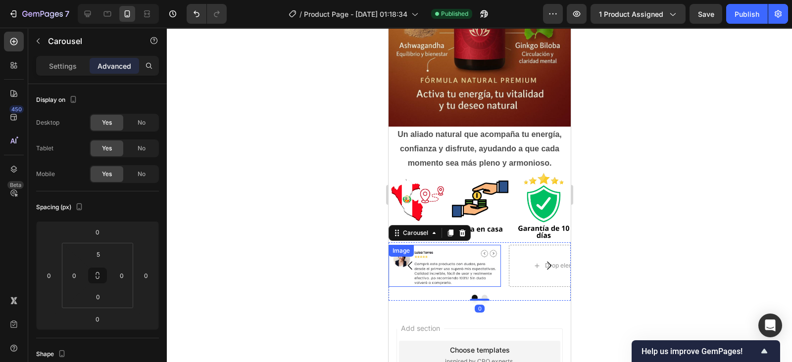
click at [447, 257] on img at bounding box center [444, 266] width 112 height 42
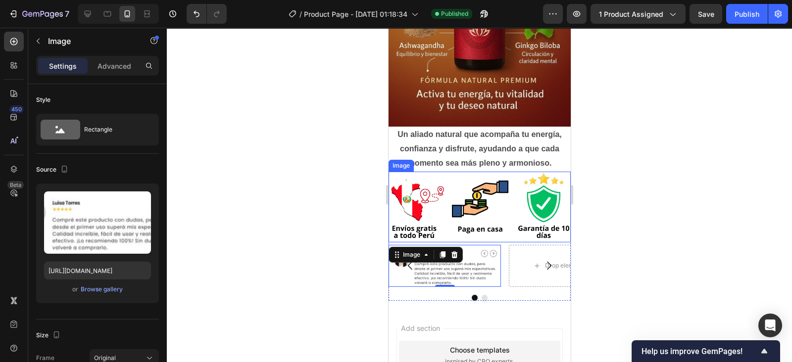
click at [143, 196] on icon "button" at bounding box center [141, 201] width 10 height 10
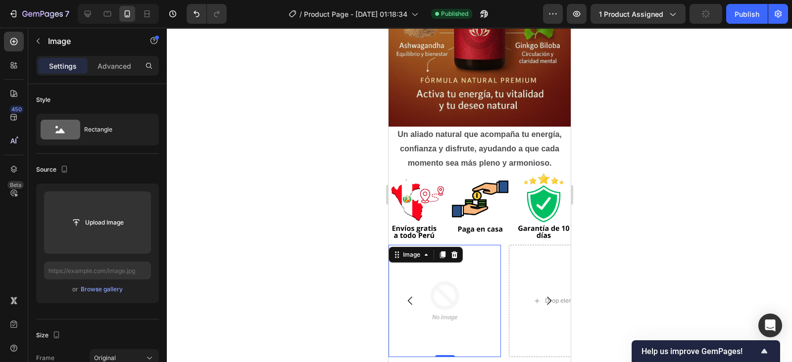
click at [450, 293] on img at bounding box center [444, 301] width 112 height 112
click at [102, 220] on input "file" at bounding box center [97, 222] width 68 height 17
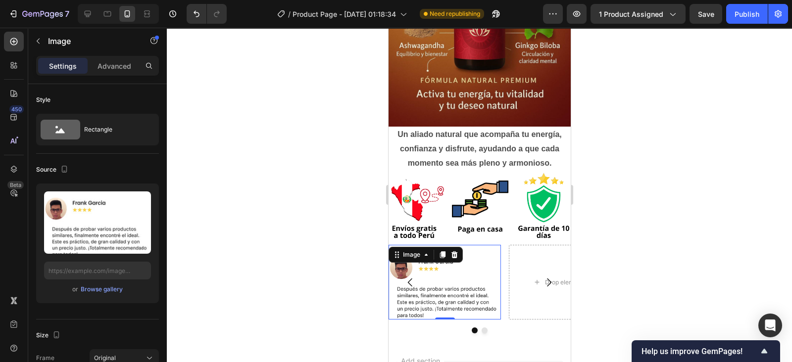
type input "[URL][DOMAIN_NAME]"
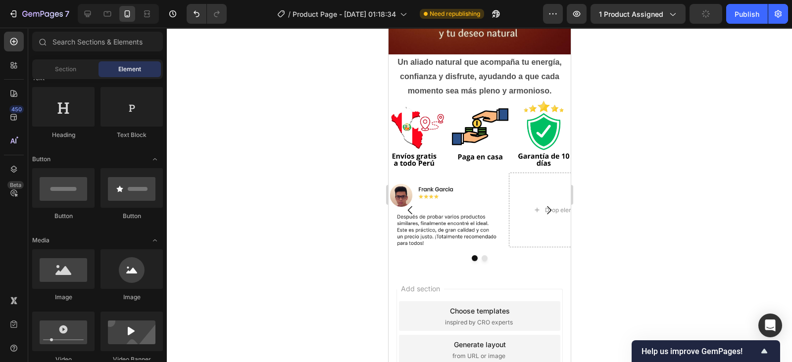
scroll to position [1473, 0]
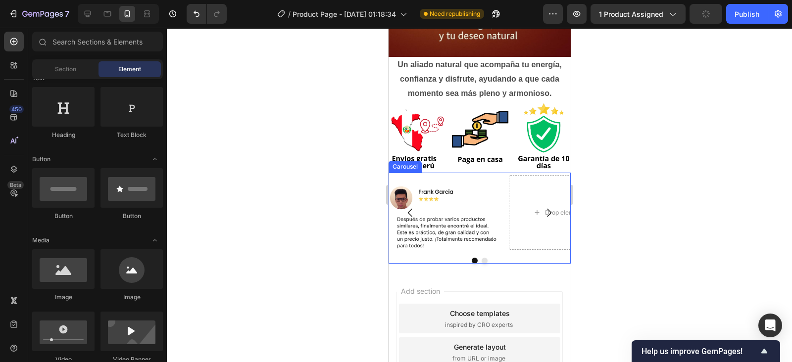
click at [542, 207] on icon "Carousel Next Arrow" at bounding box center [548, 213] width 12 height 12
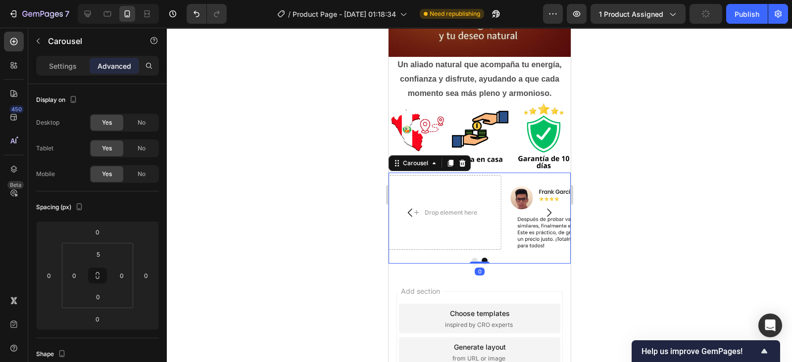
click at [410, 207] on icon "Carousel Back Arrow" at bounding box center [410, 213] width 12 height 12
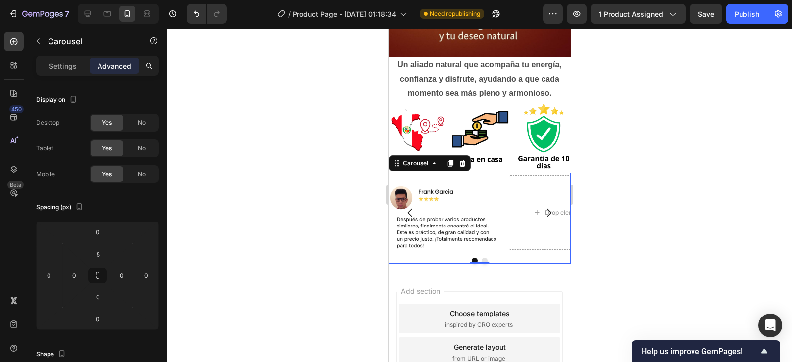
click at [501, 173] on div "Image Drop element here Carousel 0" at bounding box center [479, 219] width 182 height 92
click at [484, 177] on img at bounding box center [444, 212] width 112 height 75
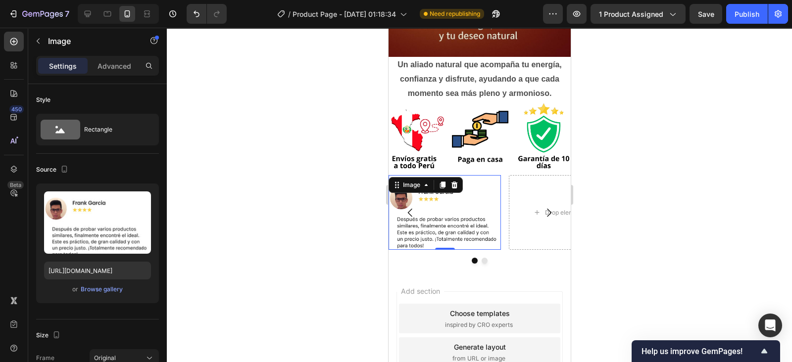
click at [122, 67] on p "Advanced" at bounding box center [114, 66] width 34 height 10
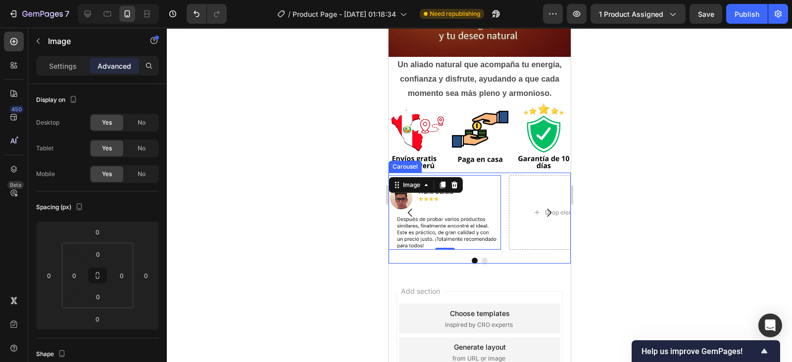
click at [497, 245] on div "Image 0 Drop element here [GEOGRAPHIC_DATA]" at bounding box center [479, 219] width 182 height 92
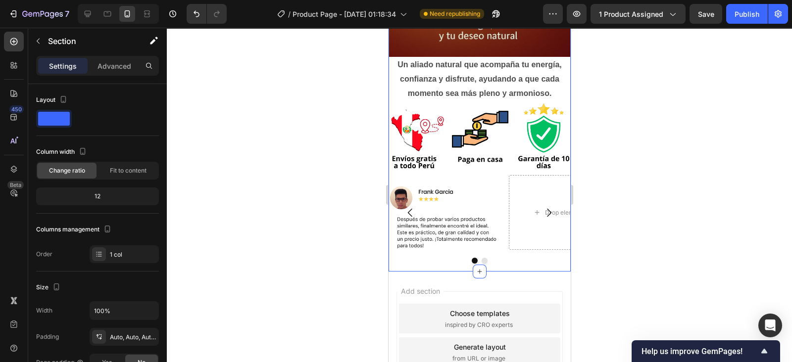
click at [119, 64] on p "Advanced" at bounding box center [114, 66] width 34 height 10
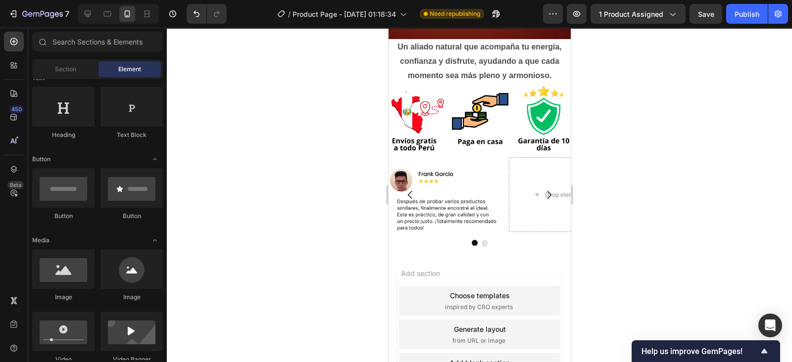
scroll to position [1470, 0]
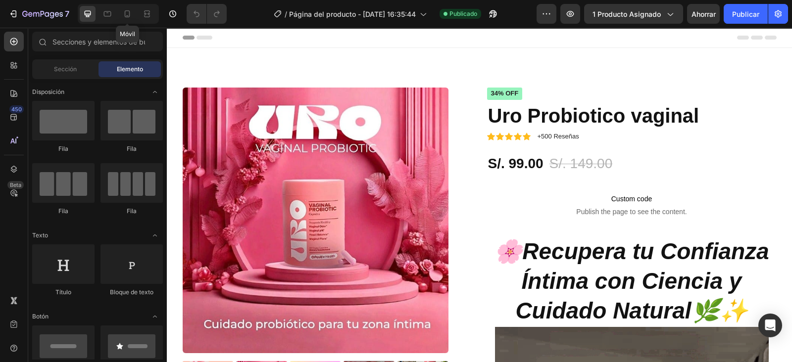
click at [129, 7] on div at bounding box center [127, 14] width 16 height 16
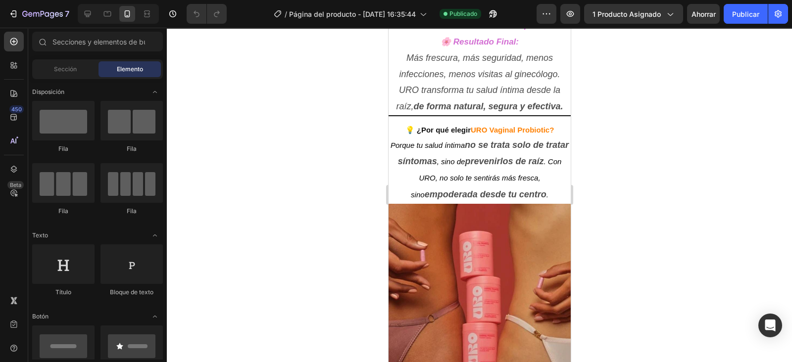
scroll to position [889, 0]
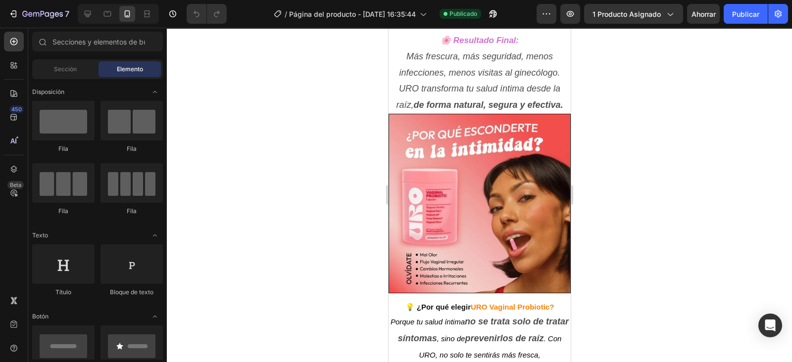
drag, startPoint x: 565, startPoint y: 97, endPoint x: 993, endPoint y: 315, distance: 480.5
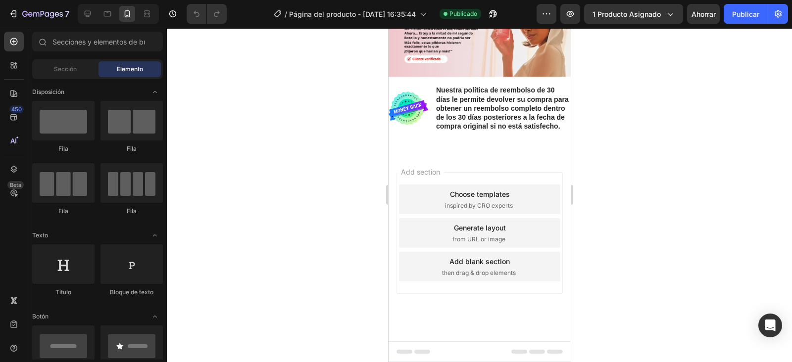
scroll to position [1806, 0]
drag, startPoint x: 565, startPoint y: 271, endPoint x: 969, endPoint y: 362, distance: 414.3
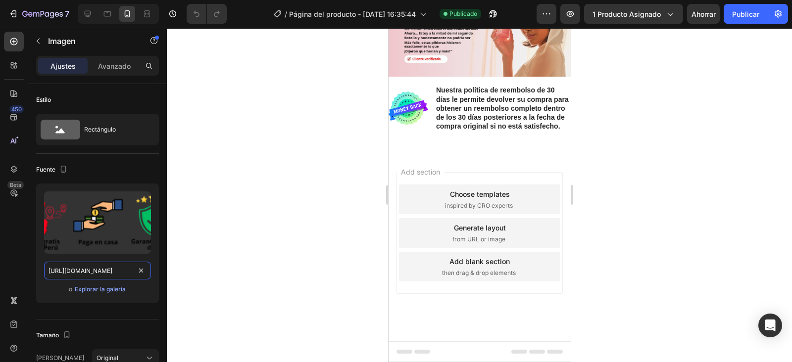
click at [103, 271] on input "[URL][DOMAIN_NAME]" at bounding box center [97, 271] width 107 height 18
